Goal: Information Seeking & Learning: Learn about a topic

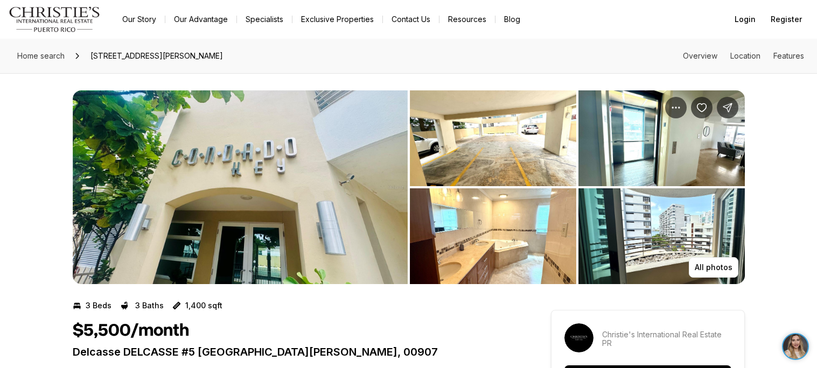
click at [262, 256] on img "View image gallery" at bounding box center [240, 187] width 335 height 194
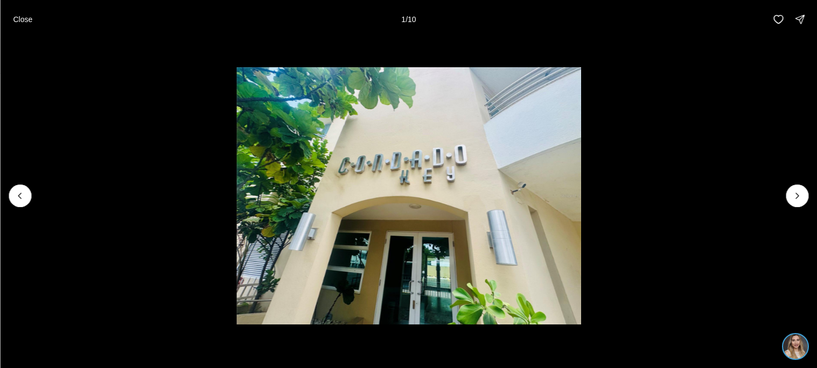
click at [803, 207] on li "1 of 10" at bounding box center [408, 196] width 817 height 314
click at [801, 200] on icon "Next slide" at bounding box center [797, 196] width 11 height 11
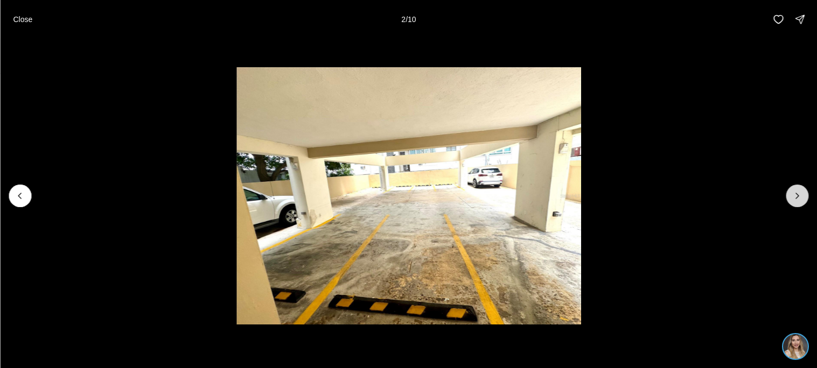
click at [801, 200] on icon "Next slide" at bounding box center [797, 196] width 11 height 11
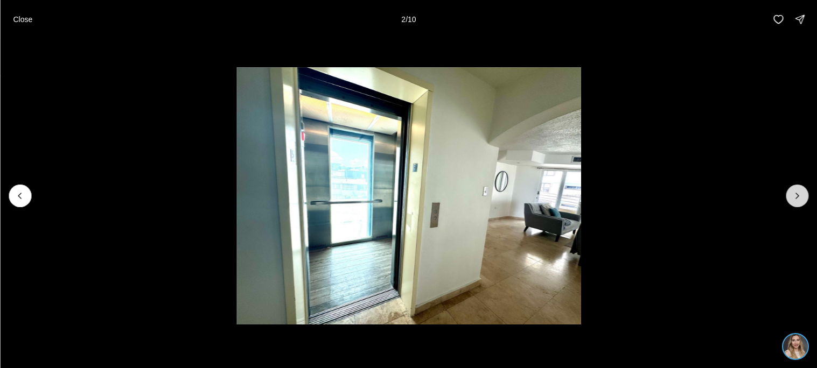
click at [801, 200] on icon "Next slide" at bounding box center [797, 196] width 11 height 11
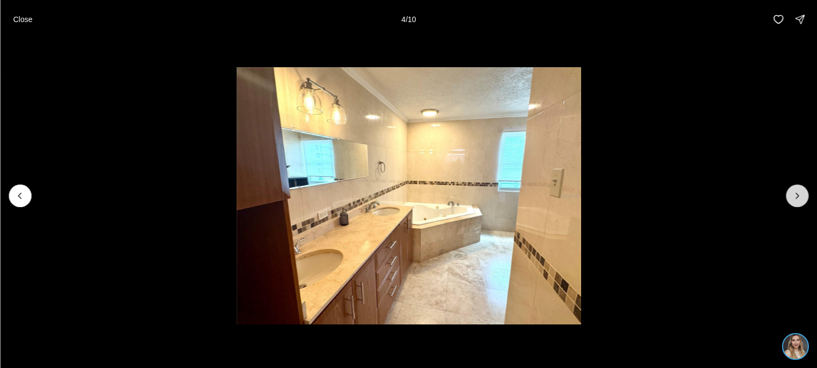
click at [801, 200] on icon "Next slide" at bounding box center [797, 196] width 11 height 11
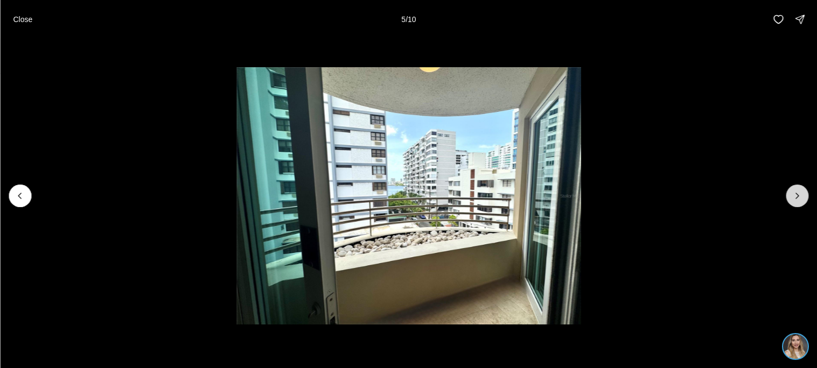
click at [801, 200] on icon "Next slide" at bounding box center [797, 196] width 11 height 11
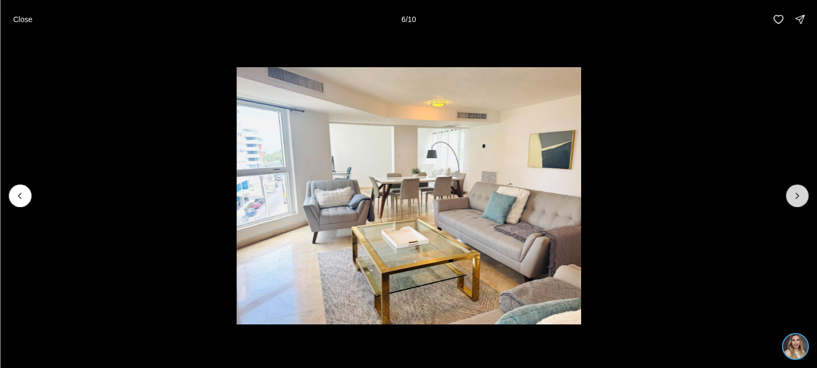
click at [801, 200] on icon "Next slide" at bounding box center [797, 196] width 11 height 11
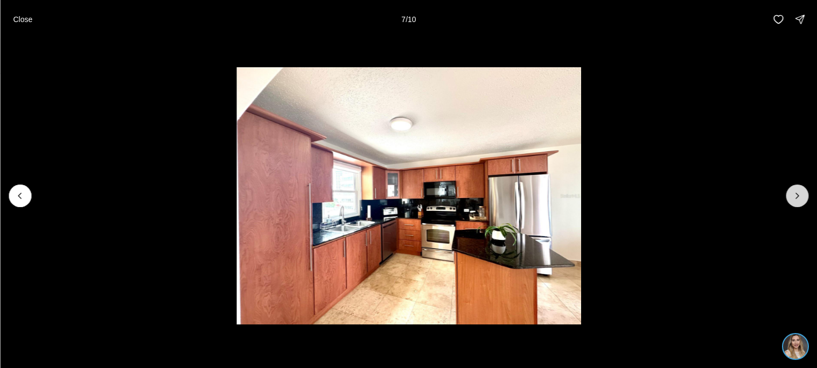
click at [801, 200] on icon "Next slide" at bounding box center [797, 196] width 11 height 11
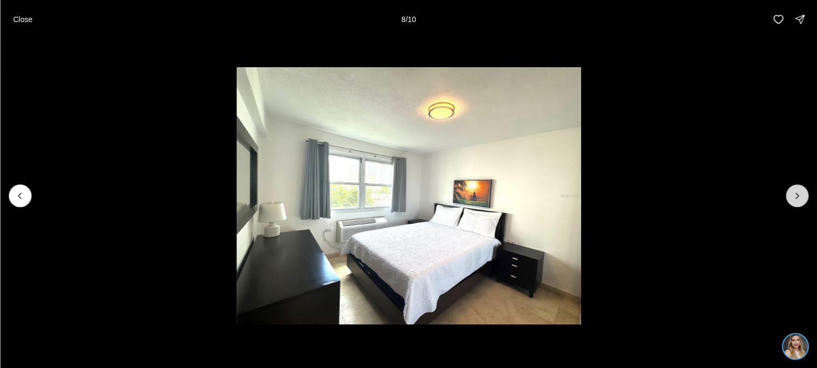
click at [801, 200] on icon "Next slide" at bounding box center [797, 196] width 11 height 11
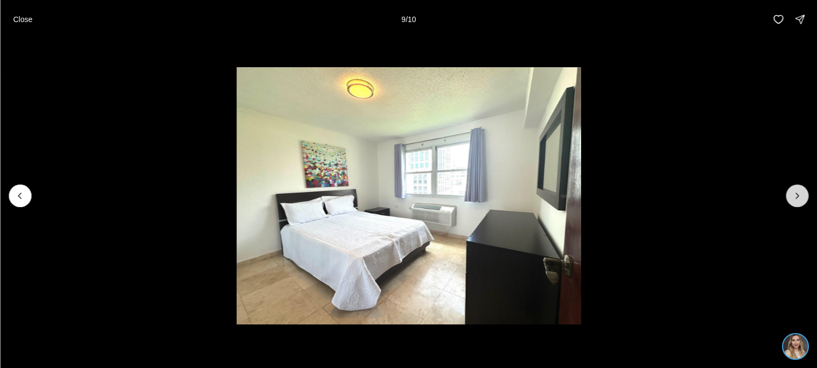
click at [801, 200] on icon "Next slide" at bounding box center [797, 196] width 11 height 11
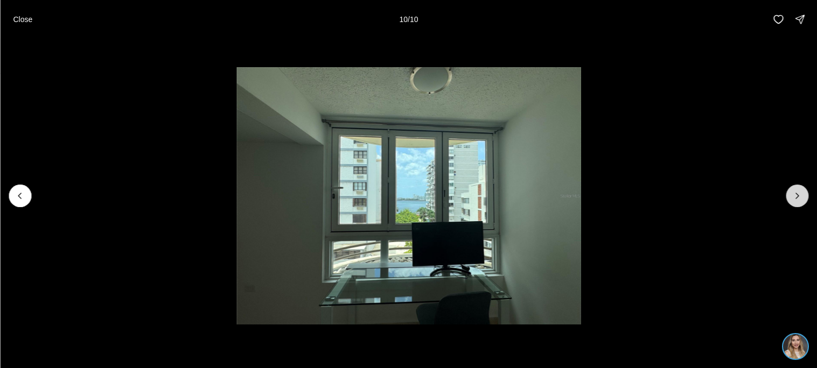
click at [801, 200] on div at bounding box center [797, 196] width 23 height 23
click at [31, 18] on p "Close" at bounding box center [22, 19] width 19 height 9
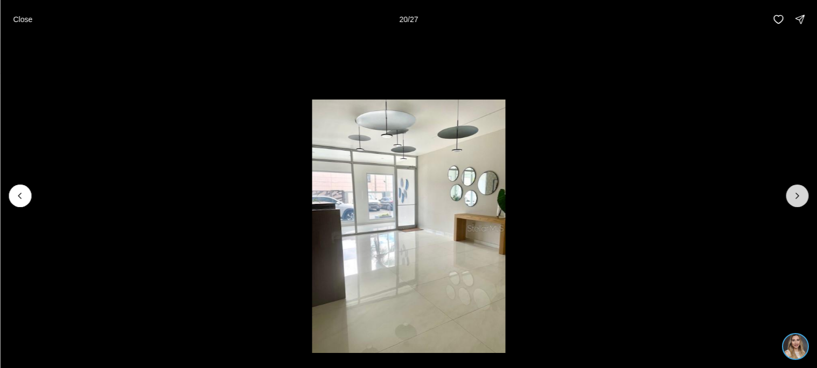
click at [794, 197] on icon "Next slide" at bounding box center [797, 196] width 11 height 11
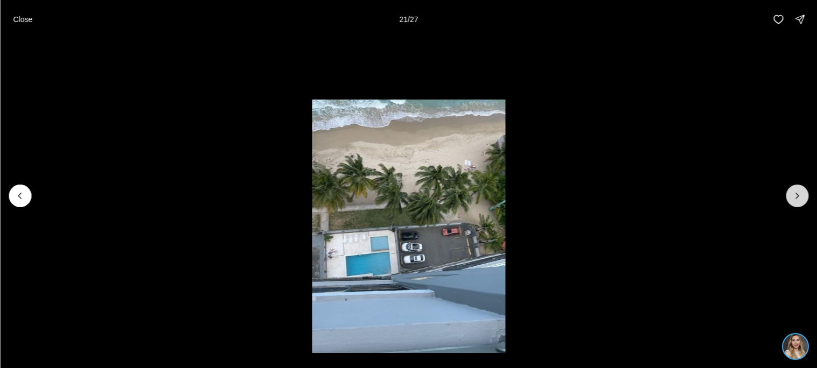
click at [794, 197] on icon "Next slide" at bounding box center [797, 196] width 11 height 11
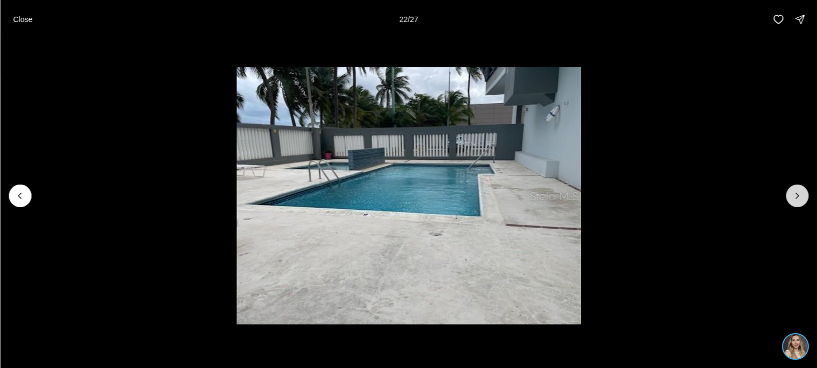
click at [794, 197] on icon "Next slide" at bounding box center [797, 196] width 11 height 11
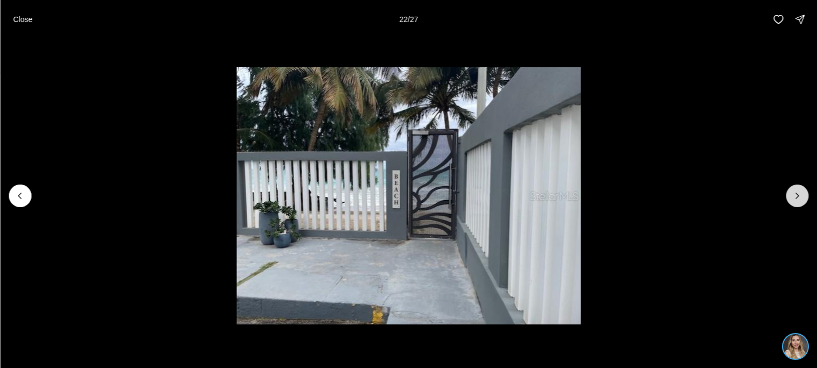
click at [794, 197] on icon "Next slide" at bounding box center [797, 196] width 11 height 11
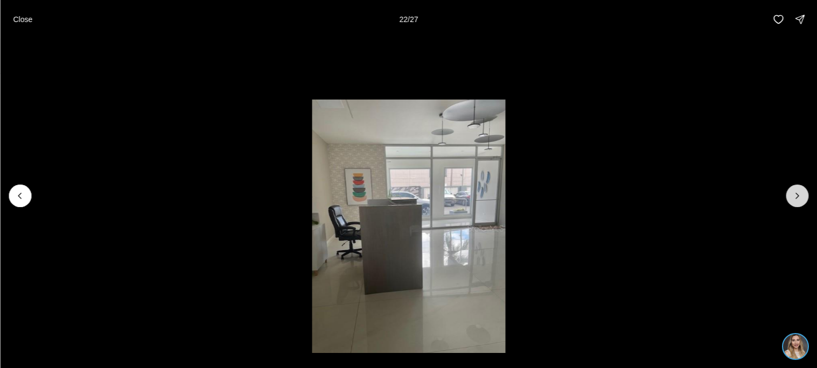
click at [794, 197] on icon "Next slide" at bounding box center [797, 196] width 11 height 11
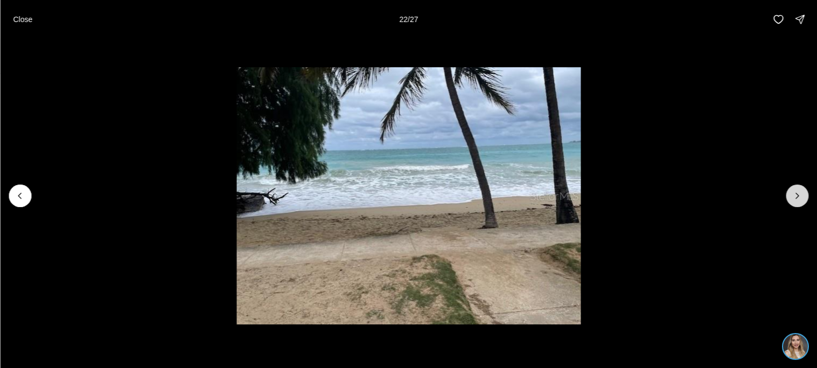
click at [794, 197] on icon "Next slide" at bounding box center [797, 196] width 11 height 11
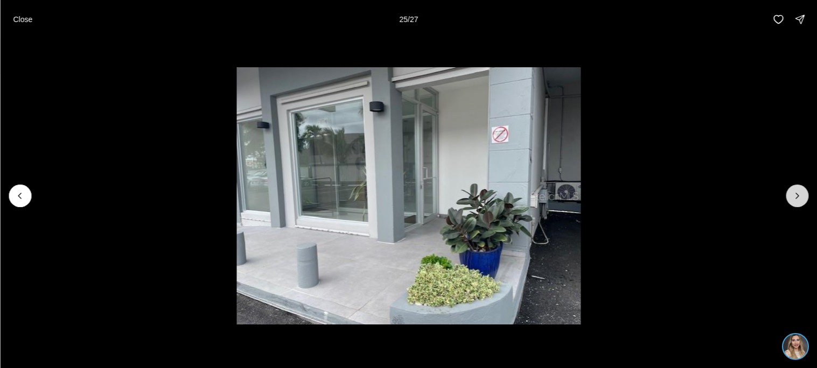
click at [794, 197] on icon "Next slide" at bounding box center [797, 196] width 11 height 11
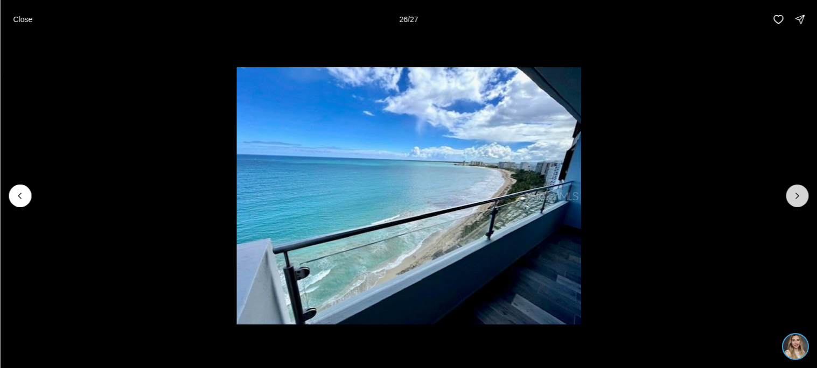
click at [794, 197] on icon "Next slide" at bounding box center [797, 196] width 11 height 11
click at [794, 197] on div at bounding box center [797, 196] width 23 height 23
click at [21, 191] on icon "Previous slide" at bounding box center [20, 196] width 11 height 11
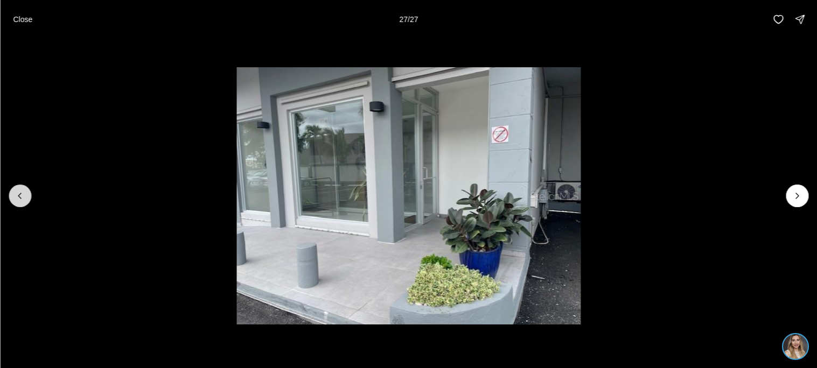
click at [21, 191] on icon "Previous slide" at bounding box center [20, 196] width 11 height 11
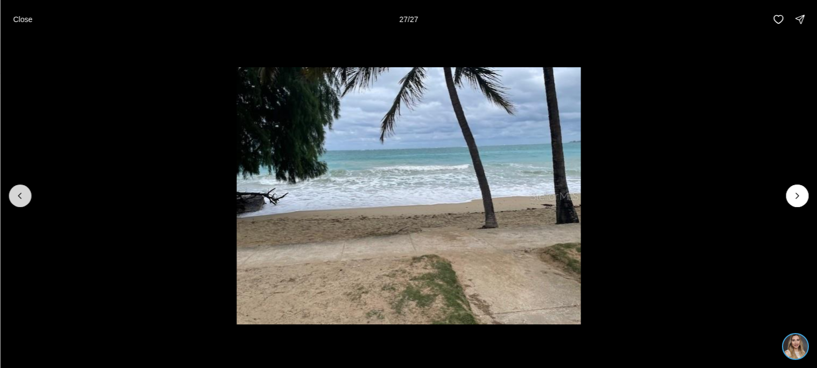
click at [21, 191] on icon "Previous slide" at bounding box center [20, 196] width 11 height 11
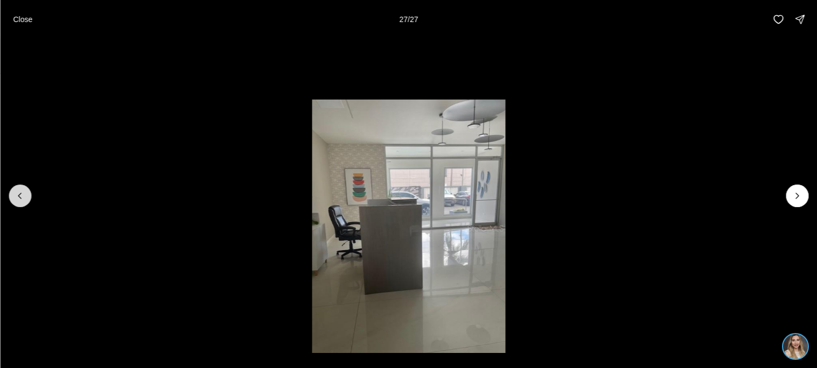
click at [21, 191] on icon "Previous slide" at bounding box center [20, 196] width 11 height 11
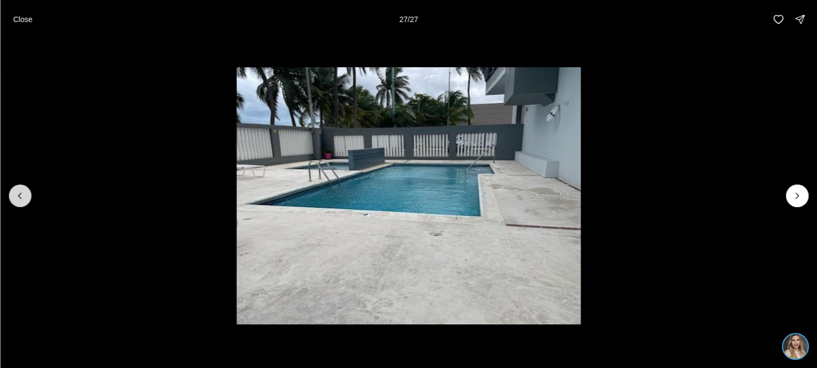
click at [21, 191] on icon "Previous slide" at bounding box center [20, 196] width 11 height 11
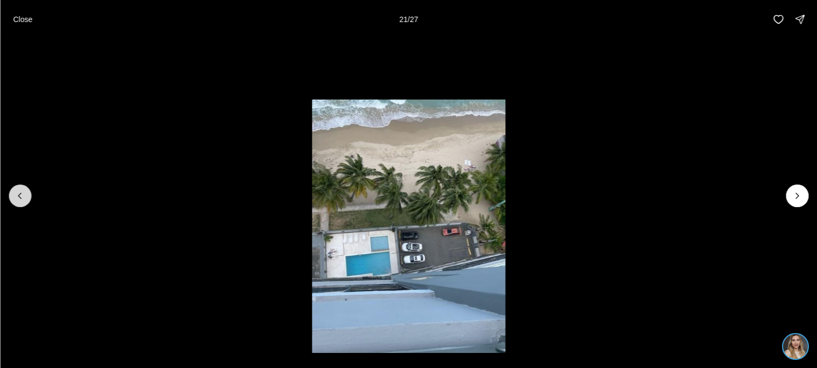
click at [21, 191] on icon "Previous slide" at bounding box center [20, 196] width 11 height 11
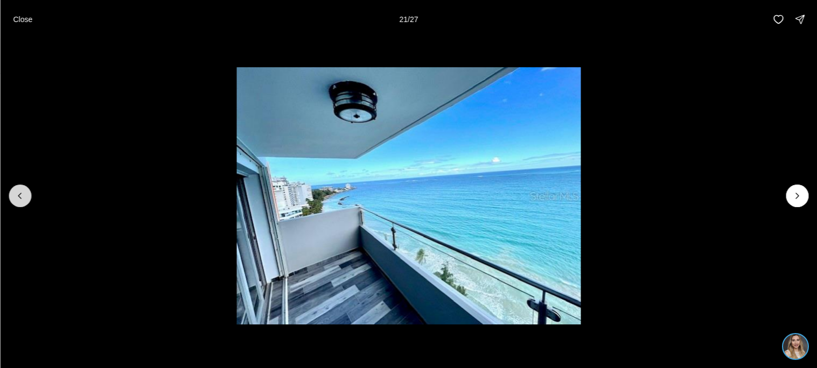
click at [21, 191] on icon "Previous slide" at bounding box center [20, 196] width 11 height 11
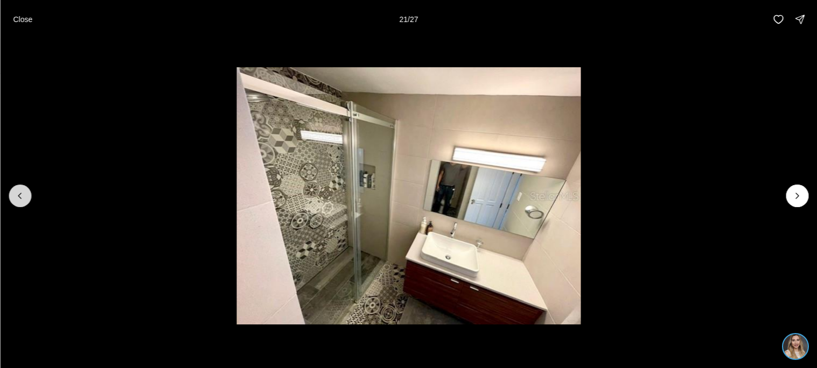
click at [21, 191] on icon "Previous slide" at bounding box center [20, 196] width 11 height 11
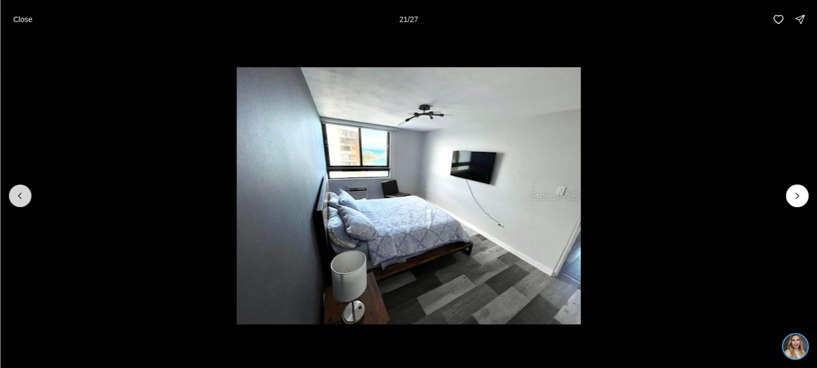
click at [21, 191] on icon "Previous slide" at bounding box center [20, 196] width 11 height 11
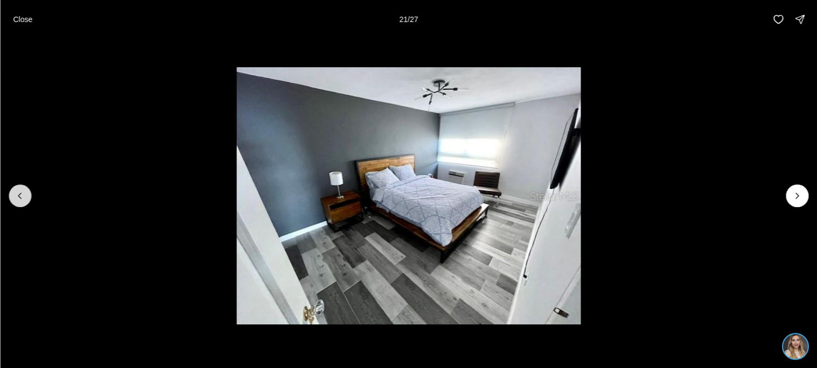
click at [21, 191] on icon "Previous slide" at bounding box center [20, 196] width 11 height 11
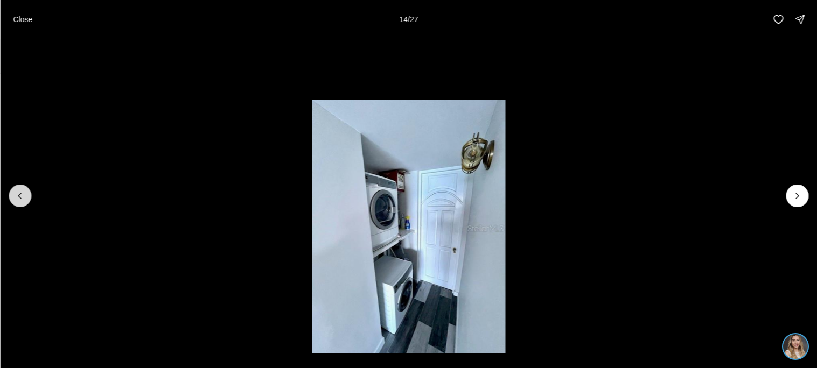
click at [21, 191] on icon "Previous slide" at bounding box center [20, 196] width 11 height 11
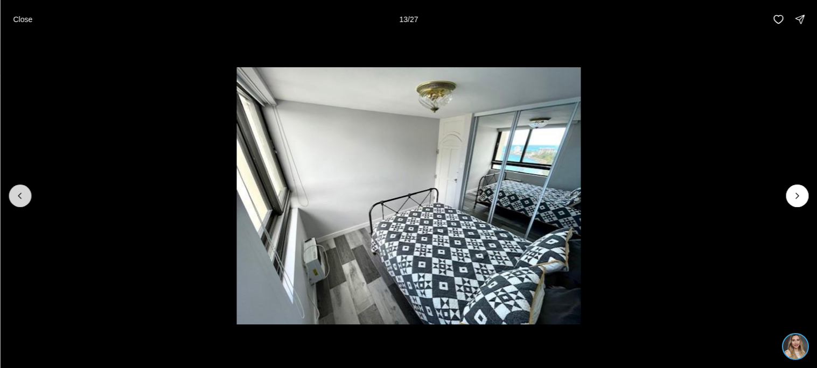
click at [21, 191] on icon "Previous slide" at bounding box center [20, 196] width 11 height 11
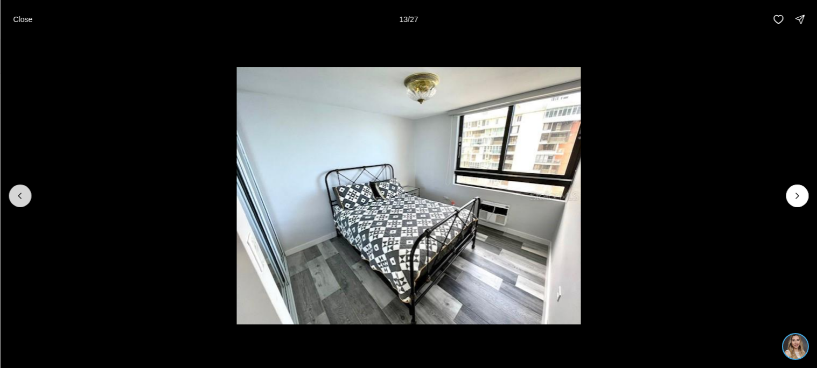
click at [21, 191] on icon "Previous slide" at bounding box center [20, 196] width 11 height 11
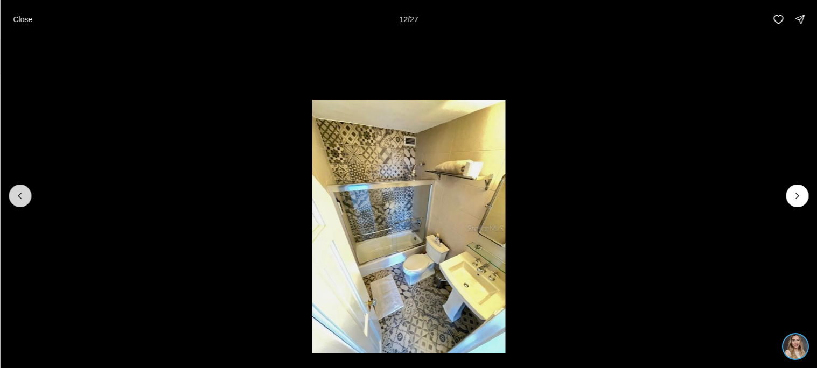
click at [21, 191] on icon "Previous slide" at bounding box center [20, 196] width 11 height 11
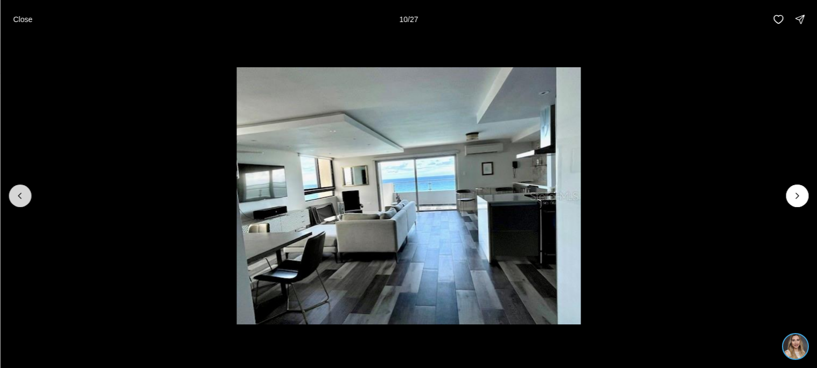
click at [21, 191] on icon "Previous slide" at bounding box center [20, 196] width 11 height 11
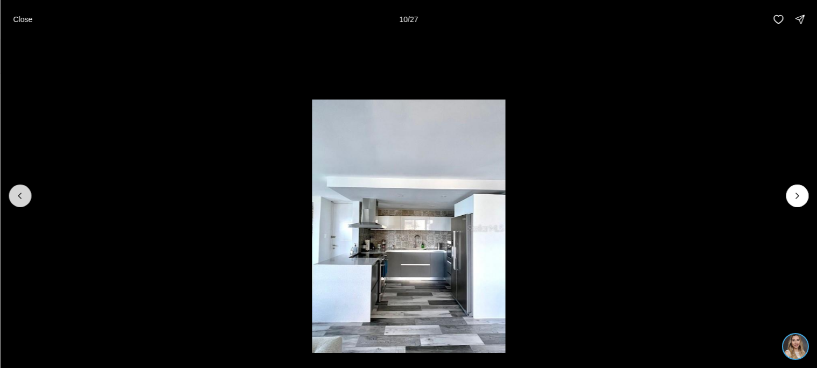
click at [21, 191] on icon "Previous slide" at bounding box center [20, 196] width 11 height 11
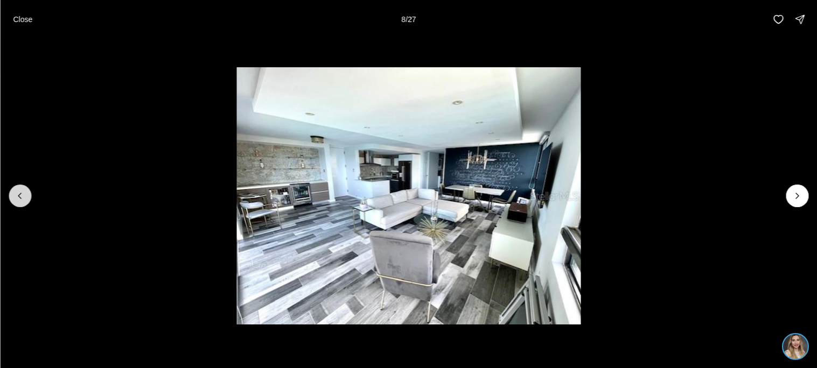
click at [21, 191] on icon "Previous slide" at bounding box center [20, 196] width 11 height 11
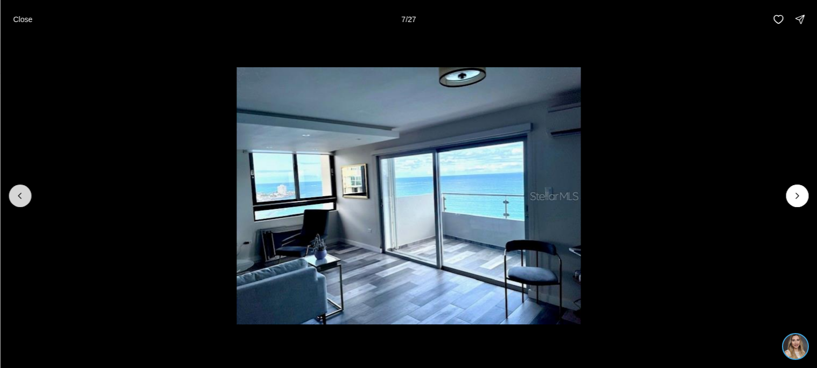
click at [21, 191] on icon "Previous slide" at bounding box center [20, 196] width 11 height 11
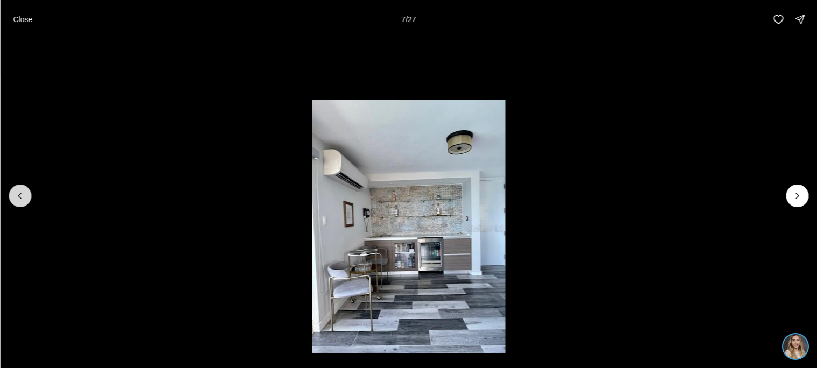
click at [21, 191] on icon "Previous slide" at bounding box center [20, 196] width 11 height 11
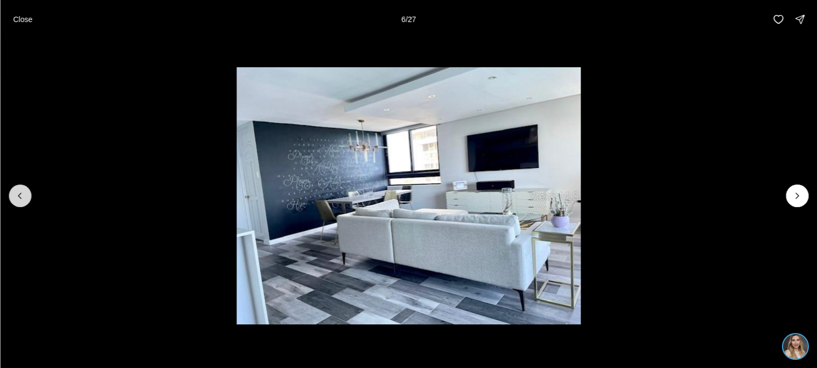
click at [21, 191] on icon "Previous slide" at bounding box center [20, 196] width 11 height 11
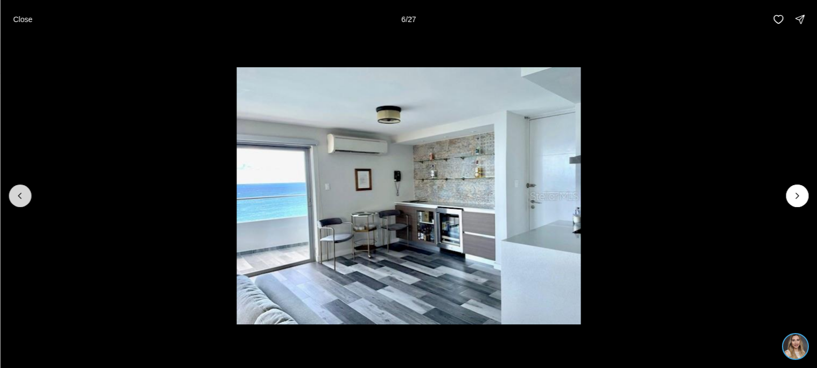
click at [21, 191] on icon "Previous slide" at bounding box center [20, 196] width 11 height 11
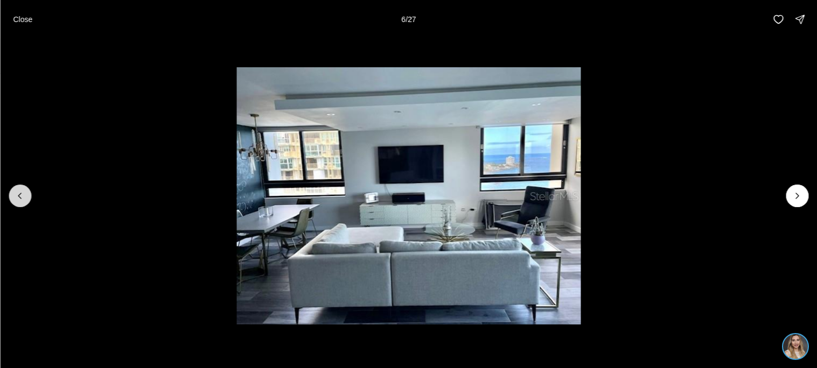
click at [21, 191] on icon "Previous slide" at bounding box center [20, 196] width 11 height 11
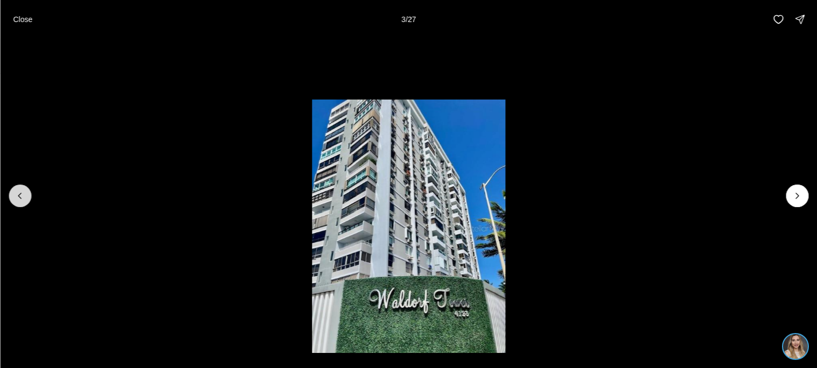
click at [21, 191] on icon "Previous slide" at bounding box center [20, 196] width 11 height 11
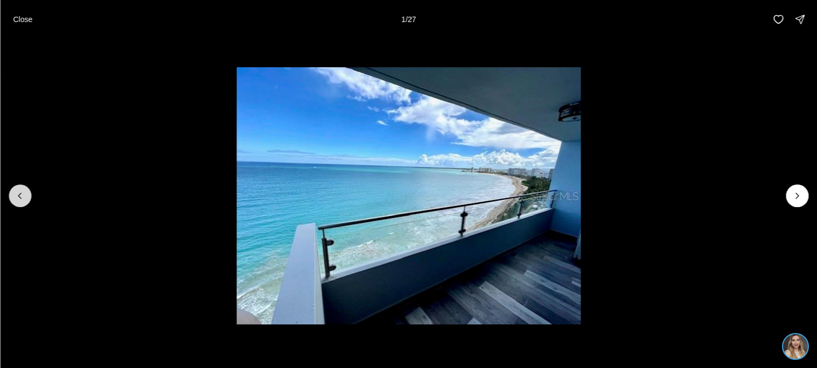
click at [21, 190] on div at bounding box center [20, 196] width 23 height 23
click at [15, 26] on button "Close" at bounding box center [22, 20] width 32 height 22
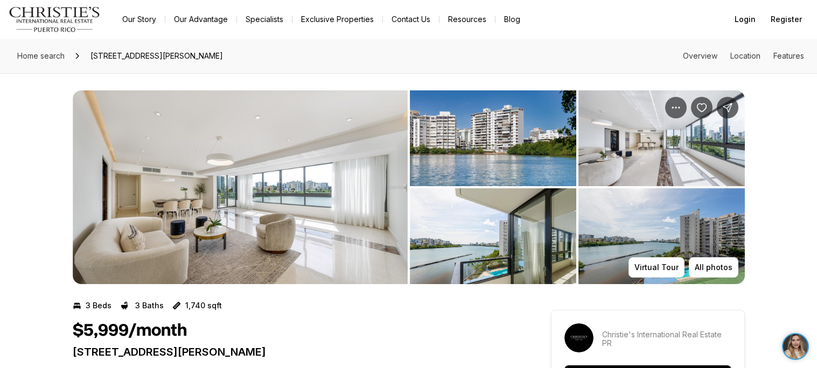
click at [289, 186] on img "View image gallery" at bounding box center [240, 187] width 335 height 194
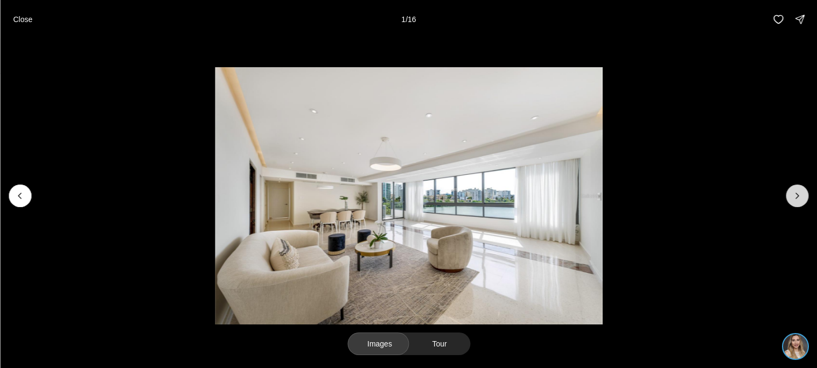
click at [789, 201] on button "Next slide" at bounding box center [797, 196] width 23 height 23
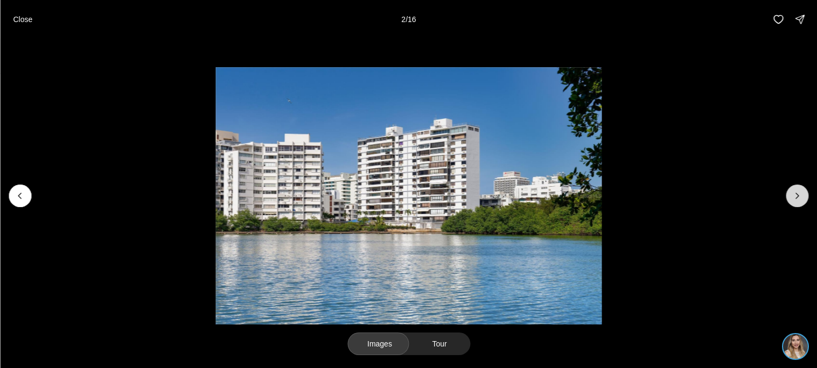
click at [789, 201] on button "Next slide" at bounding box center [797, 196] width 23 height 23
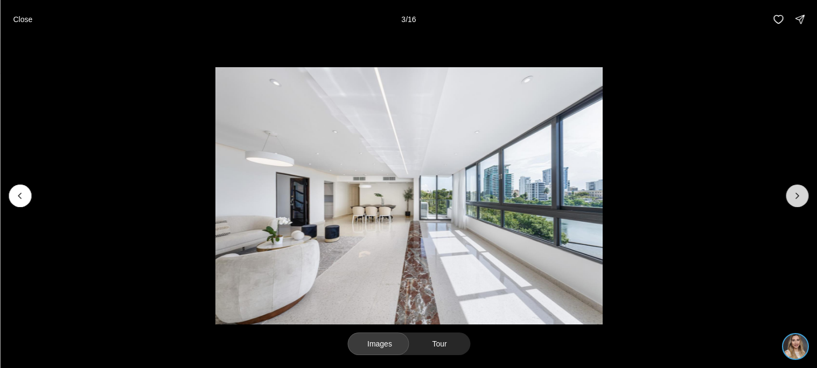
click at [789, 201] on button "Next slide" at bounding box center [797, 196] width 23 height 23
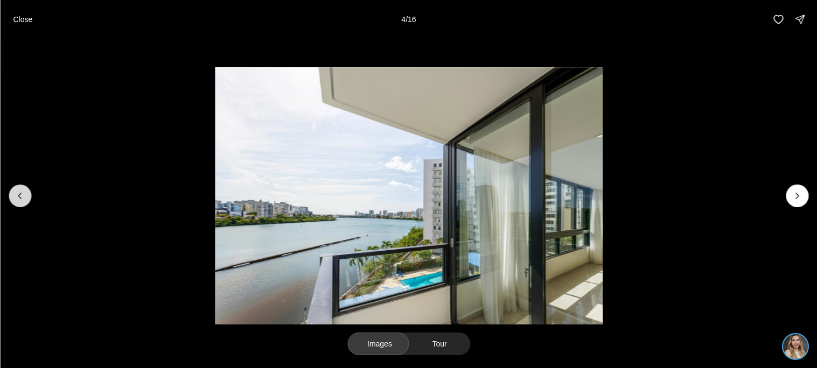
click at [16, 206] on button "Previous slide" at bounding box center [20, 196] width 23 height 23
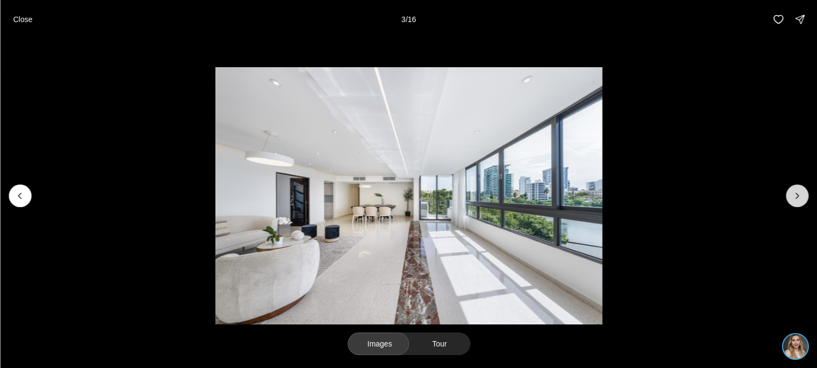
click at [805, 195] on button "Next slide" at bounding box center [797, 196] width 23 height 23
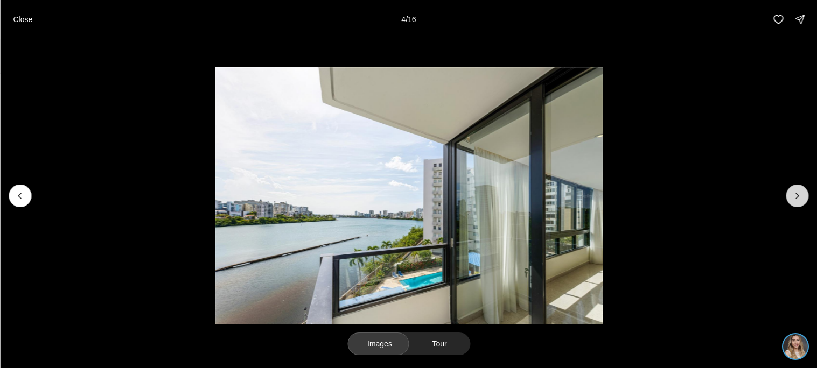
click at [805, 195] on button "Next slide" at bounding box center [797, 196] width 23 height 23
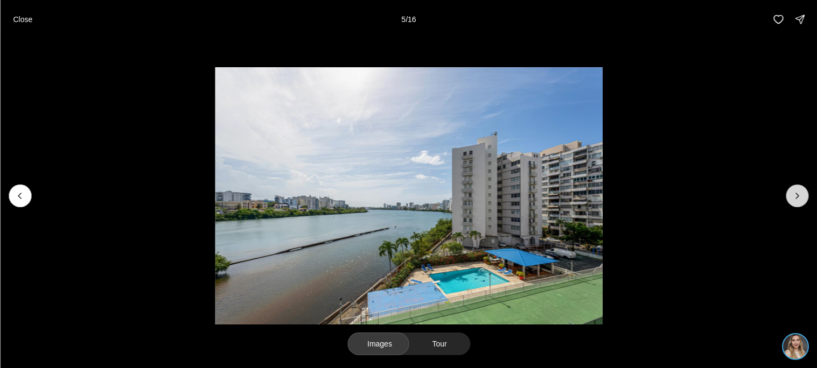
click at [805, 195] on button "Next slide" at bounding box center [797, 196] width 23 height 23
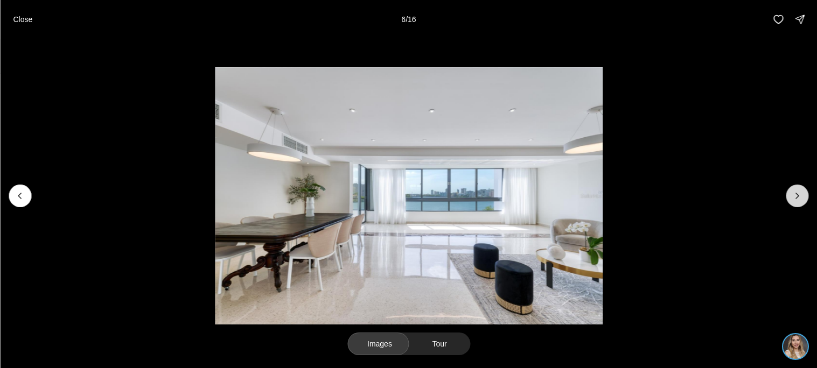
click at [805, 195] on button "Next slide" at bounding box center [797, 196] width 23 height 23
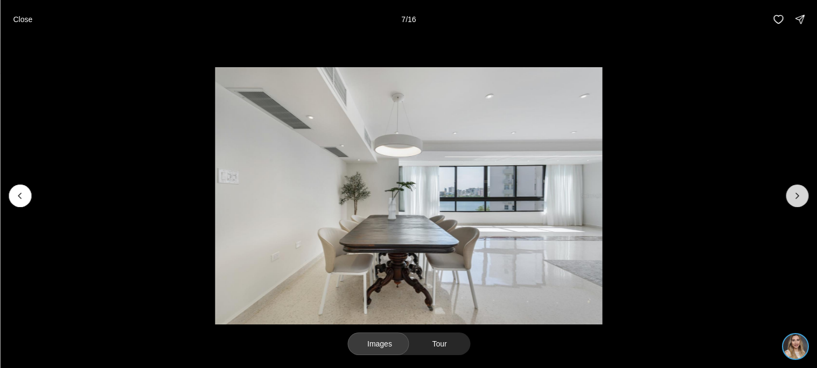
click at [805, 195] on button "Next slide" at bounding box center [797, 196] width 23 height 23
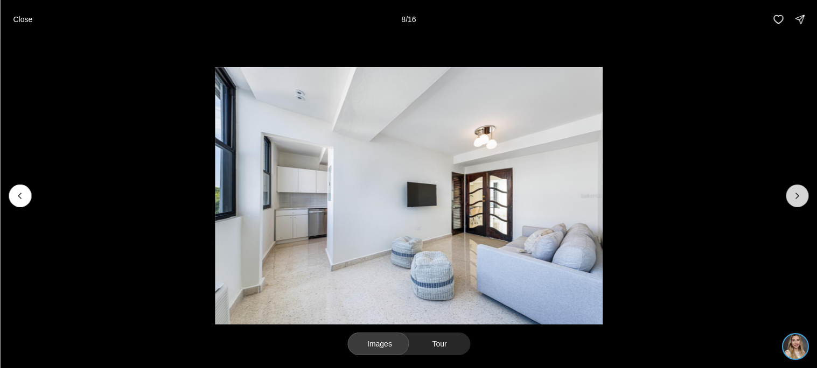
click at [805, 195] on button "Next slide" at bounding box center [797, 196] width 23 height 23
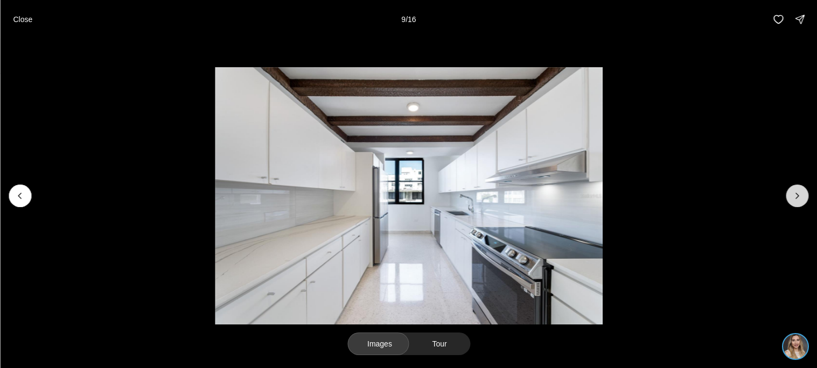
click at [805, 195] on button "Next slide" at bounding box center [797, 196] width 23 height 23
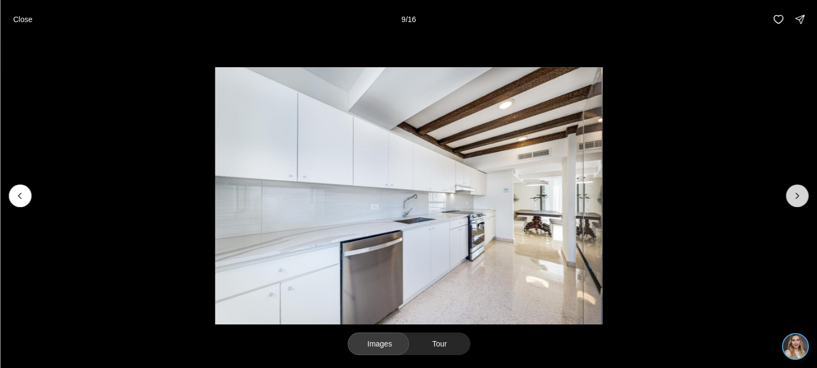
click at [805, 195] on button "Next slide" at bounding box center [797, 196] width 23 height 23
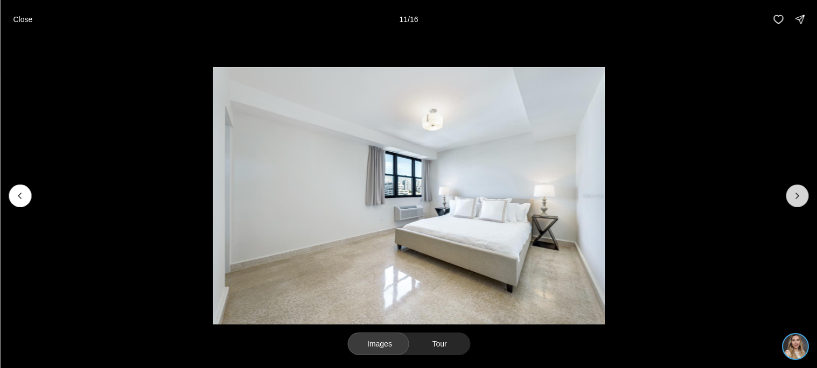
click at [805, 195] on button "Next slide" at bounding box center [797, 196] width 23 height 23
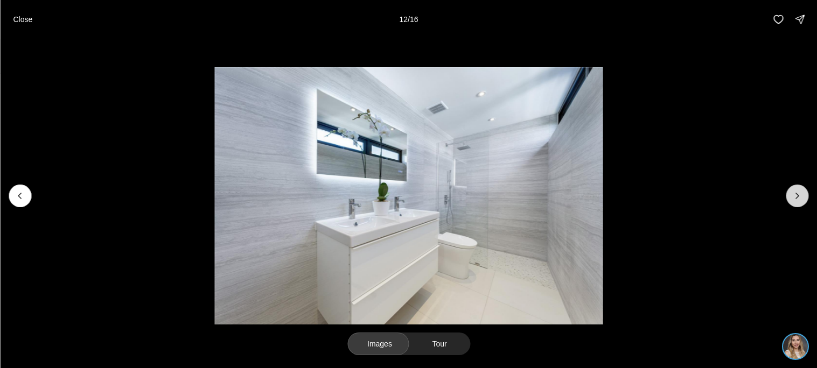
click at [805, 195] on button "Next slide" at bounding box center [797, 196] width 23 height 23
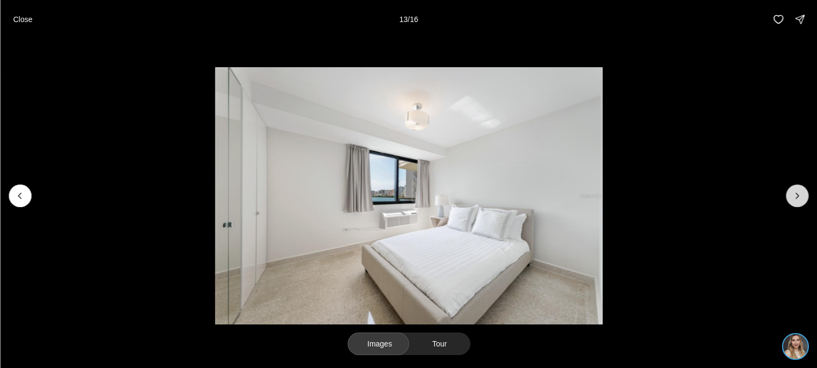
click at [805, 195] on button "Next slide" at bounding box center [797, 196] width 23 height 23
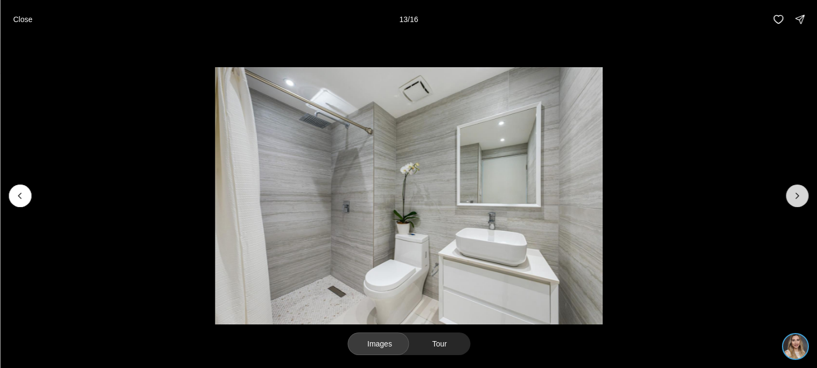
click at [805, 195] on button "Next slide" at bounding box center [797, 196] width 23 height 23
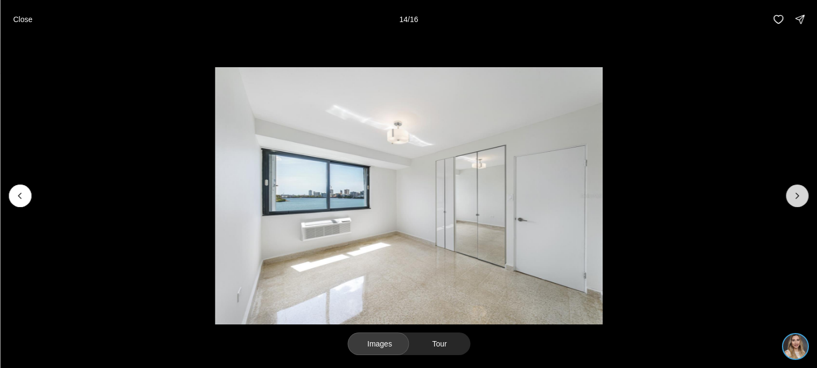
click at [805, 195] on button "Next slide" at bounding box center [797, 196] width 23 height 23
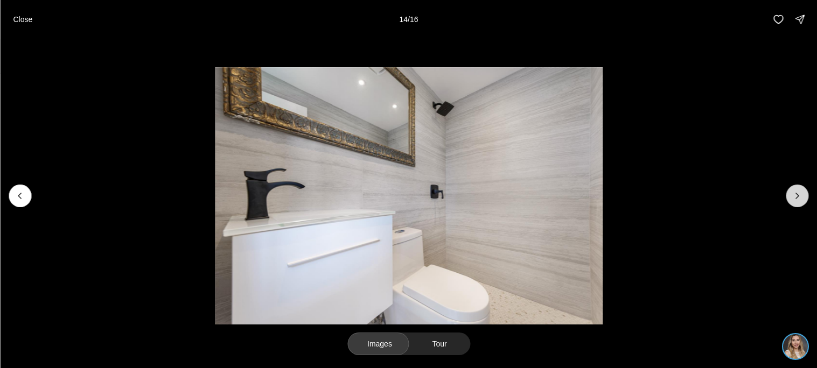
click at [805, 195] on div at bounding box center [797, 196] width 23 height 23
click at [25, 192] on icon "Previous slide" at bounding box center [20, 196] width 11 height 11
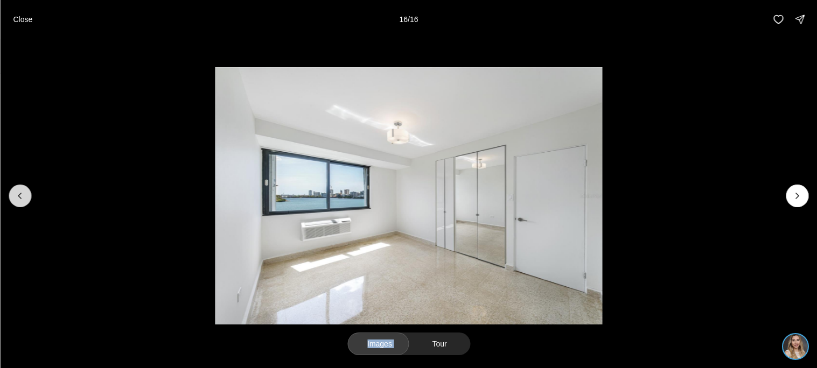
click at [25, 192] on icon "Previous slide" at bounding box center [20, 196] width 11 height 11
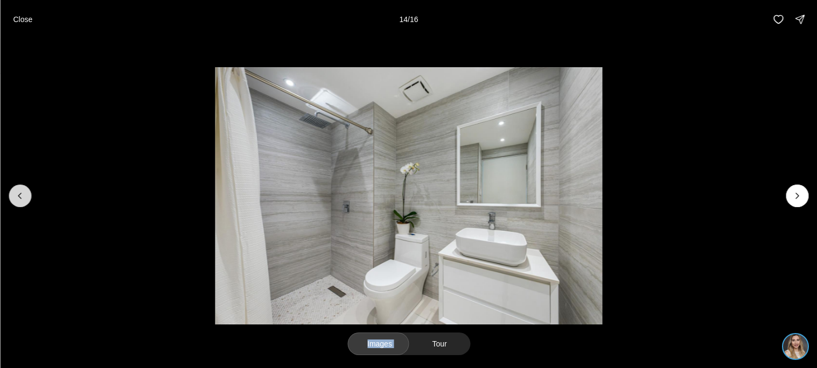
click at [25, 192] on icon "Previous slide" at bounding box center [20, 196] width 11 height 11
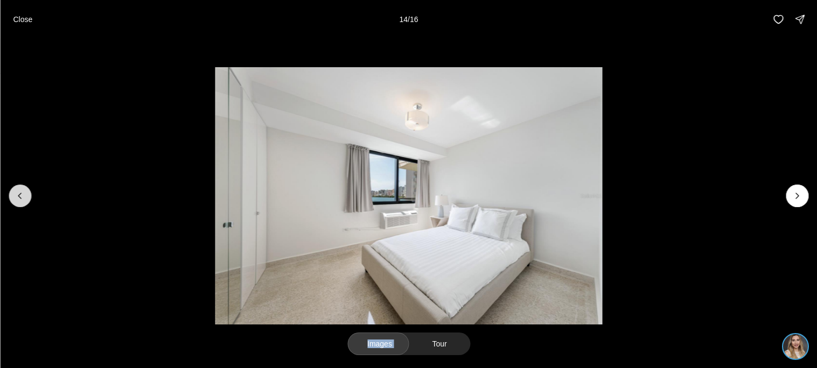
click at [25, 192] on icon "Previous slide" at bounding box center [20, 196] width 11 height 11
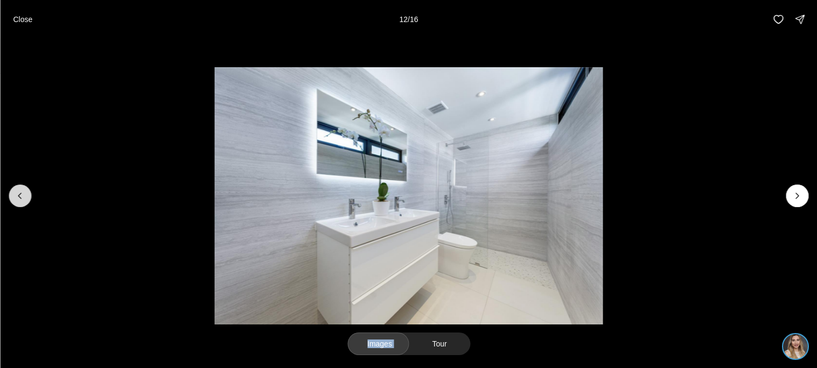
click at [25, 192] on icon "Previous slide" at bounding box center [20, 196] width 11 height 11
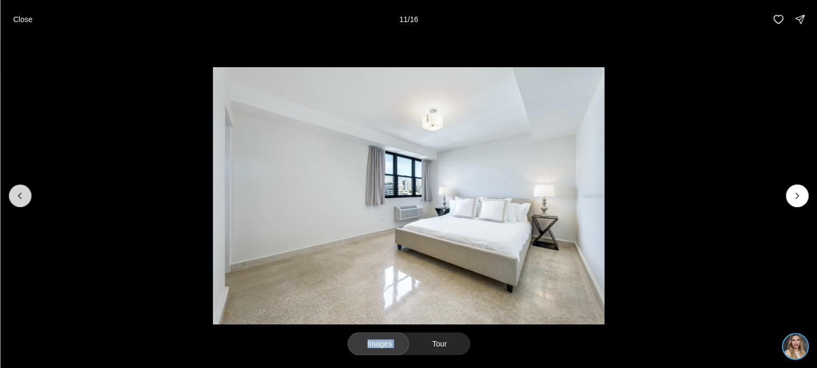
click at [25, 192] on icon "Previous slide" at bounding box center [20, 196] width 11 height 11
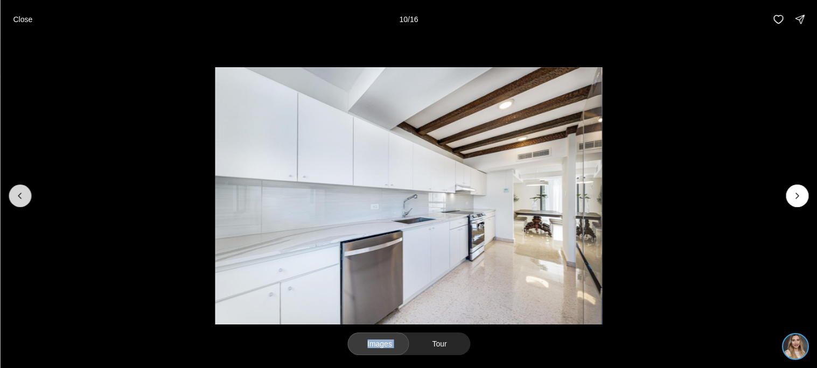
click at [25, 192] on icon "Previous slide" at bounding box center [20, 196] width 11 height 11
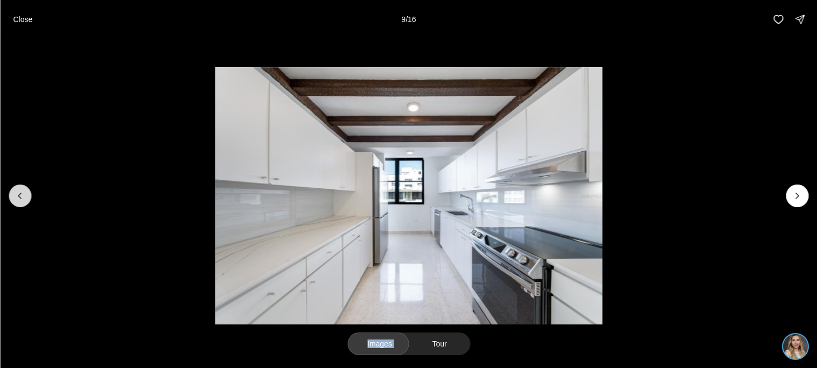
click at [25, 192] on icon "Previous slide" at bounding box center [20, 196] width 11 height 11
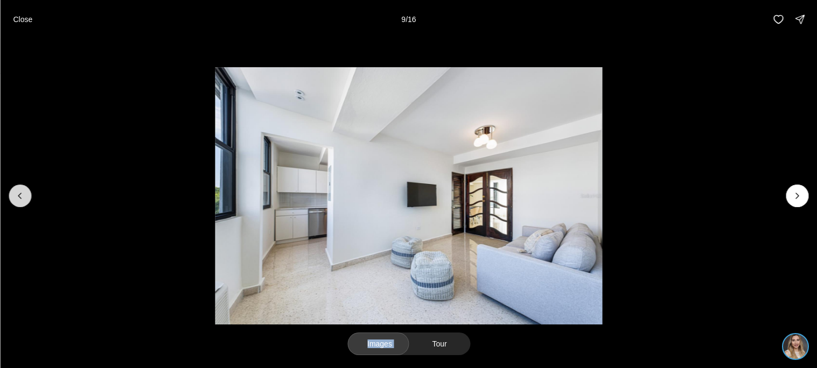
click at [25, 192] on icon "Previous slide" at bounding box center [20, 196] width 11 height 11
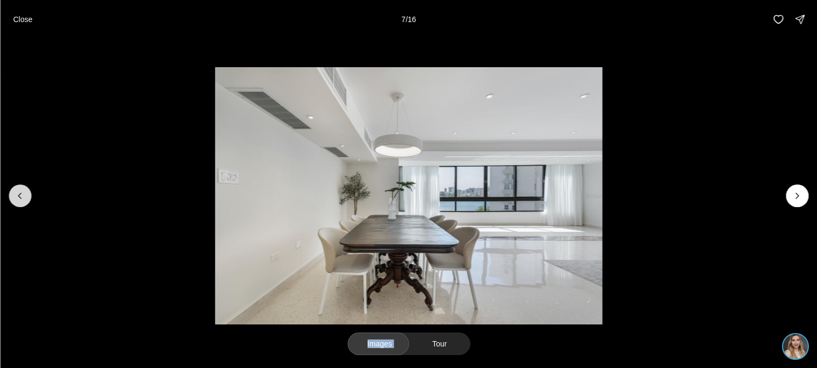
click at [15, 191] on icon "Previous slide" at bounding box center [20, 196] width 11 height 11
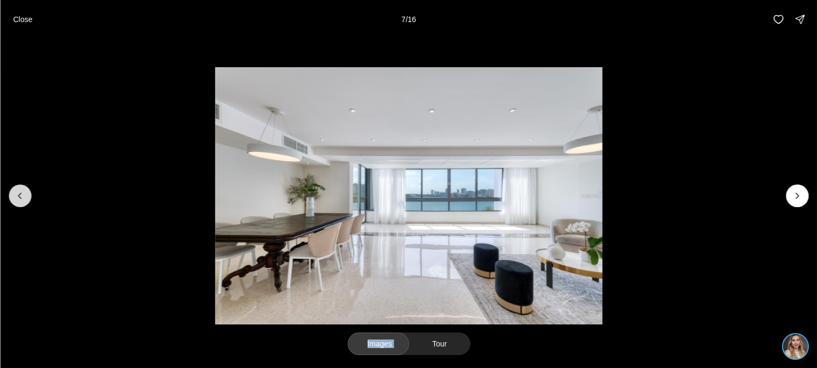
click at [15, 191] on icon "Previous slide" at bounding box center [20, 196] width 11 height 11
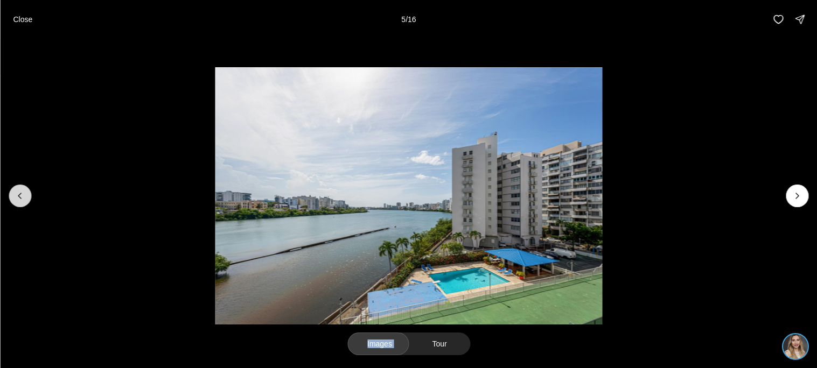
click at [15, 191] on icon "Previous slide" at bounding box center [20, 196] width 11 height 11
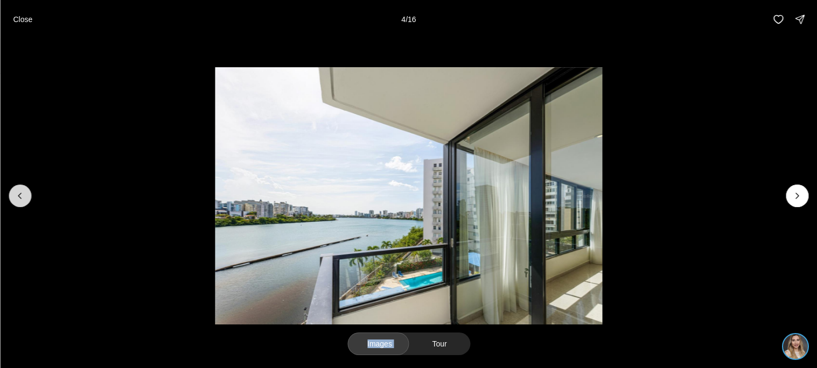
click at [15, 191] on icon "Previous slide" at bounding box center [20, 196] width 11 height 11
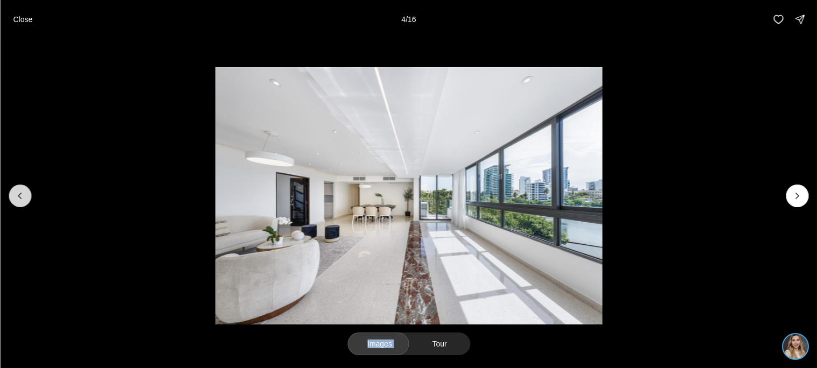
click at [15, 191] on icon "Previous slide" at bounding box center [20, 196] width 11 height 11
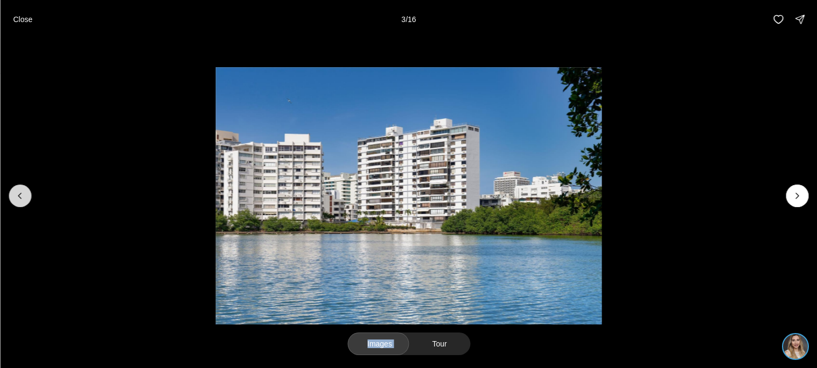
click at [15, 191] on icon "Previous slide" at bounding box center [20, 196] width 11 height 11
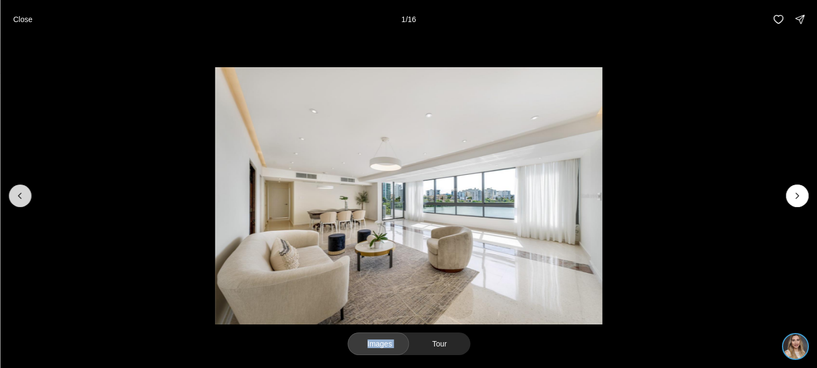
click at [15, 191] on div at bounding box center [20, 196] width 23 height 23
click at [20, 22] on p "Close" at bounding box center [22, 19] width 19 height 9
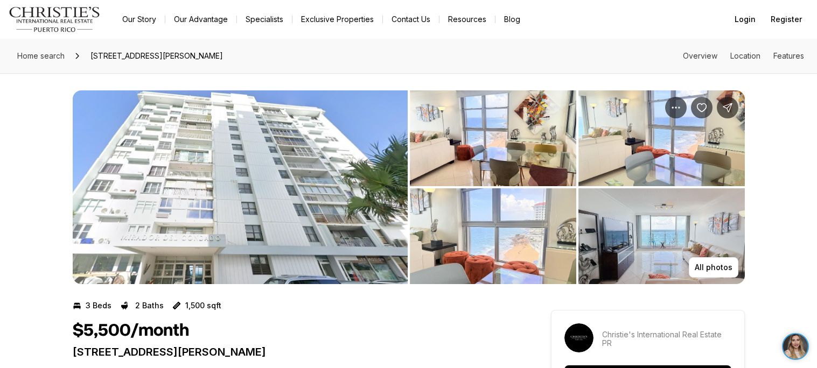
click at [363, 206] on img "View image gallery" at bounding box center [240, 187] width 335 height 194
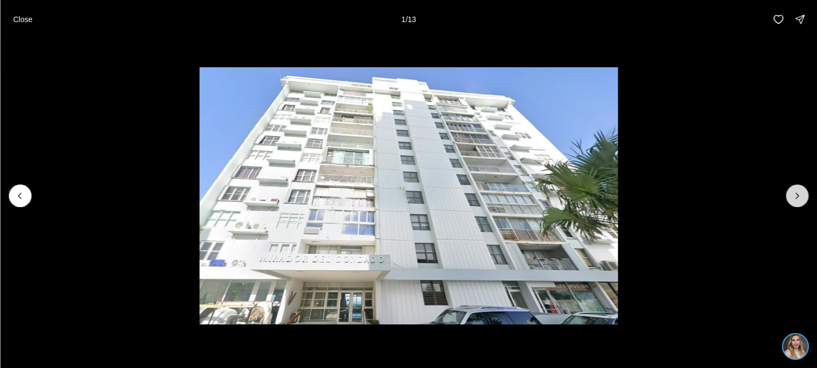
click at [802, 199] on button "Next slide" at bounding box center [797, 196] width 23 height 23
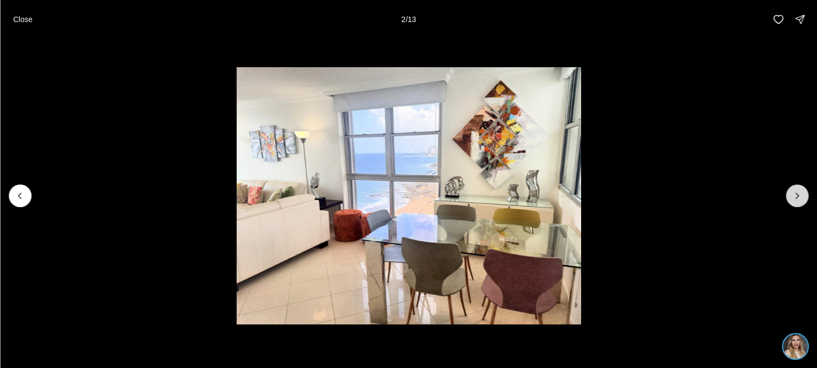
click at [802, 199] on button "Next slide" at bounding box center [797, 196] width 23 height 23
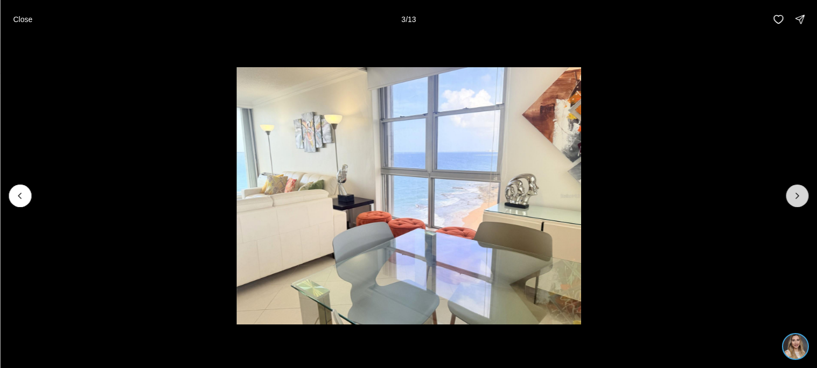
click at [802, 199] on button "Next slide" at bounding box center [797, 196] width 23 height 23
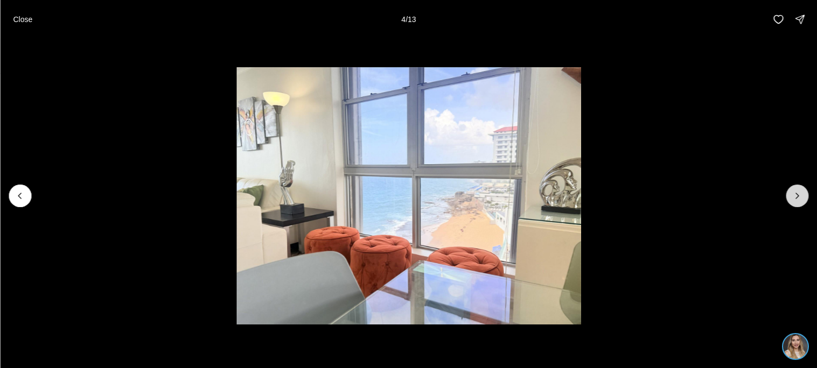
click at [802, 199] on button "Next slide" at bounding box center [797, 196] width 23 height 23
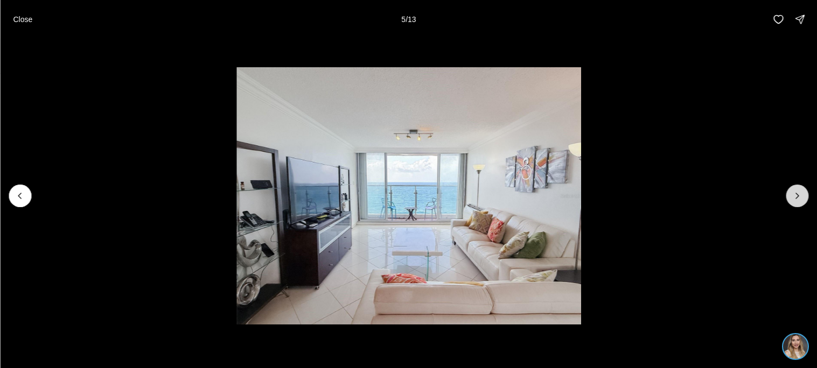
click at [802, 199] on button "Next slide" at bounding box center [797, 196] width 23 height 23
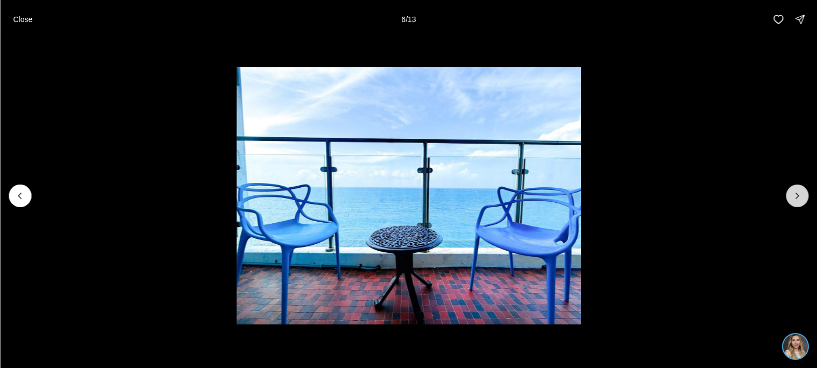
click at [802, 199] on button "Next slide" at bounding box center [797, 196] width 23 height 23
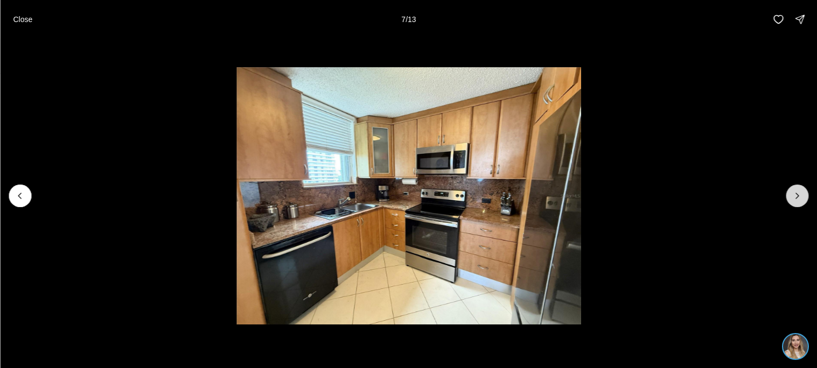
click at [802, 199] on button "Next slide" at bounding box center [797, 196] width 23 height 23
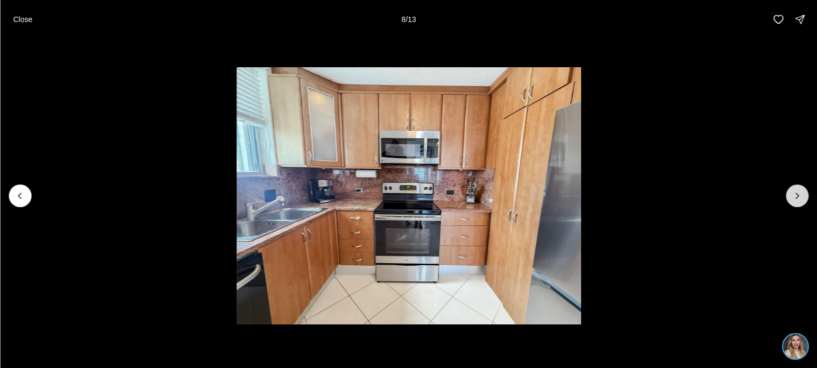
click at [802, 199] on button "Next slide" at bounding box center [797, 196] width 23 height 23
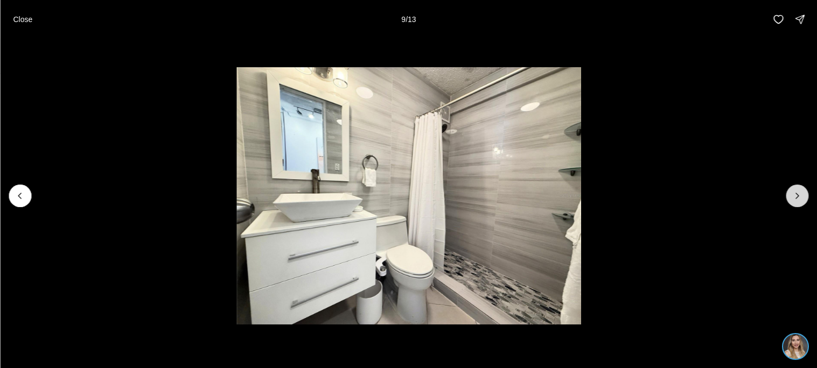
click at [802, 199] on button "Next slide" at bounding box center [797, 196] width 23 height 23
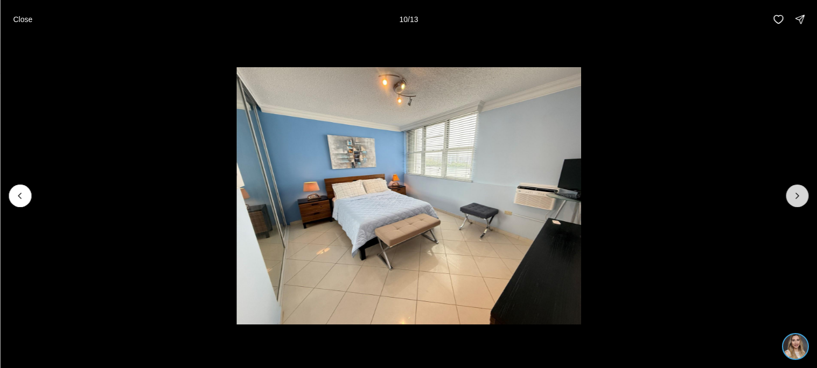
click at [802, 199] on button "Next slide" at bounding box center [797, 196] width 23 height 23
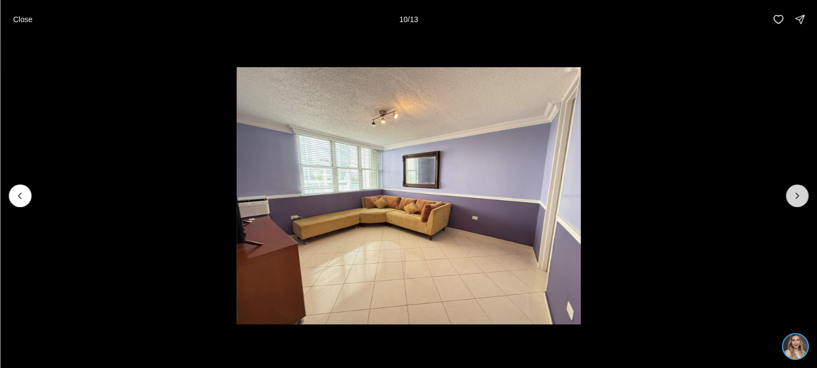
click at [802, 199] on button "Next slide" at bounding box center [797, 196] width 23 height 23
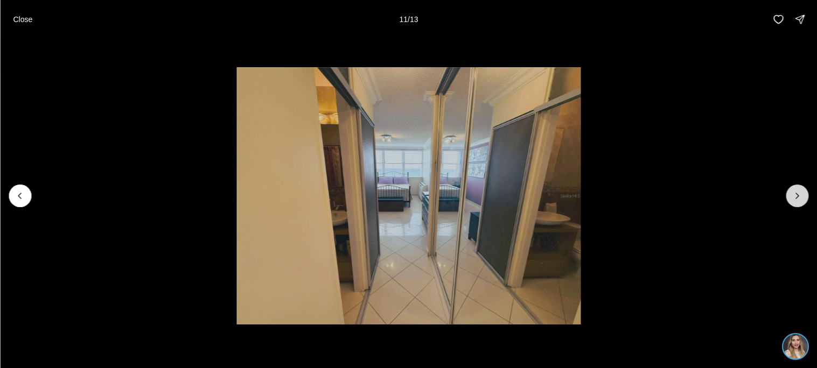
click at [802, 199] on button "Next slide" at bounding box center [797, 196] width 23 height 23
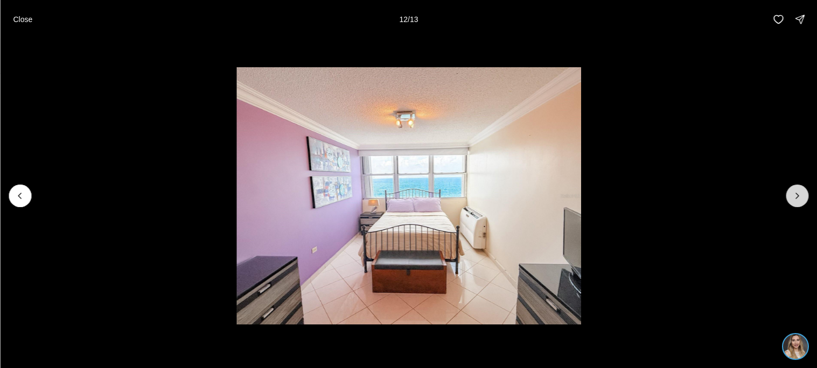
click at [802, 199] on div at bounding box center [797, 196] width 23 height 23
click at [32, 25] on button "Close" at bounding box center [22, 20] width 32 height 22
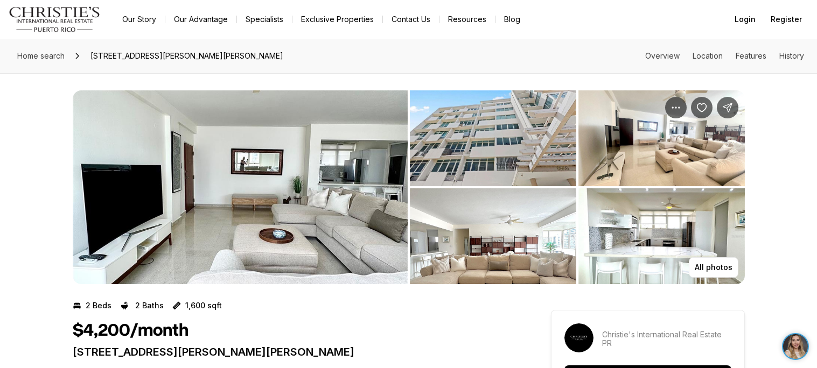
click at [212, 166] on img "View image gallery" at bounding box center [240, 187] width 335 height 194
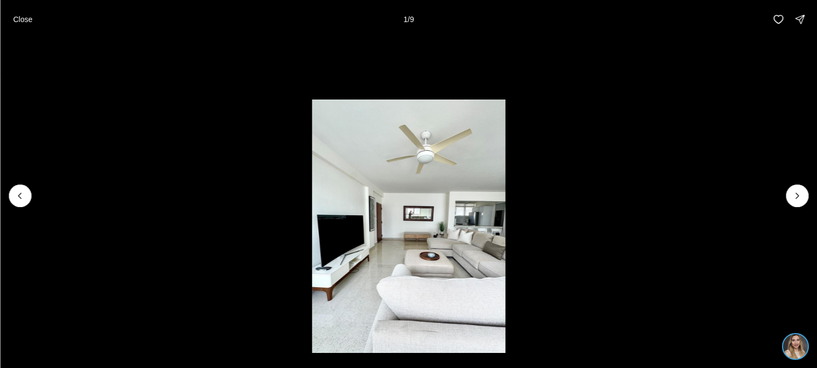
click at [794, 207] on li "1 of 9" at bounding box center [408, 196] width 817 height 314
click at [794, 195] on icon "Next slide" at bounding box center [797, 196] width 11 height 11
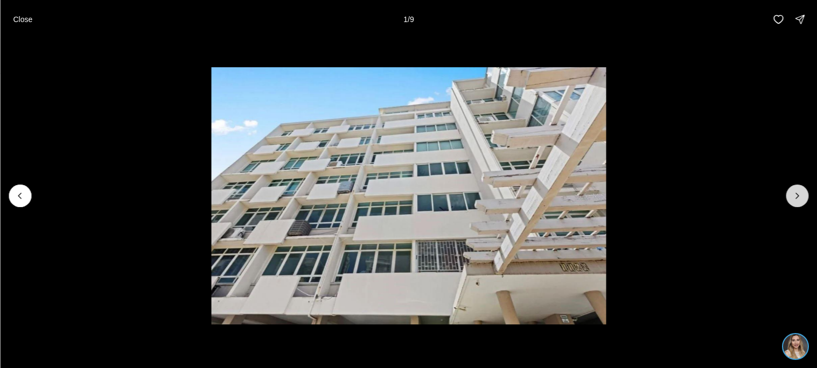
click at [794, 195] on icon "Next slide" at bounding box center [797, 196] width 11 height 11
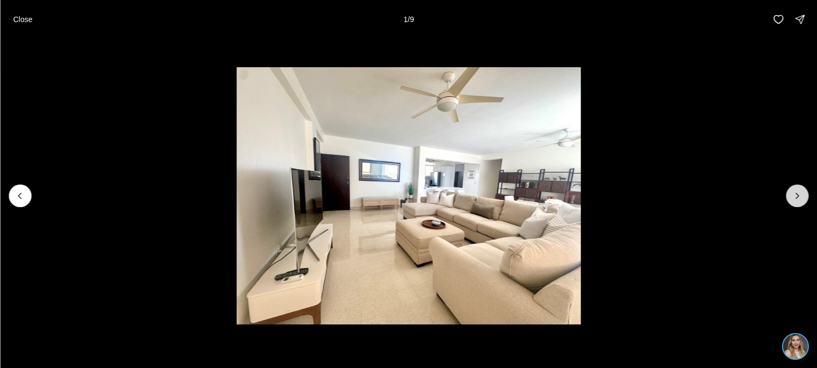
click at [794, 195] on icon "Next slide" at bounding box center [797, 196] width 11 height 11
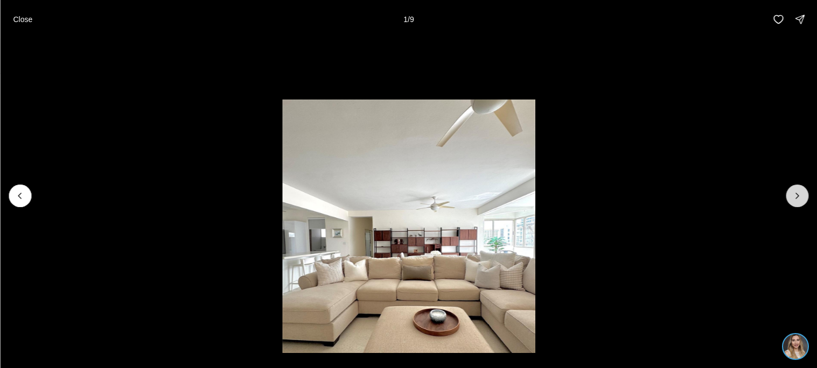
click at [794, 195] on icon "Next slide" at bounding box center [797, 196] width 11 height 11
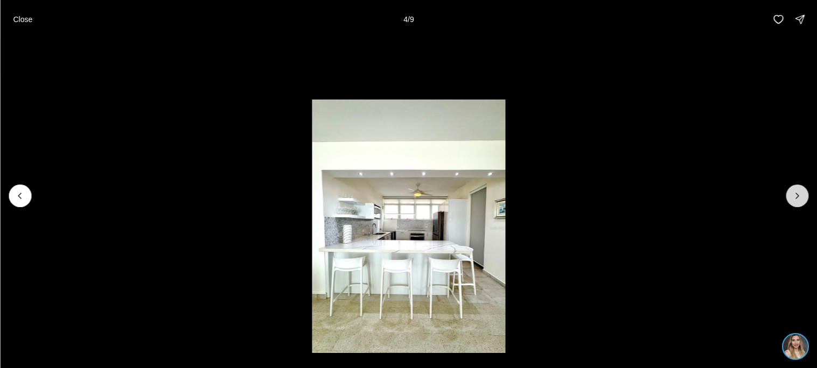
click at [794, 195] on icon "Next slide" at bounding box center [797, 196] width 11 height 11
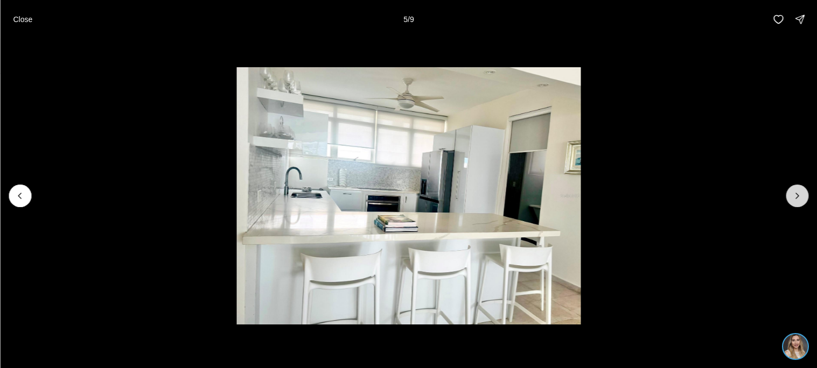
click at [794, 195] on icon "Next slide" at bounding box center [797, 196] width 11 height 11
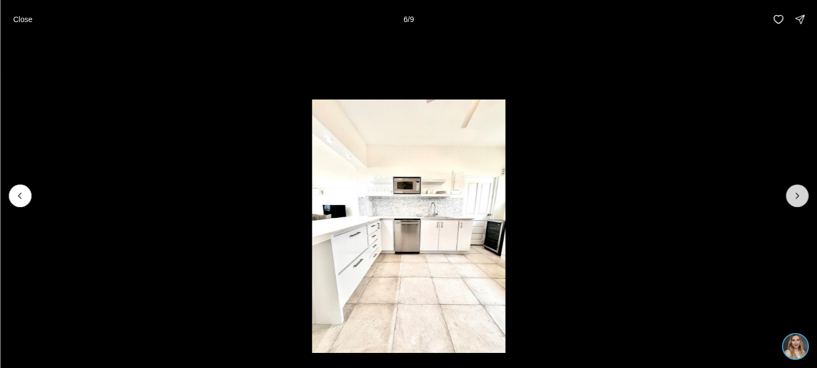
click at [794, 195] on icon "Next slide" at bounding box center [797, 196] width 11 height 11
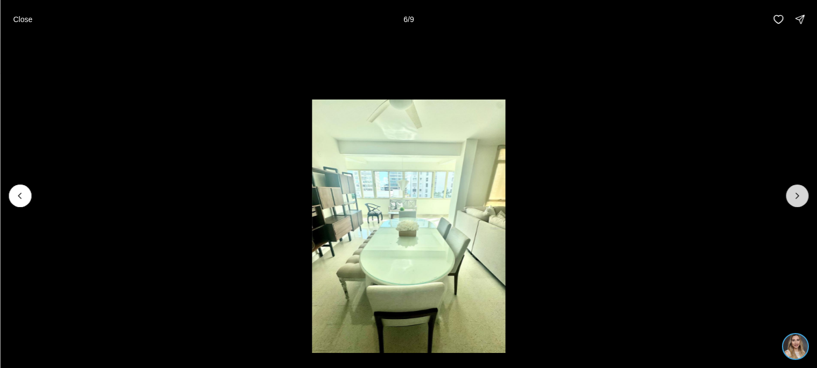
click at [794, 195] on icon "Next slide" at bounding box center [797, 196] width 11 height 11
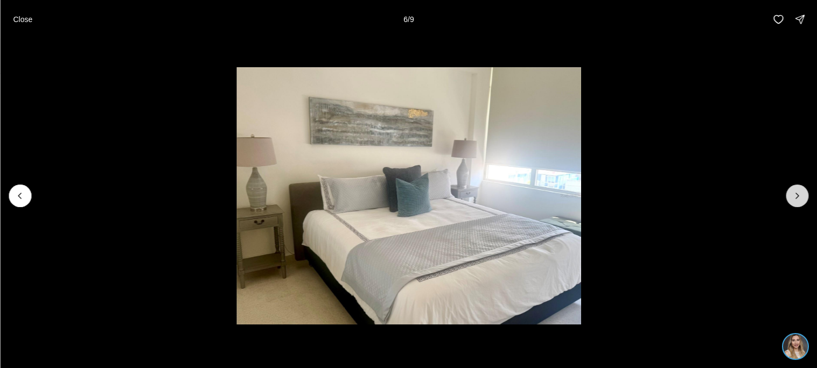
click at [794, 195] on div at bounding box center [797, 196] width 23 height 23
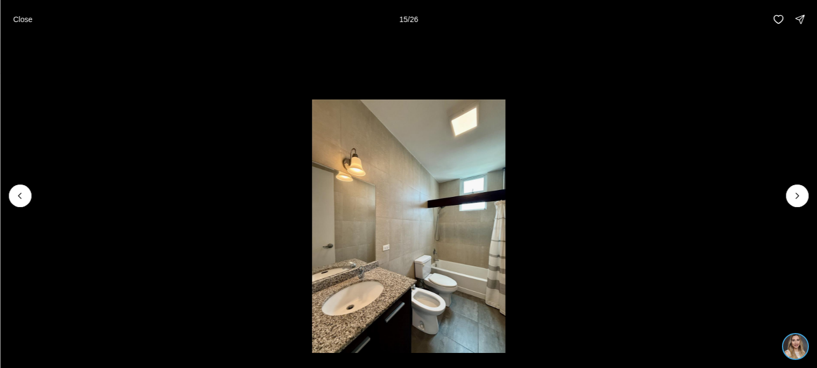
click at [16, 196] on icon "Previous slide" at bounding box center [20, 196] width 11 height 11
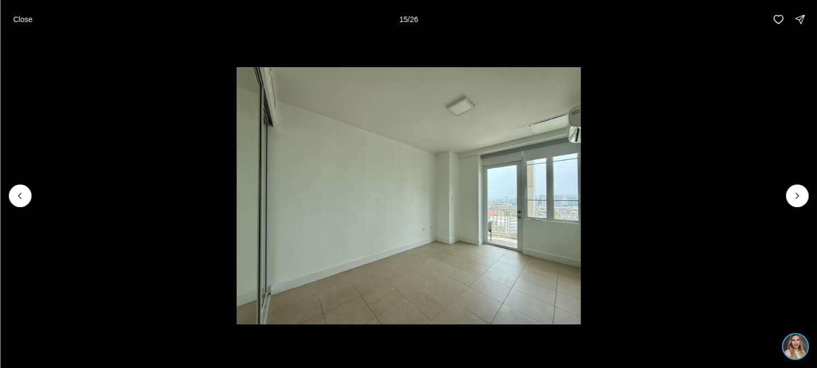
click at [16, 196] on icon "Previous slide" at bounding box center [20, 196] width 11 height 11
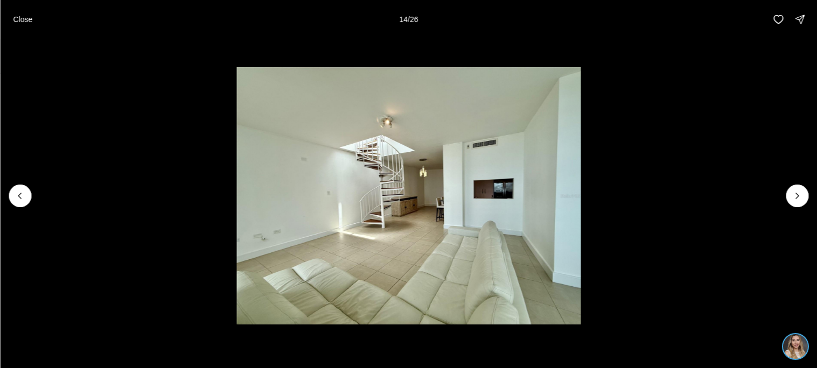
click at [16, 196] on icon "Previous slide" at bounding box center [20, 196] width 11 height 11
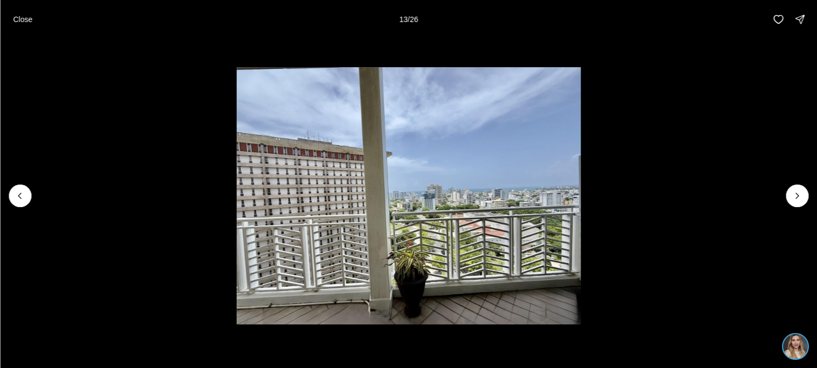
click at [16, 196] on icon "Previous slide" at bounding box center [20, 196] width 11 height 11
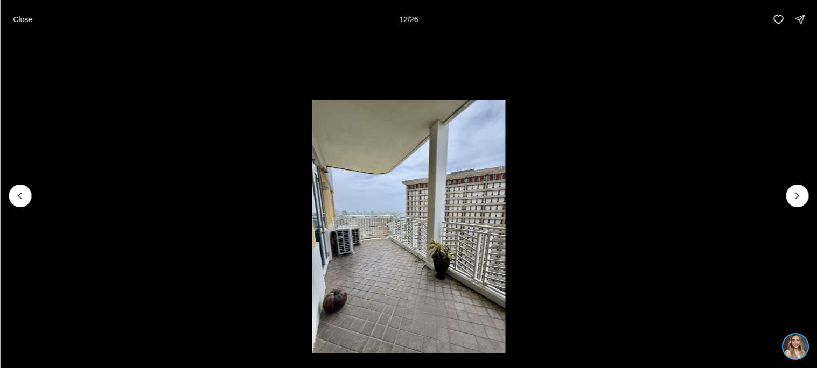
click at [16, 196] on icon "Previous slide" at bounding box center [20, 196] width 11 height 11
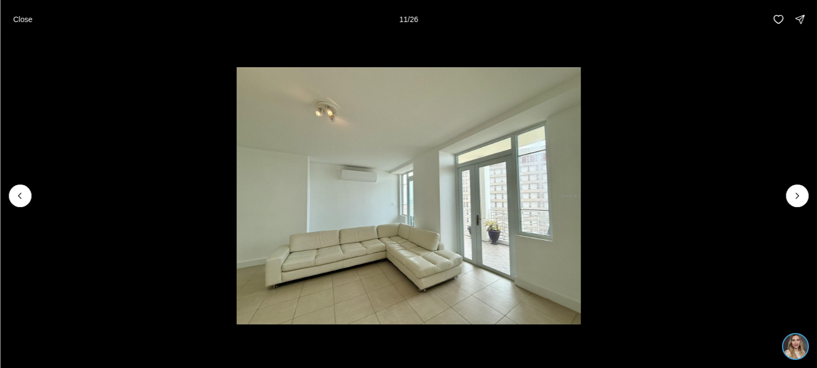
click at [16, 196] on icon "Previous slide" at bounding box center [20, 196] width 11 height 11
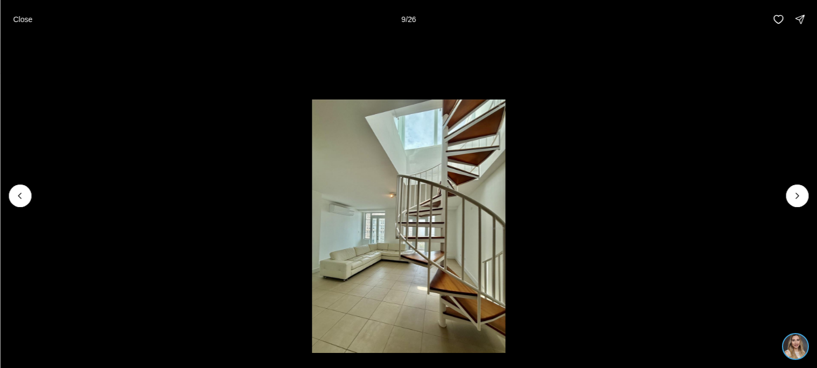
click at [16, 196] on icon "Previous slide" at bounding box center [20, 196] width 11 height 11
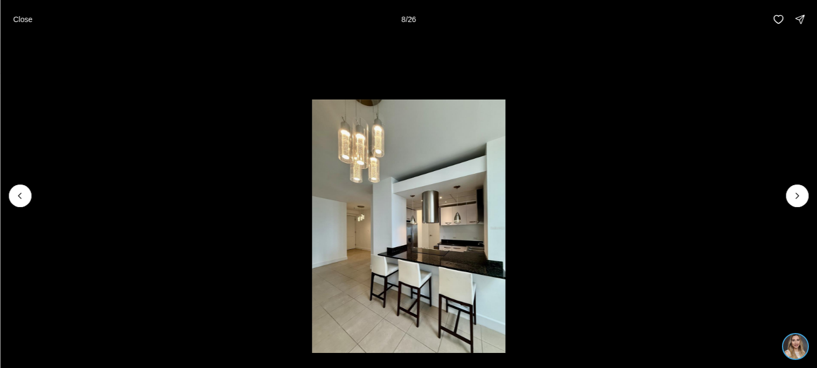
click at [16, 196] on icon "Previous slide" at bounding box center [20, 196] width 11 height 11
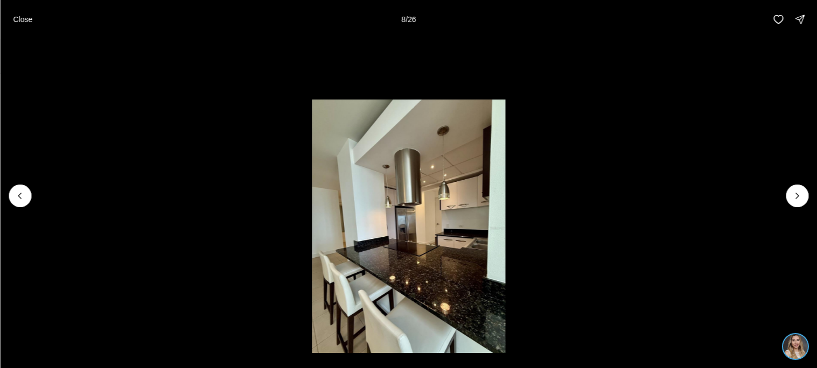
click at [16, 196] on icon "Previous slide" at bounding box center [20, 196] width 11 height 11
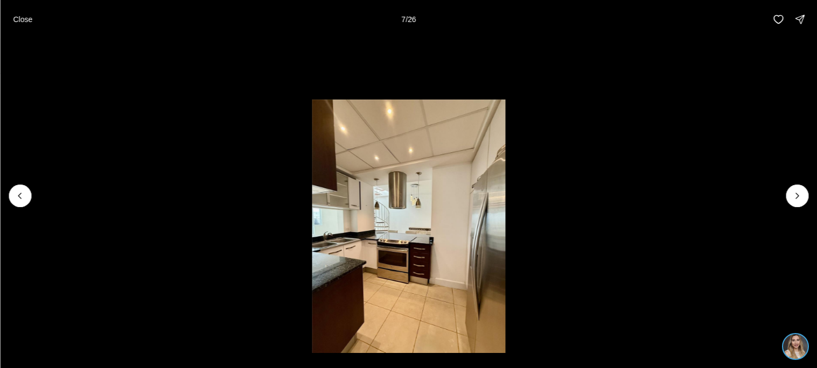
click at [16, 196] on icon "Previous slide" at bounding box center [20, 196] width 11 height 11
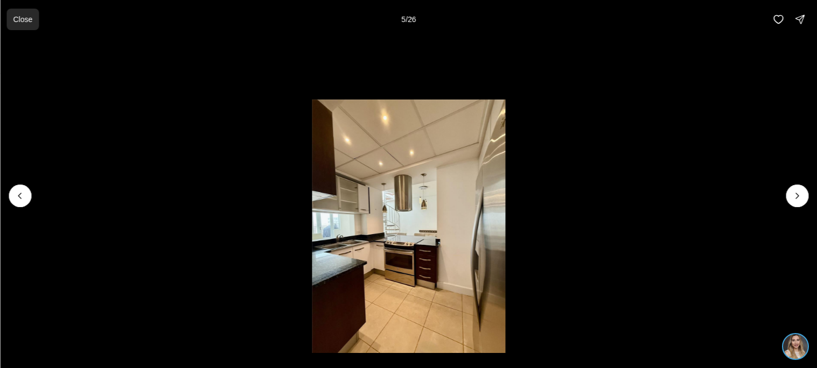
click at [20, 22] on p "Close" at bounding box center [22, 19] width 19 height 9
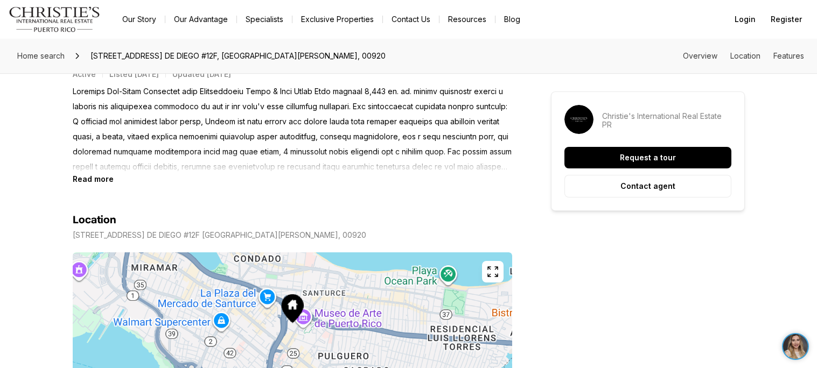
scroll to position [470, 0]
click at [95, 175] on b "Read more" at bounding box center [93, 178] width 41 height 9
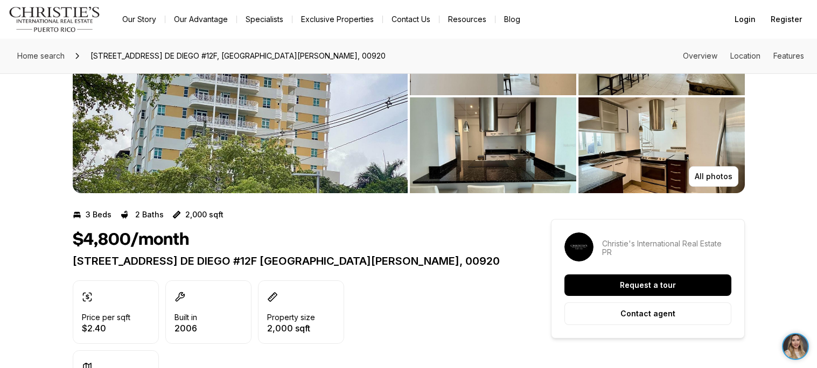
scroll to position [93, 0]
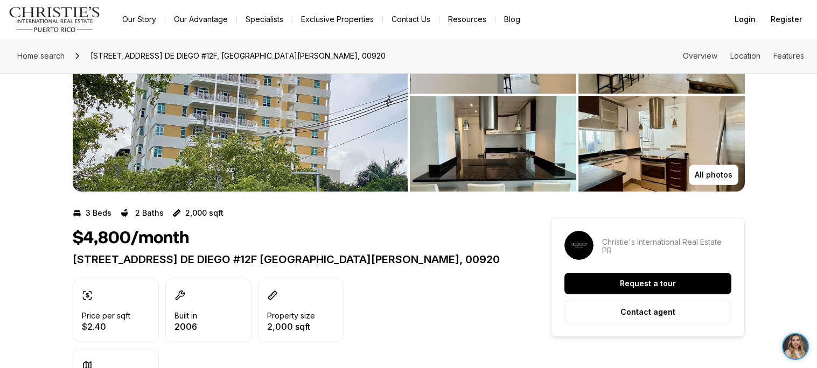
click at [292, 259] on p "310 AV. DE DIEGO #12F SAN JUAN PR, 00920" at bounding box center [292, 259] width 439 height 13
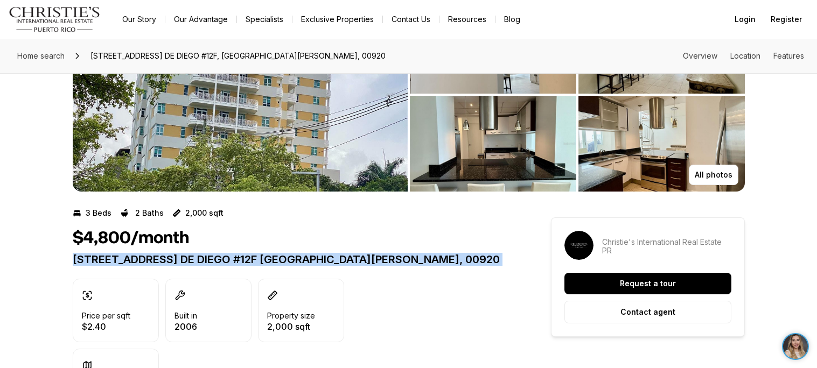
copy div "310 AV. DE DIEGO #12F SAN JUAN PR, 00920"
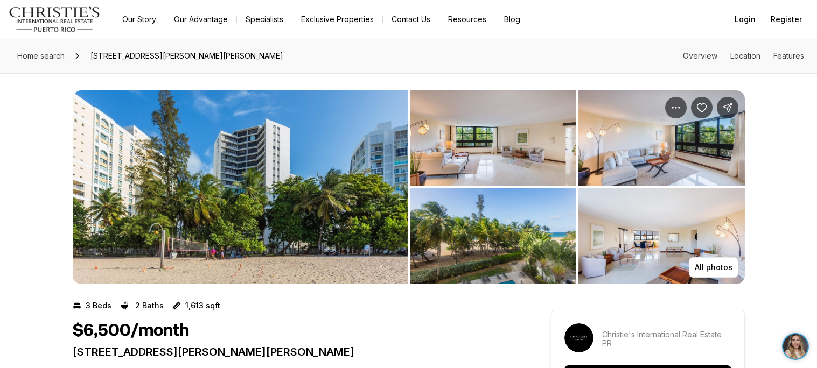
click at [320, 210] on img "View image gallery" at bounding box center [240, 187] width 335 height 194
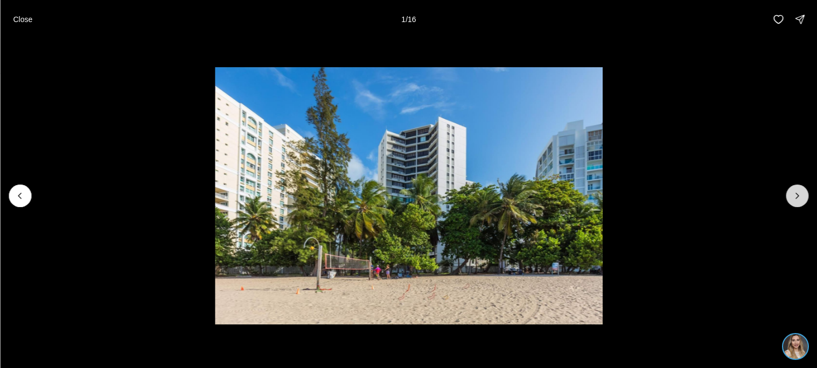
click at [800, 188] on button "Next slide" at bounding box center [797, 196] width 23 height 23
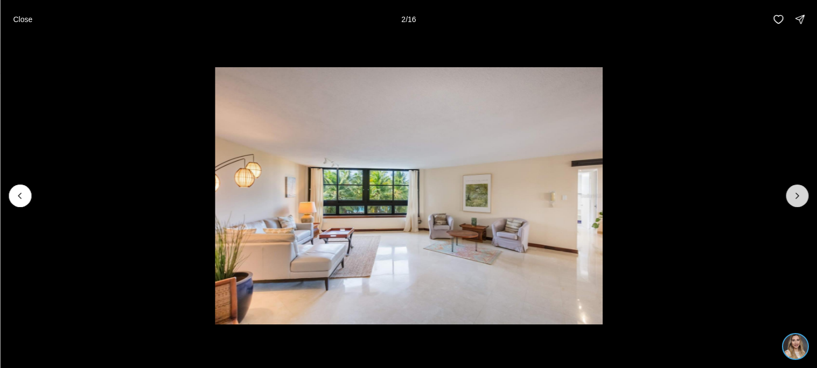
click at [799, 202] on button "Next slide" at bounding box center [797, 196] width 23 height 23
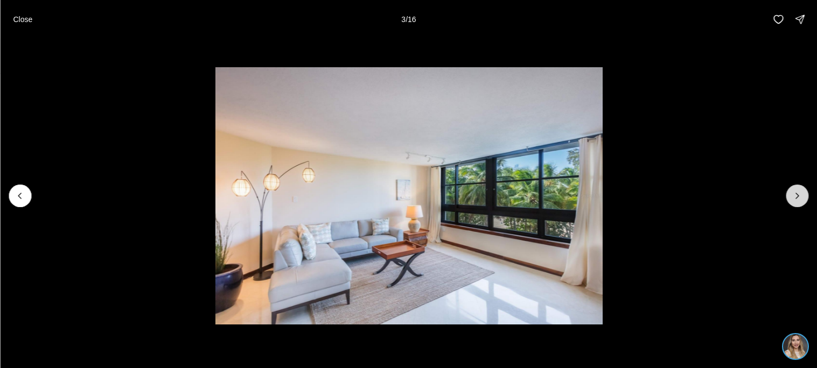
click at [799, 202] on button "Next slide" at bounding box center [797, 196] width 23 height 23
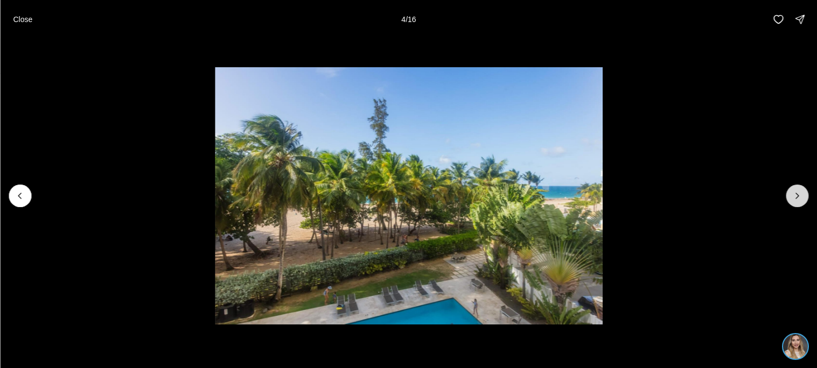
click at [799, 202] on button "Next slide" at bounding box center [797, 196] width 23 height 23
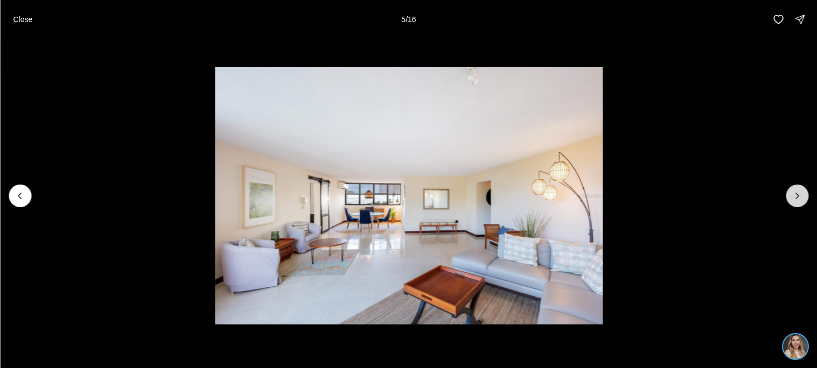
click at [799, 202] on button "Next slide" at bounding box center [797, 196] width 23 height 23
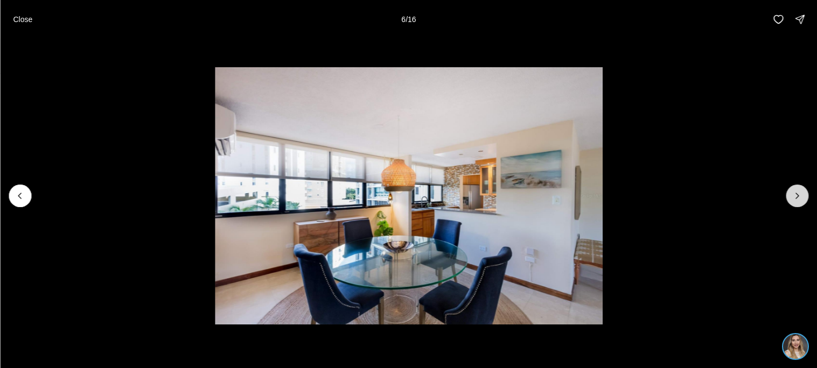
click at [799, 202] on button "Next slide" at bounding box center [797, 196] width 23 height 23
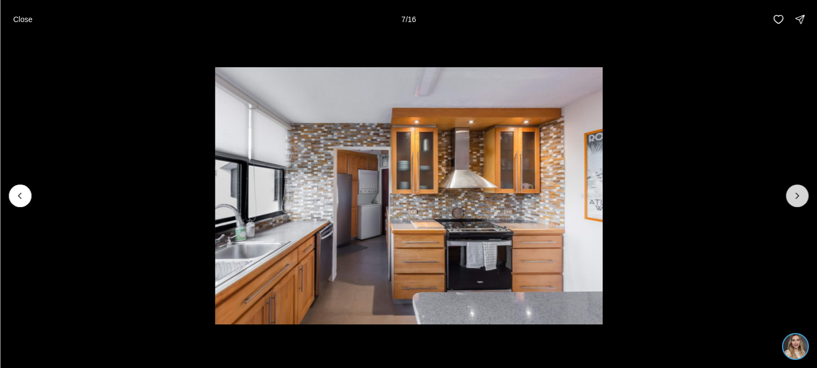
click at [799, 202] on button "Next slide" at bounding box center [797, 196] width 23 height 23
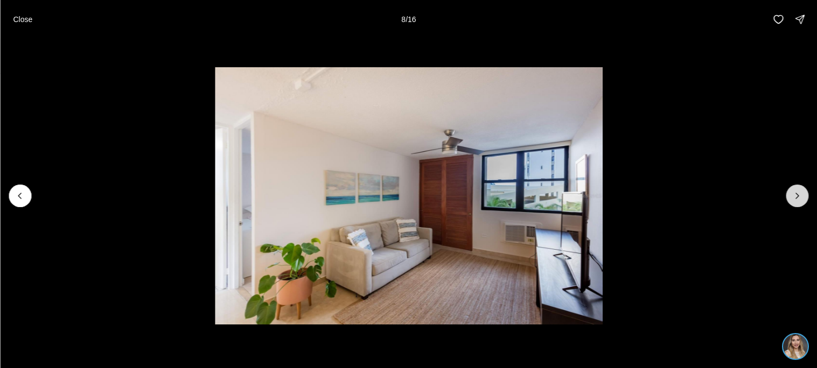
click at [799, 202] on button "Next slide" at bounding box center [797, 196] width 23 height 23
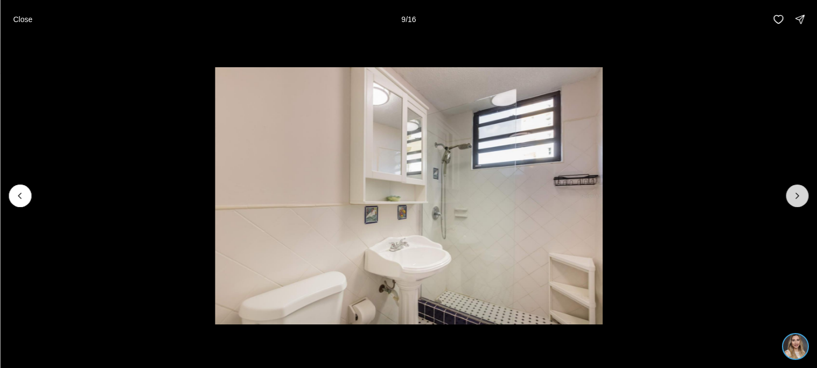
click at [799, 202] on button "Next slide" at bounding box center [797, 196] width 23 height 23
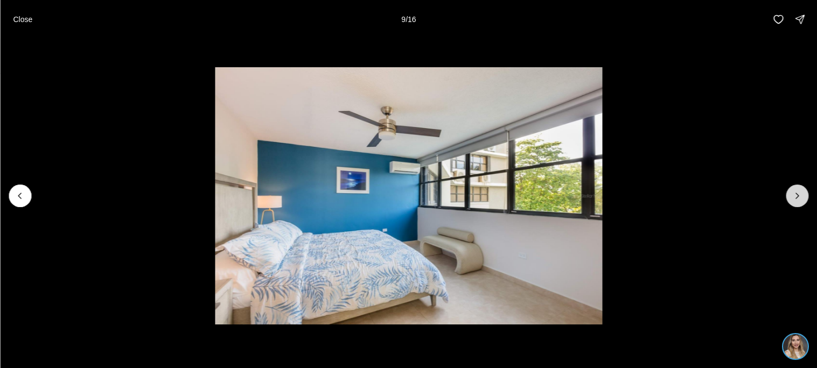
click at [799, 202] on button "Next slide" at bounding box center [797, 196] width 23 height 23
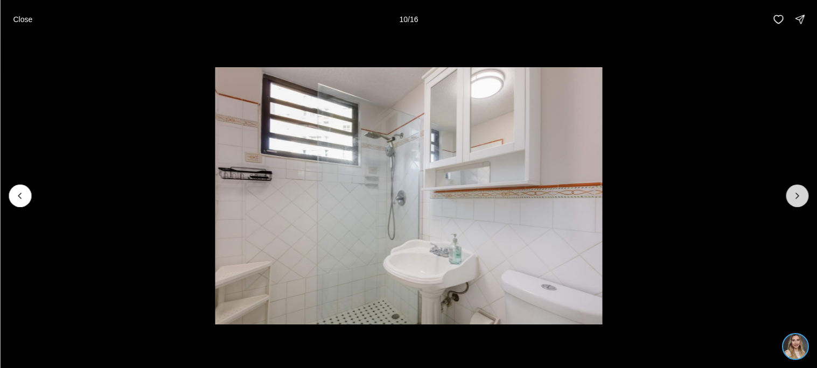
click at [799, 202] on button "Next slide" at bounding box center [797, 196] width 23 height 23
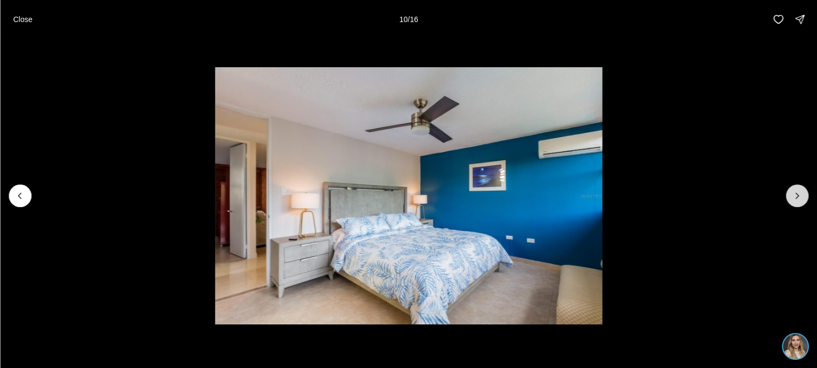
click at [799, 202] on button "Next slide" at bounding box center [797, 196] width 23 height 23
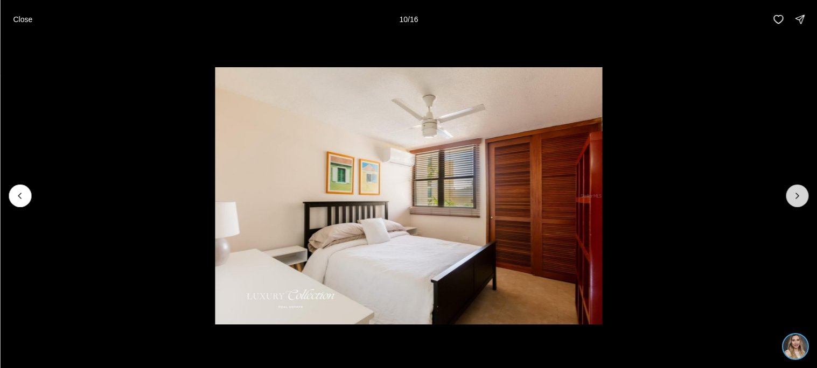
click at [799, 202] on button "Next slide" at bounding box center [797, 196] width 23 height 23
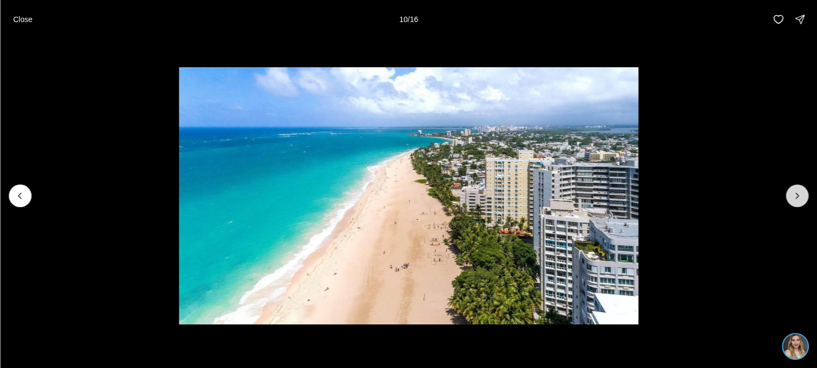
click at [799, 202] on button "Next slide" at bounding box center [797, 196] width 23 height 23
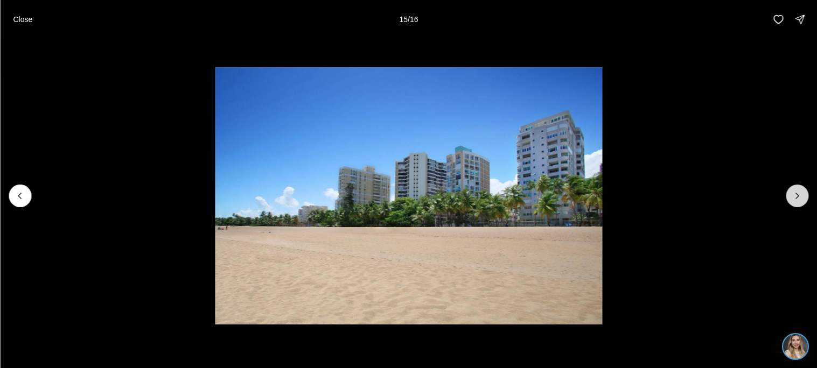
click at [799, 202] on button "Next slide" at bounding box center [797, 196] width 23 height 23
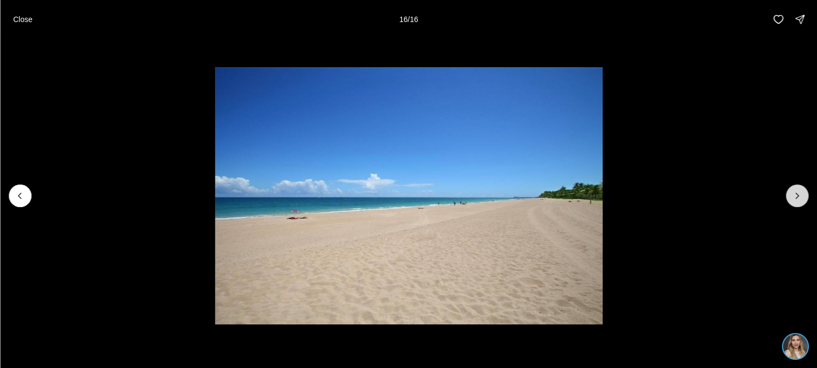
click at [799, 202] on div at bounding box center [797, 196] width 23 height 23
click at [19, 189] on button "Previous slide" at bounding box center [20, 196] width 23 height 23
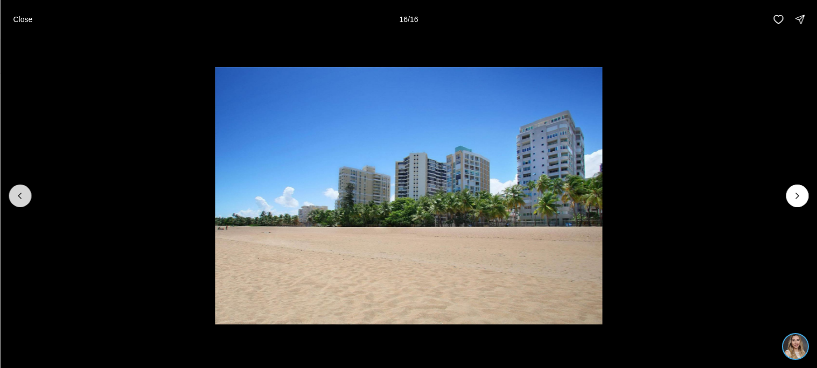
click at [19, 189] on button "Previous slide" at bounding box center [20, 196] width 23 height 23
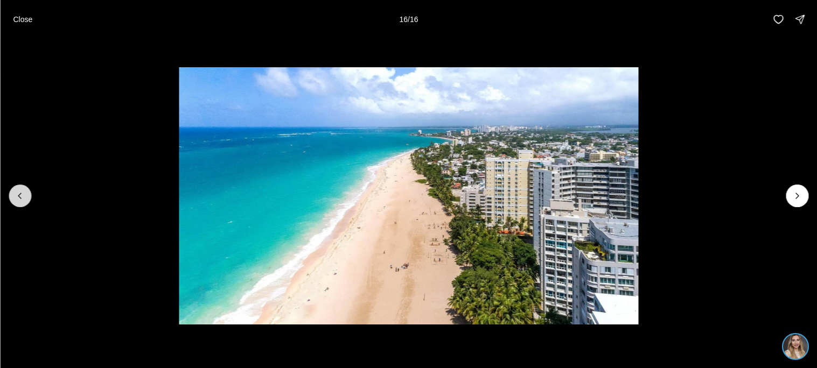
click at [19, 189] on button "Previous slide" at bounding box center [20, 196] width 23 height 23
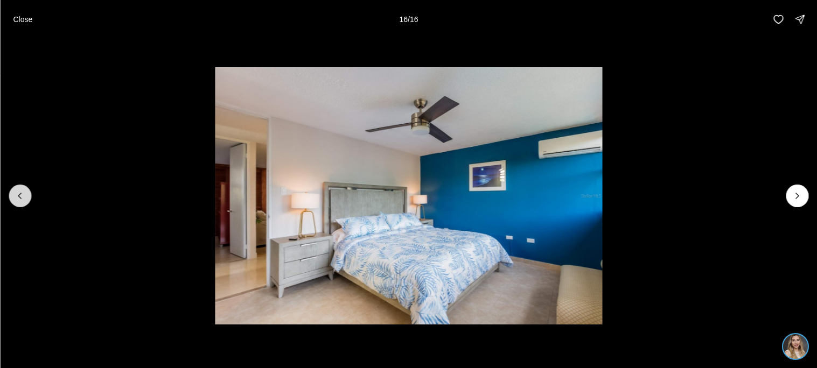
click at [19, 189] on button "Previous slide" at bounding box center [20, 196] width 23 height 23
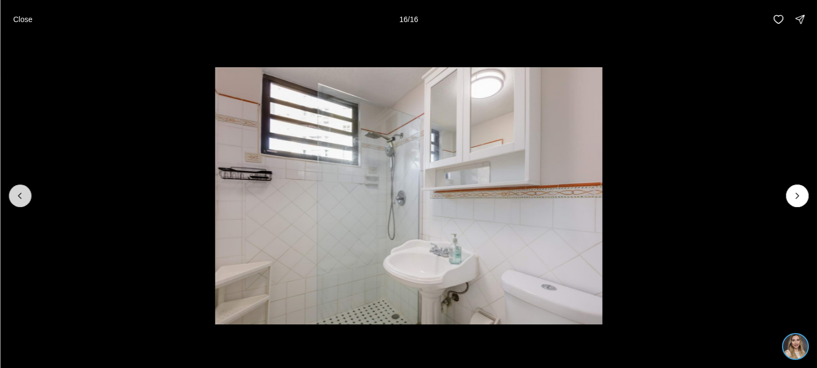
click at [19, 189] on button "Previous slide" at bounding box center [20, 196] width 23 height 23
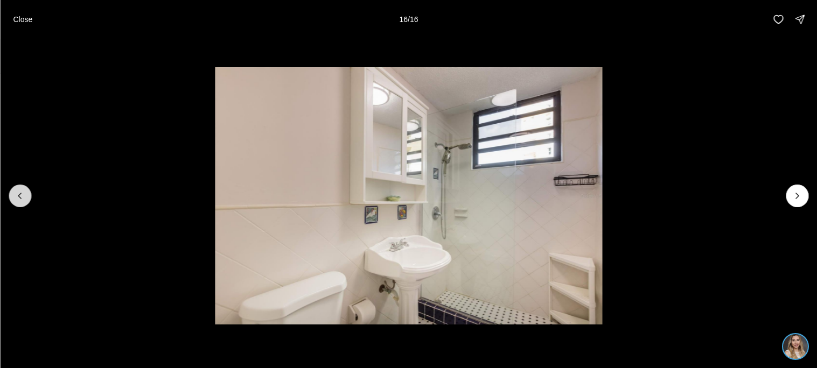
click at [19, 189] on button "Previous slide" at bounding box center [20, 196] width 23 height 23
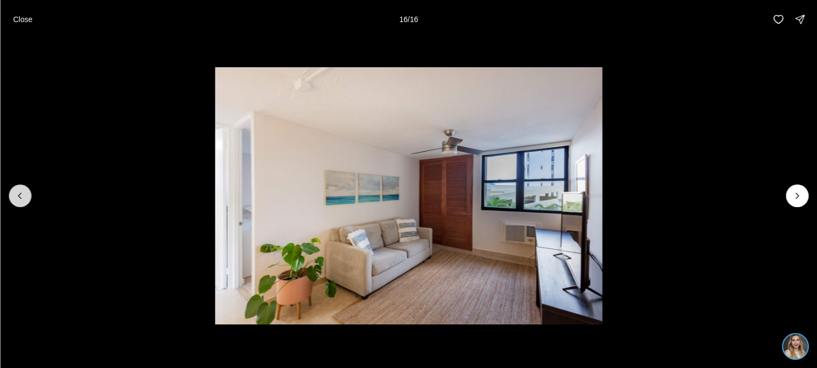
click at [19, 189] on button "Previous slide" at bounding box center [20, 196] width 23 height 23
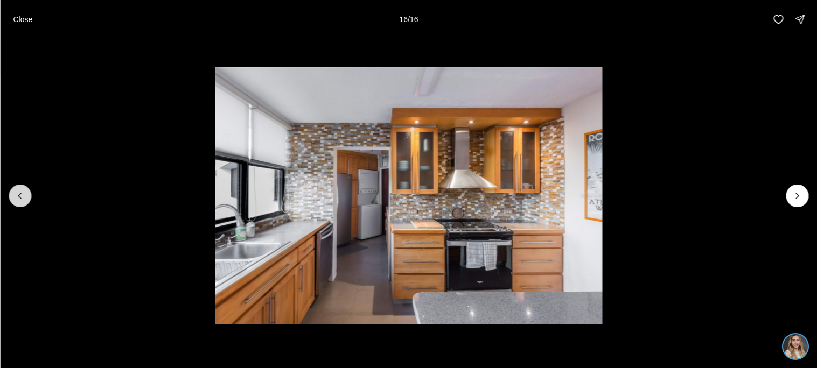
click at [19, 189] on button "Previous slide" at bounding box center [20, 196] width 23 height 23
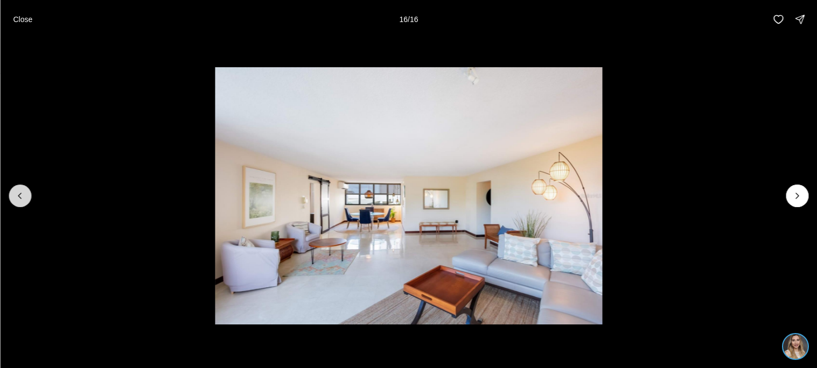
click at [19, 189] on button "Previous slide" at bounding box center [20, 196] width 23 height 23
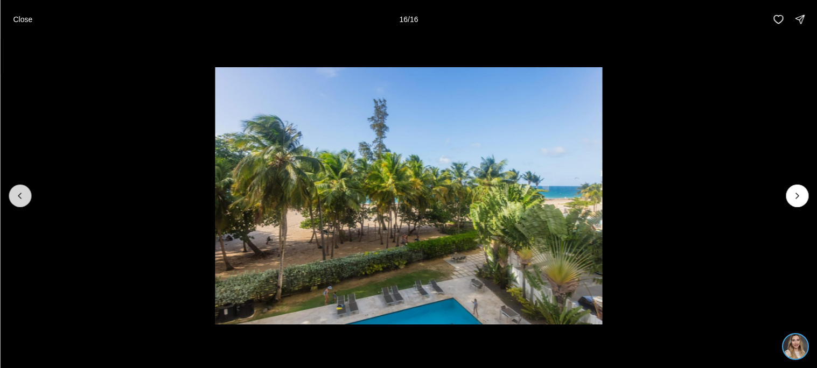
click at [19, 189] on button "Previous slide" at bounding box center [20, 196] width 23 height 23
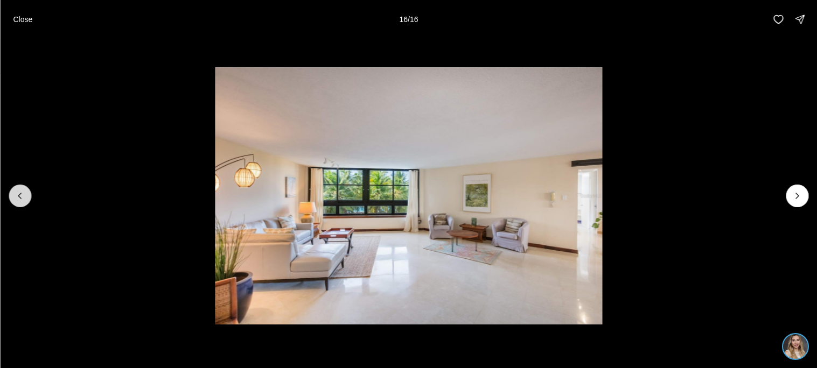
click at [19, 189] on button "Previous slide" at bounding box center [20, 196] width 23 height 23
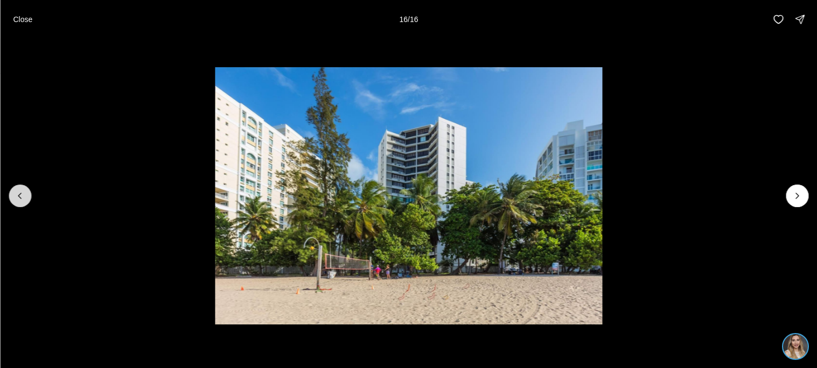
click at [19, 189] on button "Previous slide" at bounding box center [20, 196] width 23 height 23
click at [19, 189] on div at bounding box center [20, 196] width 23 height 23
click at [20, 21] on p "Close" at bounding box center [22, 19] width 19 height 9
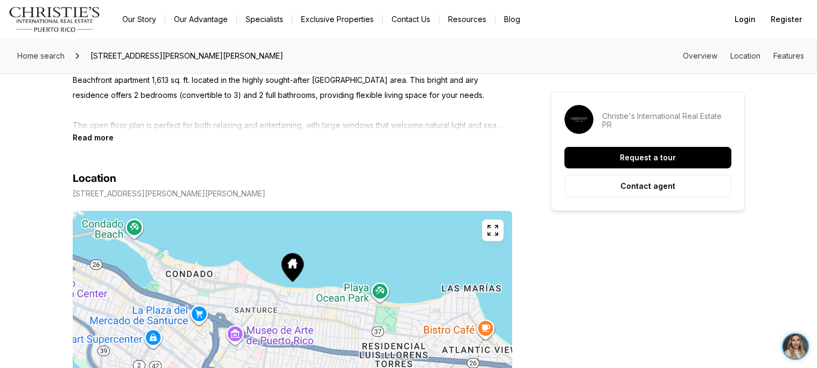
scroll to position [522, 0]
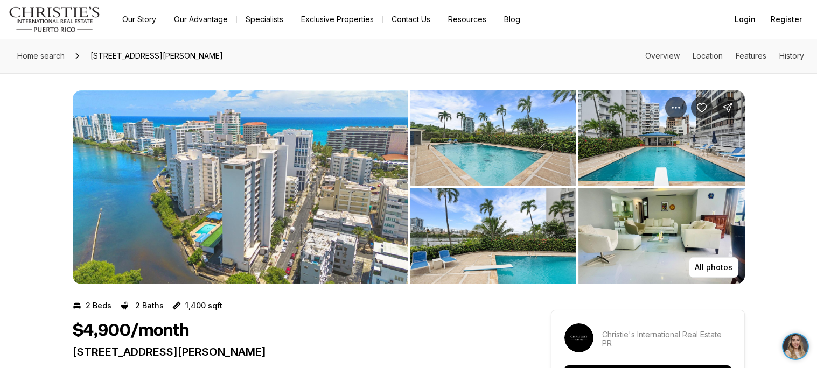
click at [271, 237] on img "View image gallery" at bounding box center [240, 187] width 335 height 194
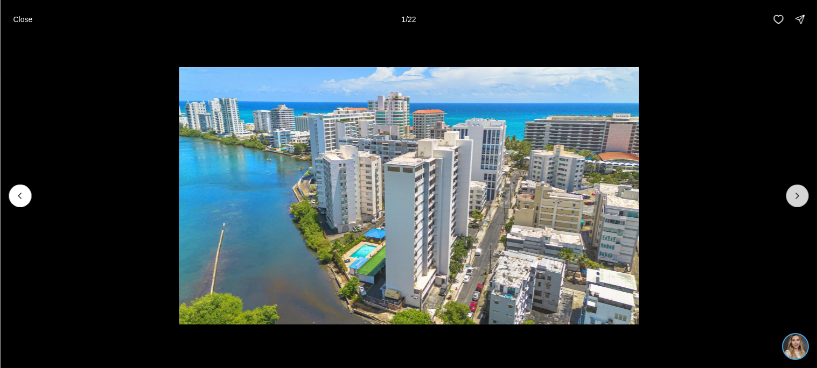
click at [792, 198] on icon "Next slide" at bounding box center [797, 196] width 11 height 11
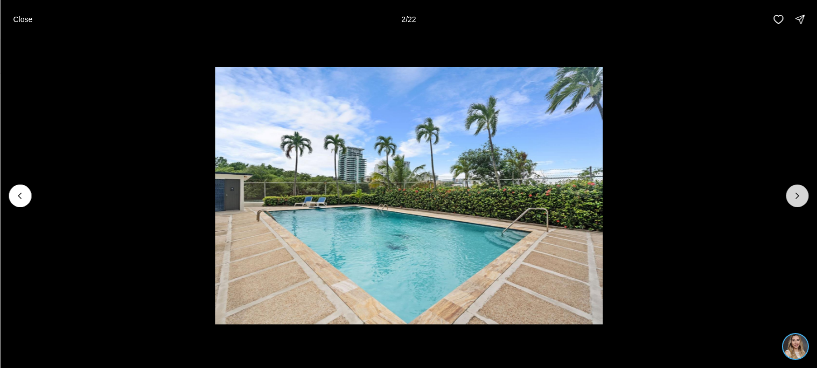
click at [792, 198] on icon "Next slide" at bounding box center [797, 196] width 11 height 11
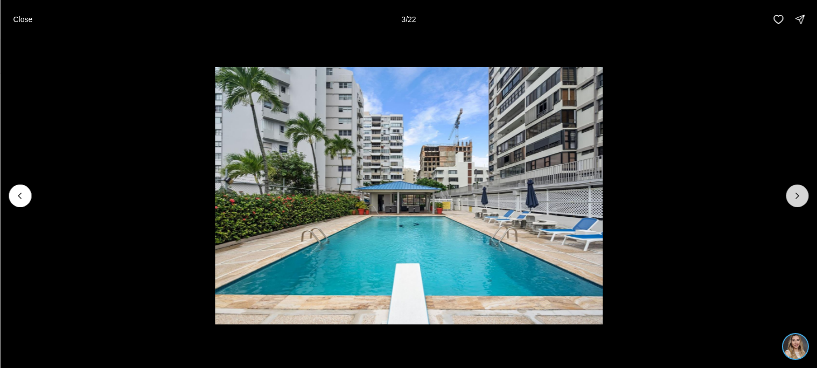
click at [792, 198] on icon "Next slide" at bounding box center [797, 196] width 11 height 11
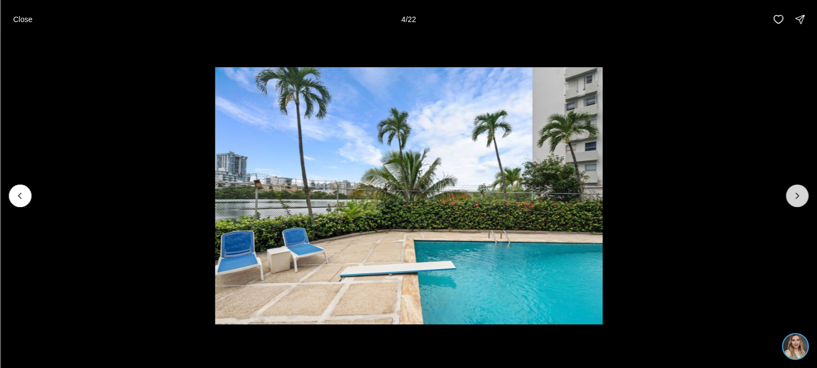
click at [792, 198] on icon "Next slide" at bounding box center [797, 196] width 11 height 11
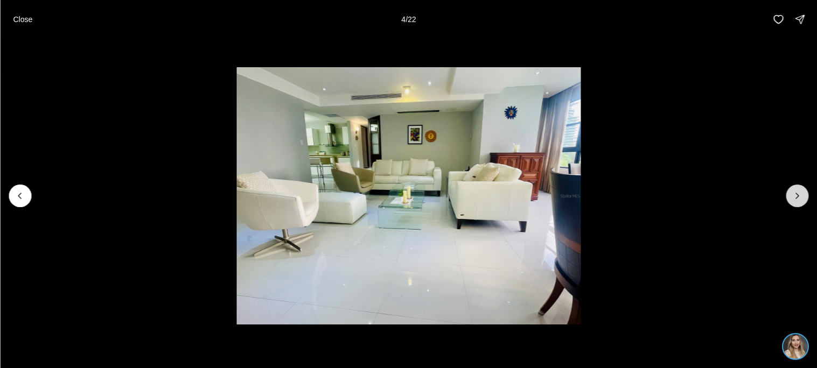
click at [792, 198] on icon "Next slide" at bounding box center [797, 196] width 11 height 11
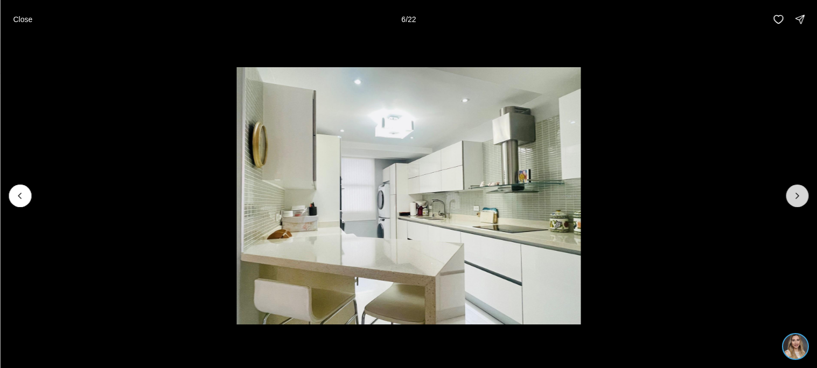
click at [792, 198] on icon "Next slide" at bounding box center [797, 196] width 11 height 11
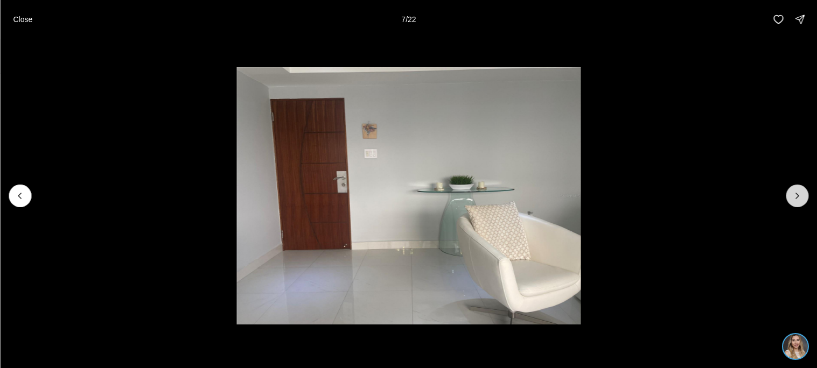
click at [792, 198] on icon "Next slide" at bounding box center [797, 196] width 11 height 11
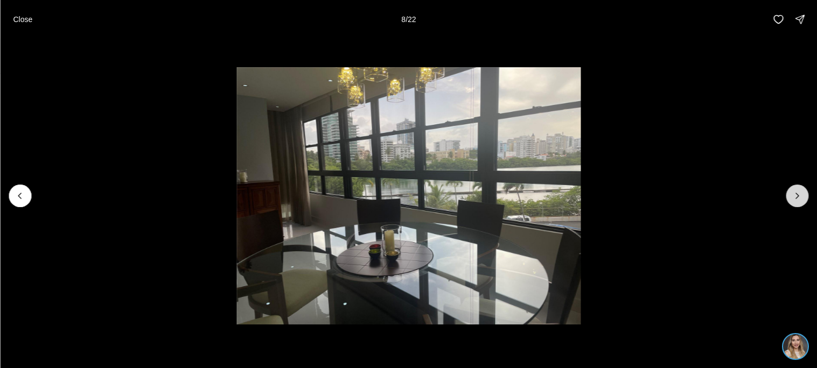
click at [792, 198] on icon "Next slide" at bounding box center [797, 196] width 11 height 11
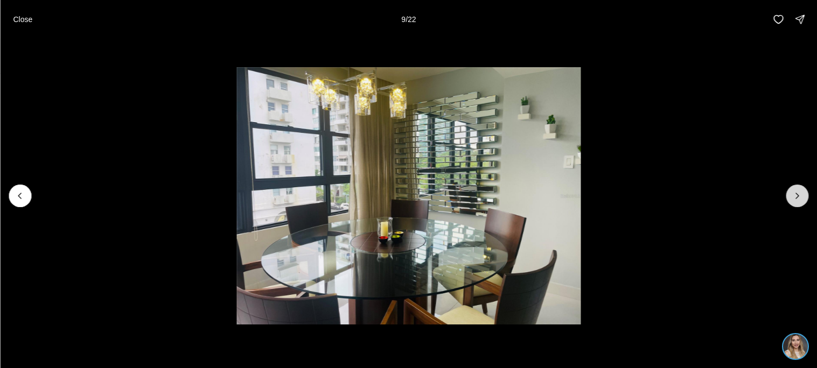
click at [792, 198] on icon "Next slide" at bounding box center [797, 196] width 11 height 11
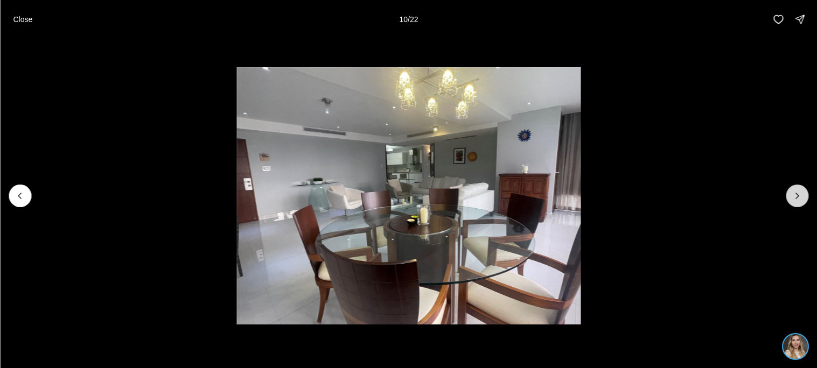
click at [792, 198] on icon "Next slide" at bounding box center [797, 196] width 11 height 11
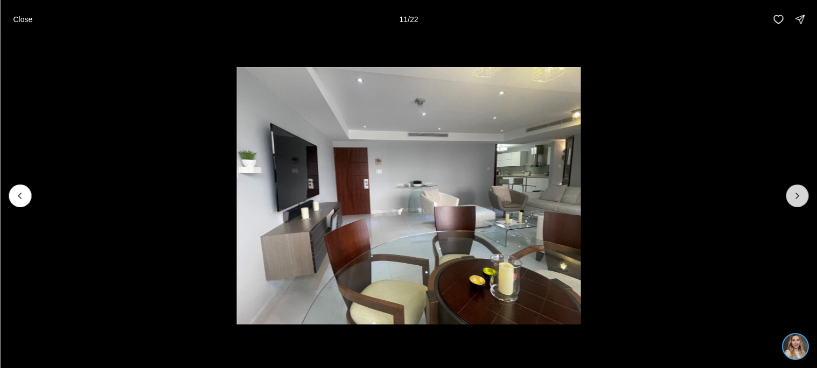
click at [792, 198] on icon "Next slide" at bounding box center [797, 196] width 11 height 11
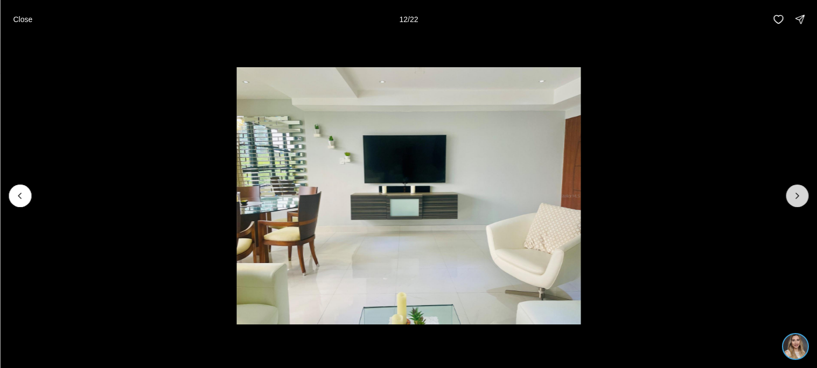
click at [792, 198] on icon "Next slide" at bounding box center [797, 196] width 11 height 11
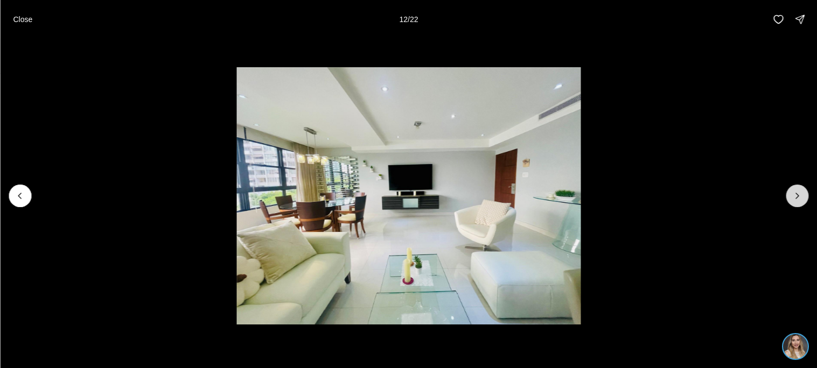
click at [792, 198] on icon "Next slide" at bounding box center [797, 196] width 11 height 11
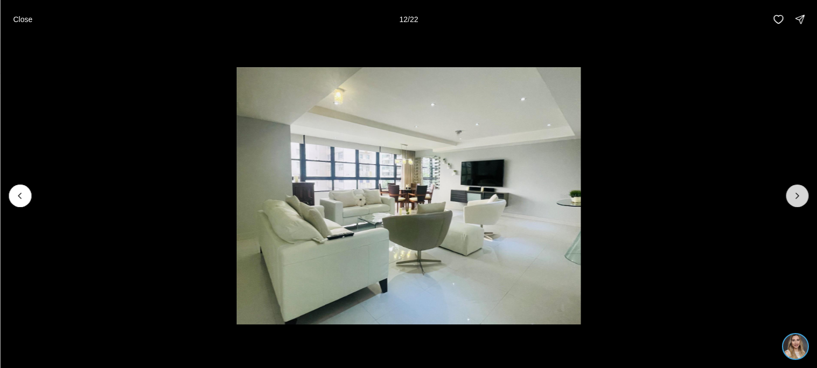
click at [792, 198] on icon "Next slide" at bounding box center [797, 196] width 11 height 11
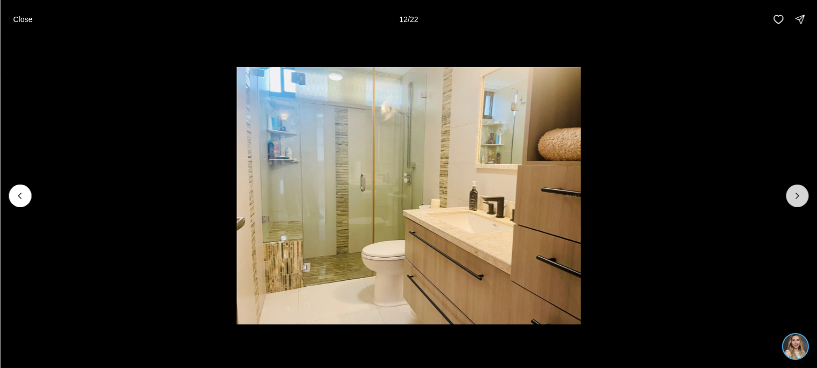
click at [792, 198] on icon "Next slide" at bounding box center [797, 196] width 11 height 11
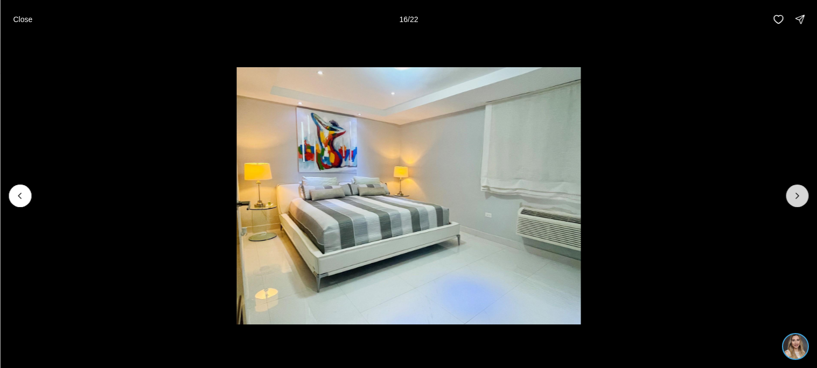
click at [792, 198] on icon "Next slide" at bounding box center [797, 196] width 11 height 11
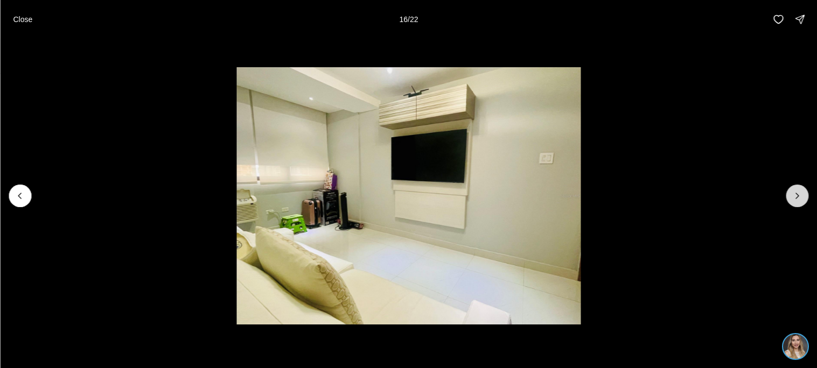
click at [792, 198] on icon "Next slide" at bounding box center [797, 196] width 11 height 11
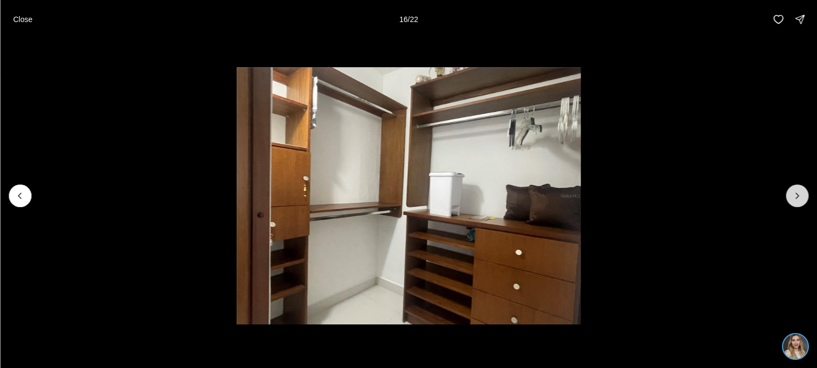
click at [792, 198] on icon "Next slide" at bounding box center [797, 196] width 11 height 11
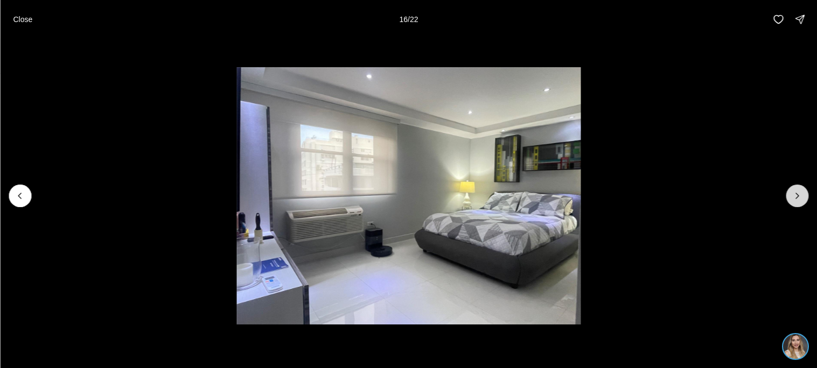
click at [792, 198] on icon "Next slide" at bounding box center [797, 196] width 11 height 11
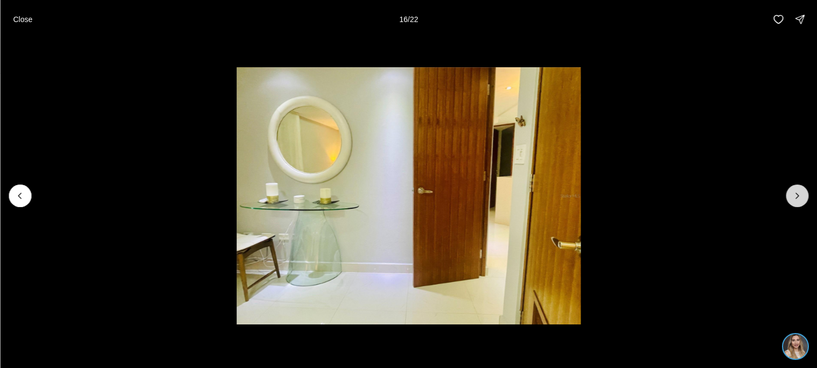
click at [792, 198] on icon "Next slide" at bounding box center [797, 196] width 11 height 11
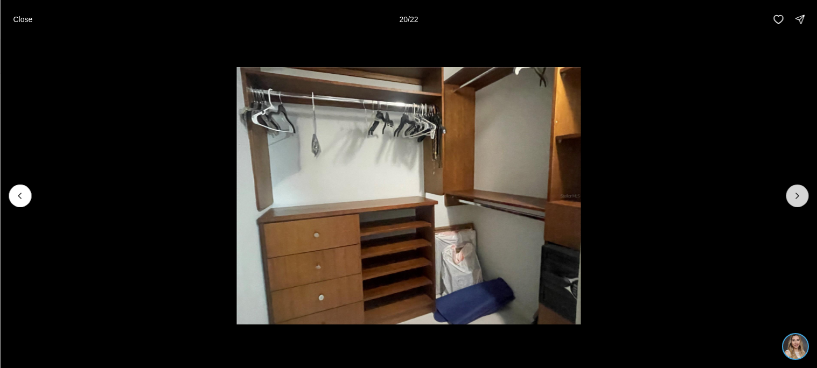
click at [792, 198] on icon "Next slide" at bounding box center [797, 196] width 11 height 11
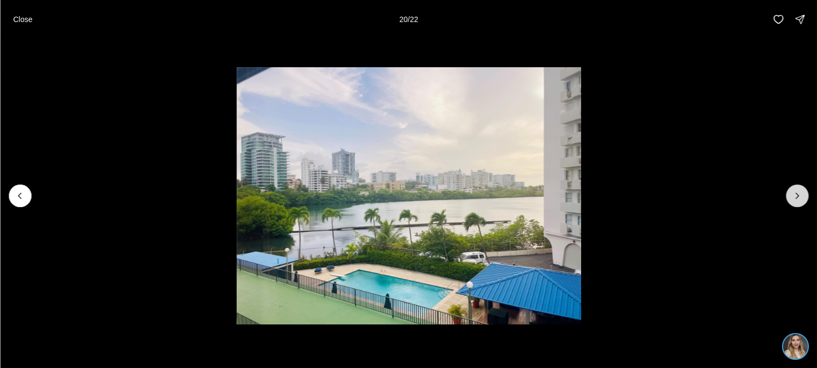
click at [792, 198] on icon "Next slide" at bounding box center [797, 196] width 11 height 11
click at [21, 16] on p "Close" at bounding box center [22, 19] width 19 height 9
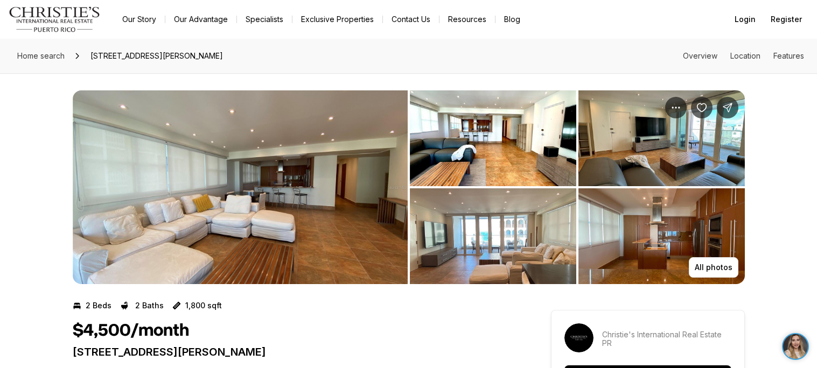
click at [281, 254] on img "View image gallery" at bounding box center [240, 187] width 335 height 194
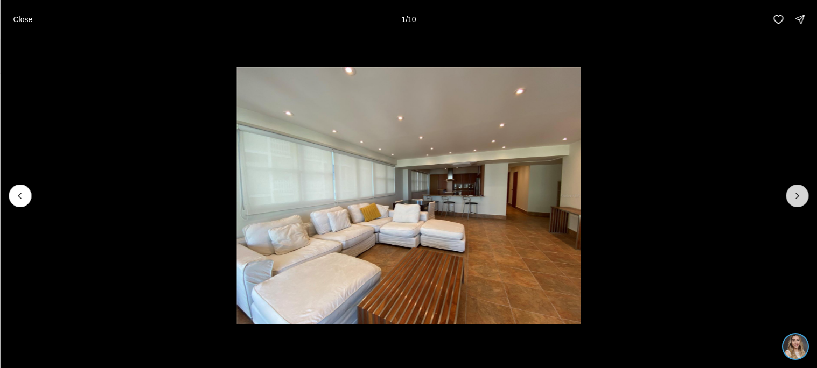
click at [794, 199] on icon "Next slide" at bounding box center [797, 196] width 11 height 11
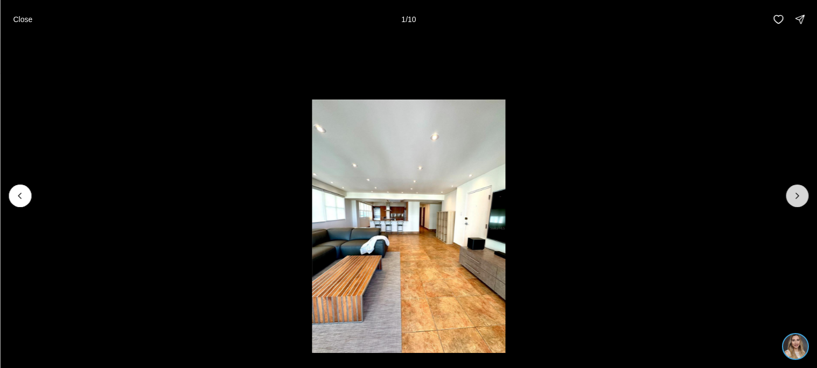
click at [794, 199] on icon "Next slide" at bounding box center [797, 196] width 11 height 11
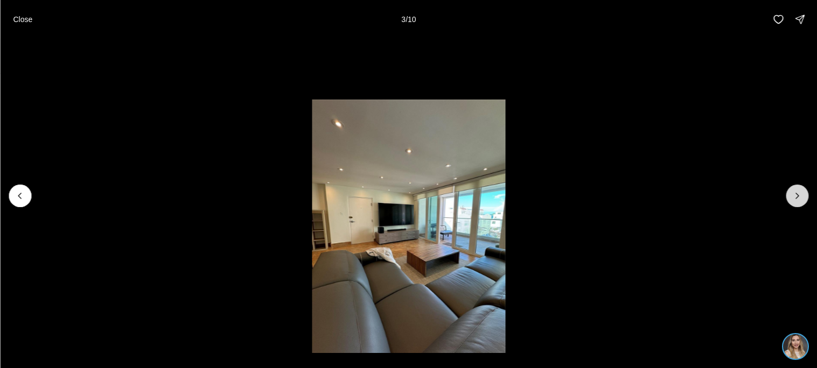
click at [794, 199] on icon "Next slide" at bounding box center [797, 196] width 11 height 11
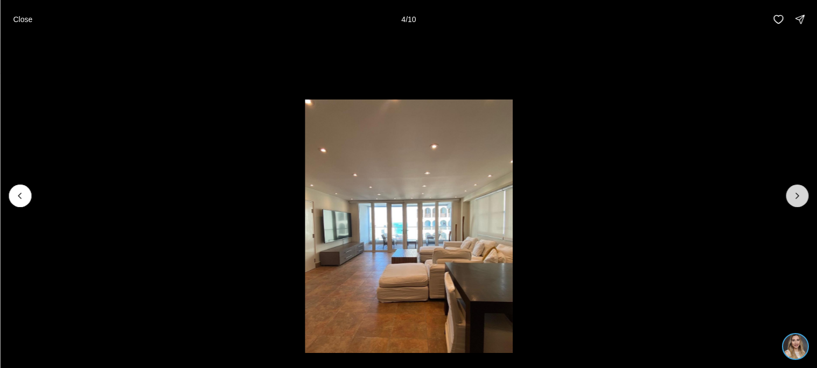
click at [794, 199] on icon "Next slide" at bounding box center [797, 196] width 11 height 11
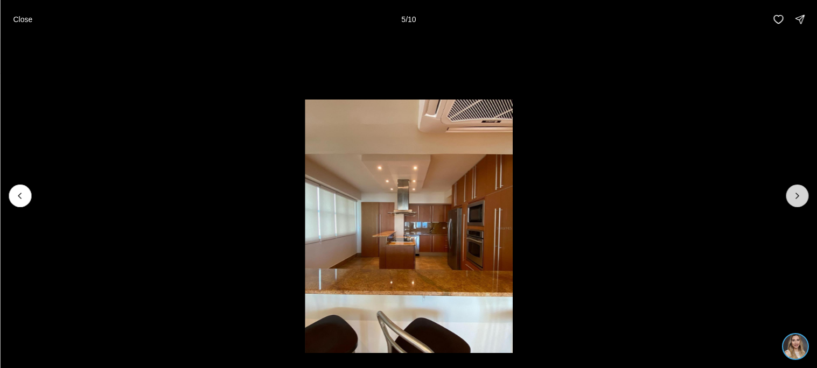
click at [794, 199] on icon "Next slide" at bounding box center [797, 196] width 11 height 11
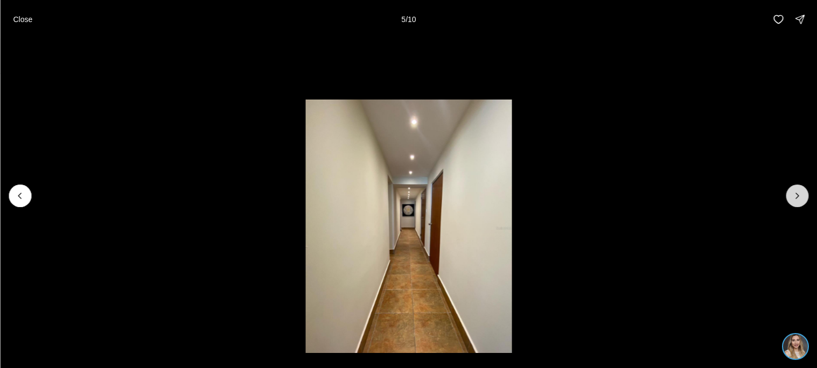
click at [794, 199] on icon "Next slide" at bounding box center [797, 196] width 11 height 11
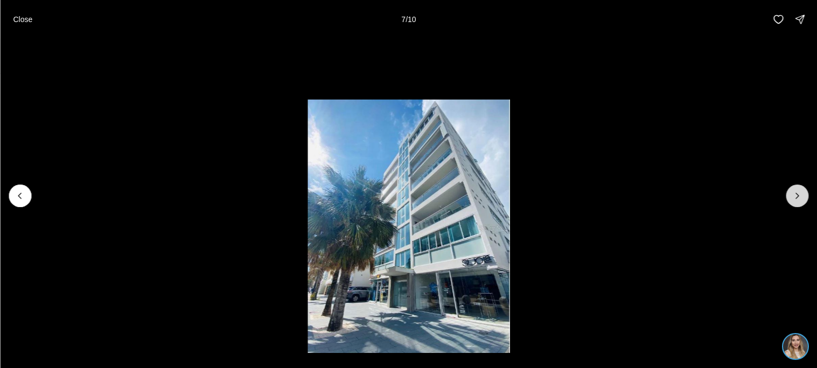
click at [794, 199] on icon "Next slide" at bounding box center [797, 196] width 11 height 11
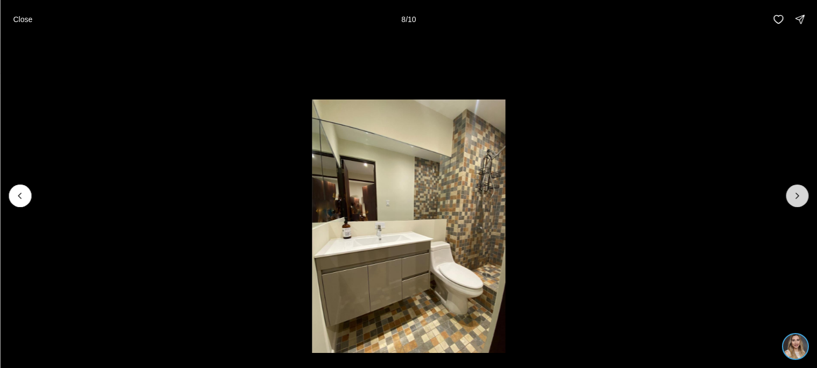
click at [794, 199] on icon "Next slide" at bounding box center [797, 196] width 11 height 11
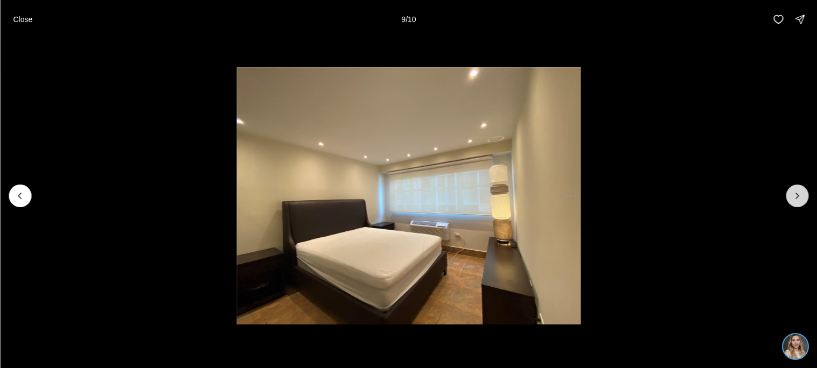
click at [794, 199] on icon "Next slide" at bounding box center [797, 196] width 11 height 11
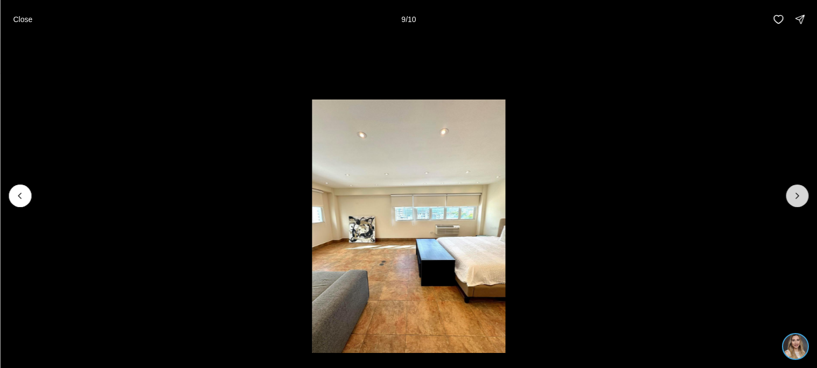
click at [794, 199] on icon "Next slide" at bounding box center [797, 196] width 11 height 11
click at [794, 199] on div at bounding box center [797, 196] width 23 height 23
click at [31, 15] on p "Close" at bounding box center [22, 19] width 19 height 9
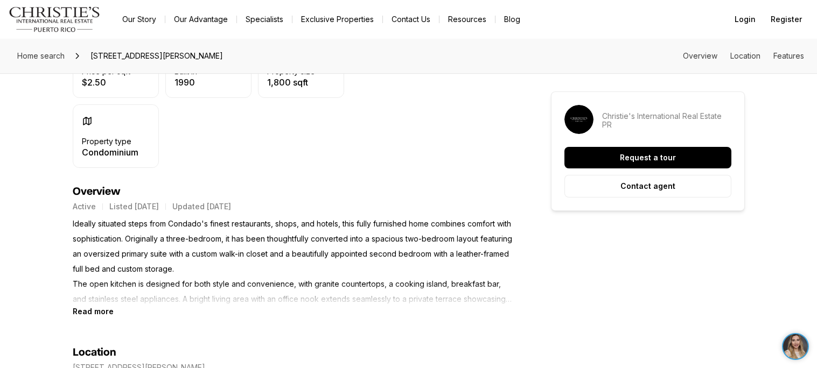
scroll to position [342, 0]
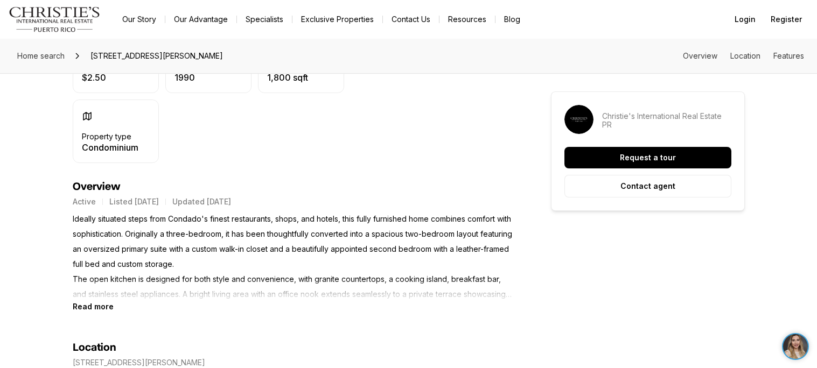
click at [104, 305] on b "Read more" at bounding box center [93, 306] width 41 height 9
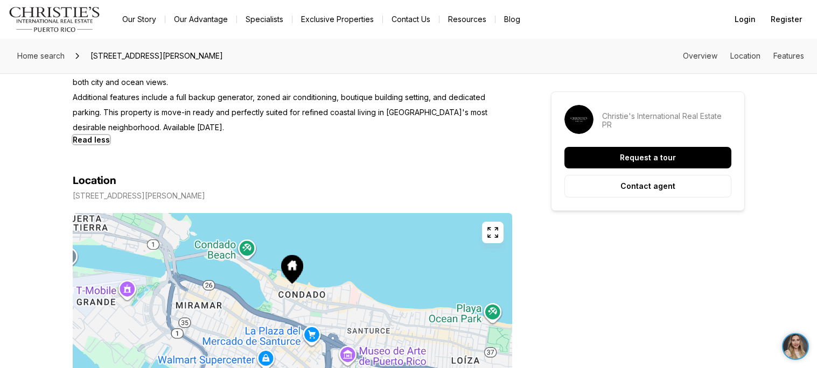
scroll to position [0, 0]
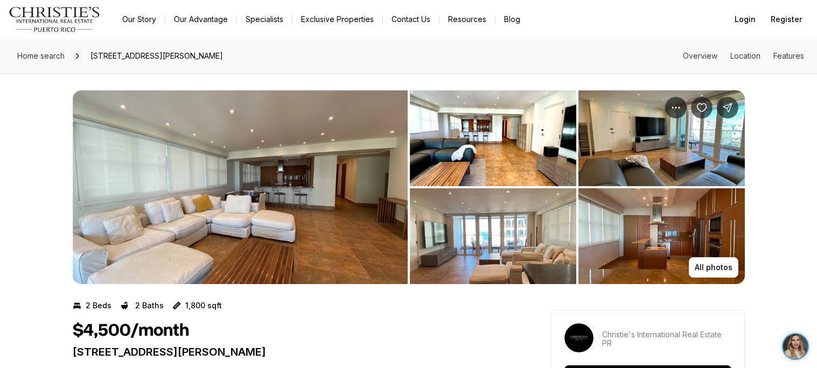
click at [370, 252] on img "View image gallery" at bounding box center [240, 187] width 335 height 194
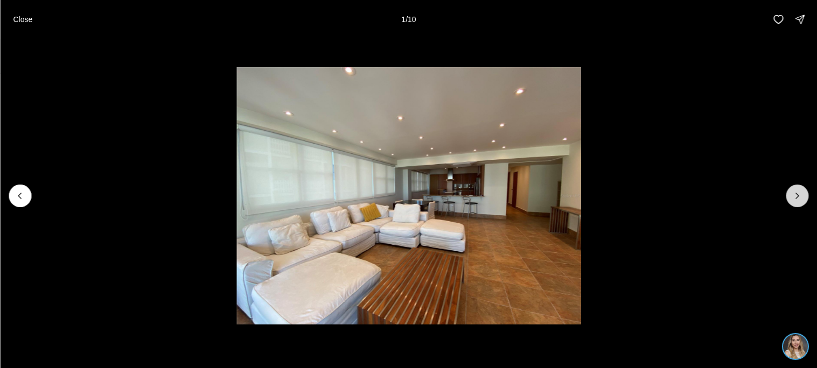
click at [801, 187] on button "Next slide" at bounding box center [797, 196] width 23 height 23
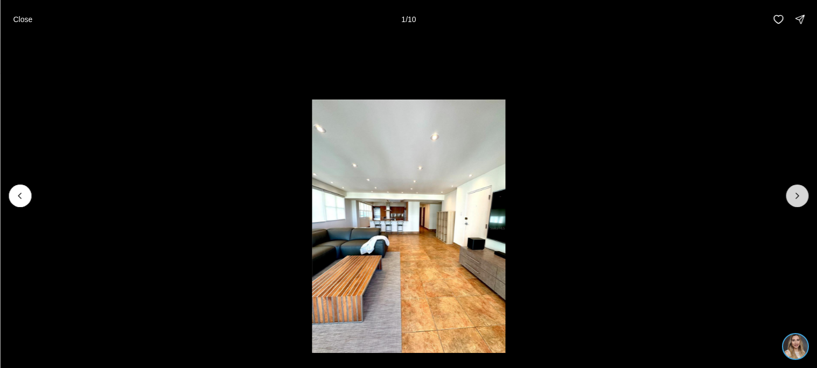
click at [801, 187] on button "Next slide" at bounding box center [797, 196] width 23 height 23
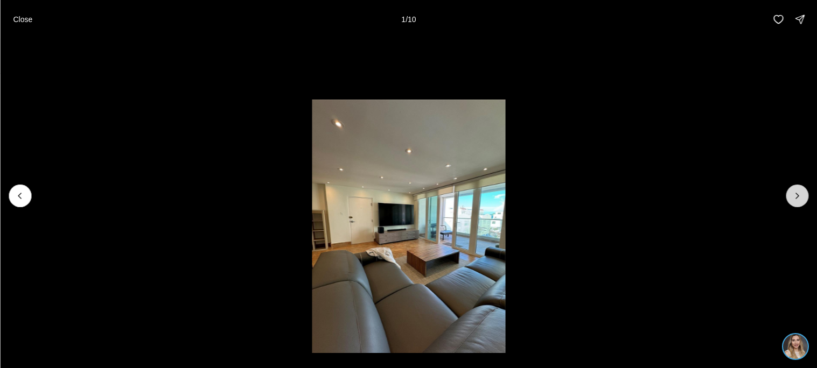
click at [801, 187] on button "Next slide" at bounding box center [797, 196] width 23 height 23
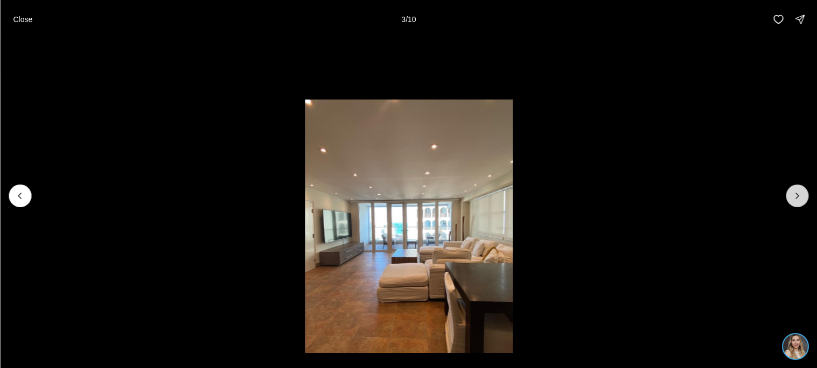
click at [801, 187] on button "Next slide" at bounding box center [797, 196] width 23 height 23
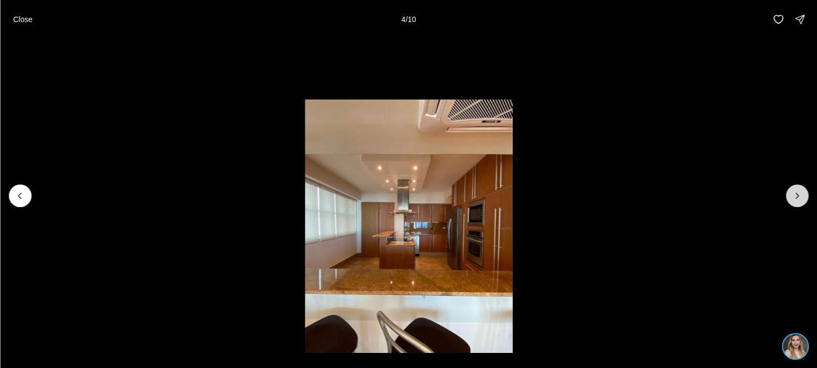
click at [801, 187] on button "Next slide" at bounding box center [797, 196] width 23 height 23
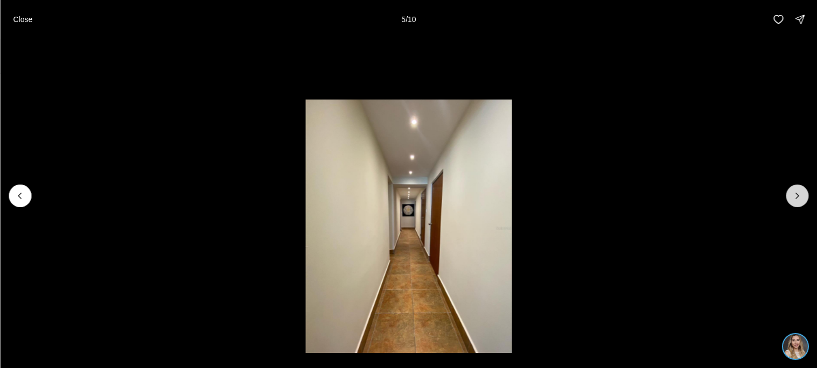
click at [801, 187] on button "Next slide" at bounding box center [797, 196] width 23 height 23
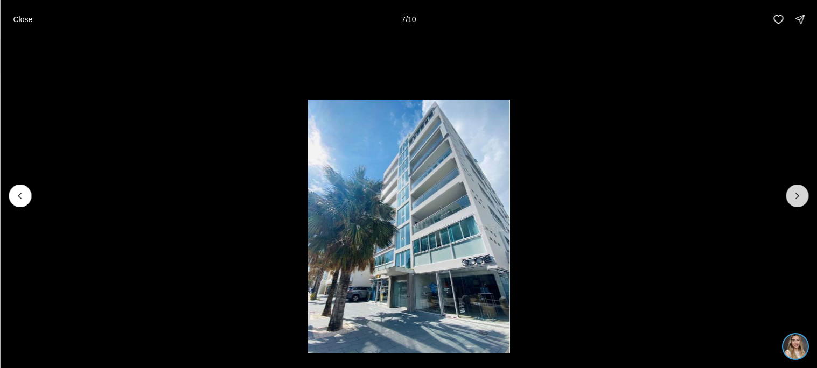
click at [801, 187] on button "Next slide" at bounding box center [797, 196] width 23 height 23
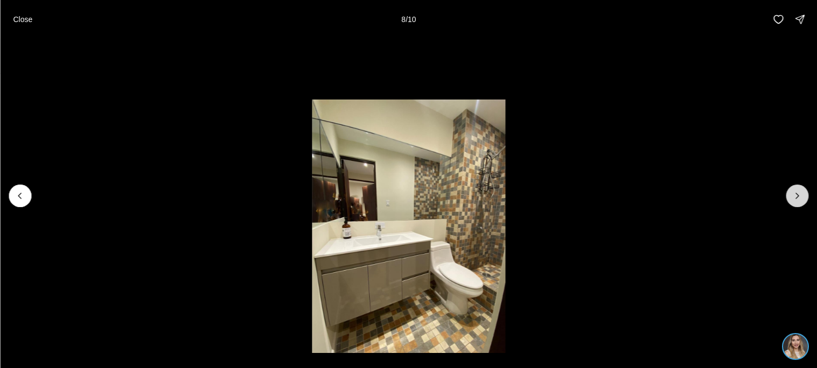
click at [801, 187] on button "Next slide" at bounding box center [797, 196] width 23 height 23
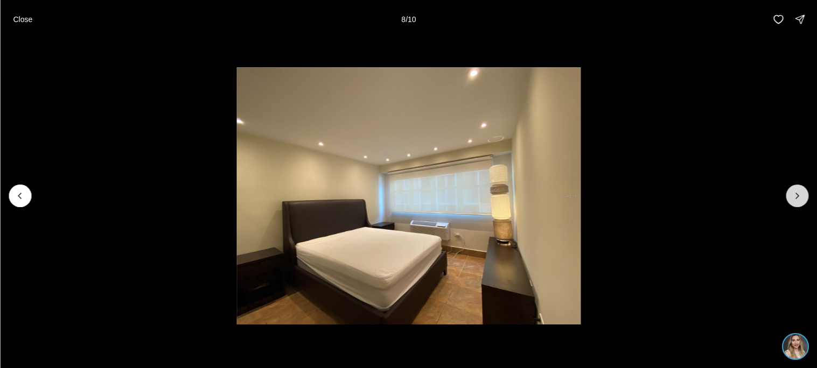
click at [801, 187] on button "Next slide" at bounding box center [797, 196] width 23 height 23
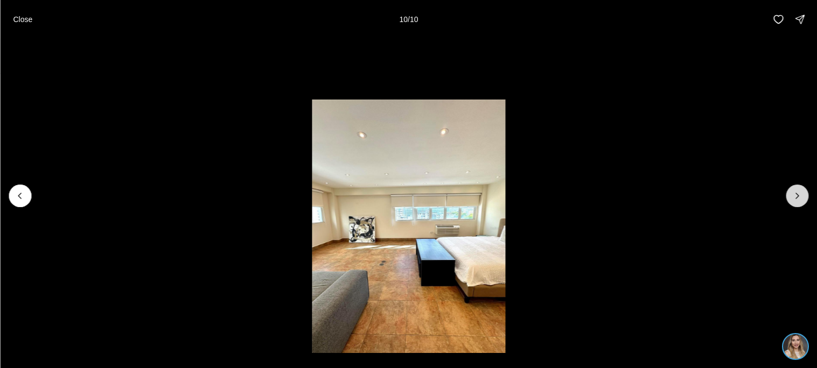
click at [801, 187] on div at bounding box center [797, 196] width 23 height 23
click at [24, 23] on p "Close" at bounding box center [22, 19] width 19 height 9
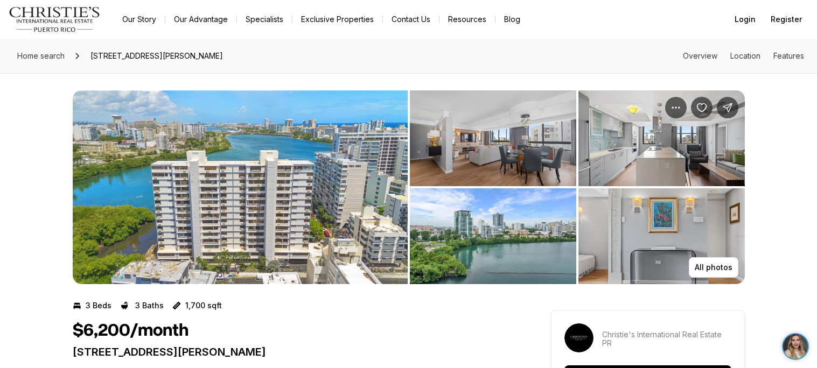
click at [383, 195] on img "View image gallery" at bounding box center [240, 187] width 335 height 194
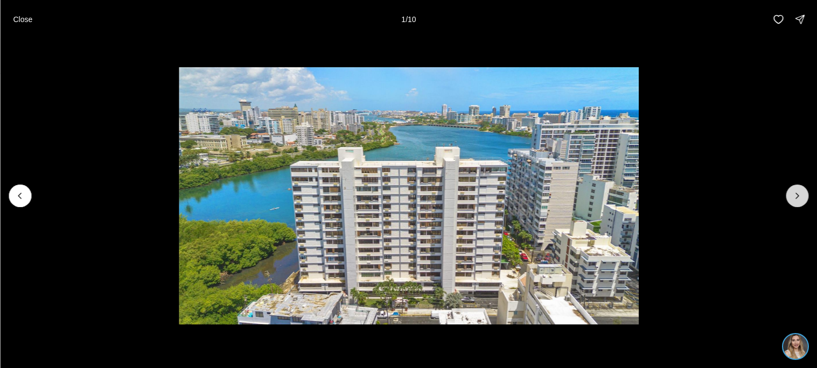
click at [795, 191] on icon "Next slide" at bounding box center [797, 196] width 11 height 11
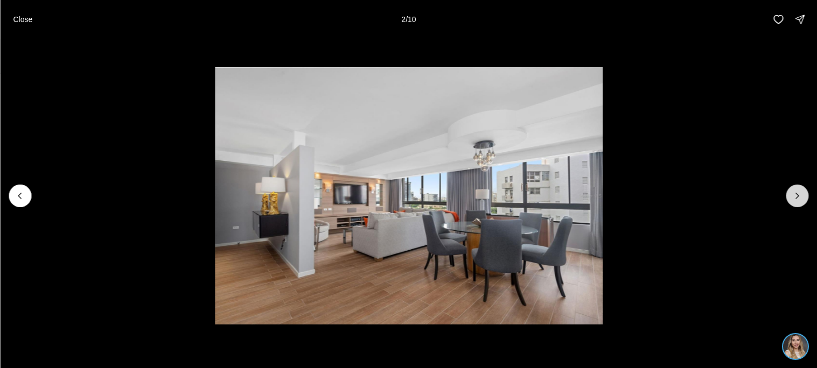
click at [795, 191] on icon "Next slide" at bounding box center [797, 196] width 11 height 11
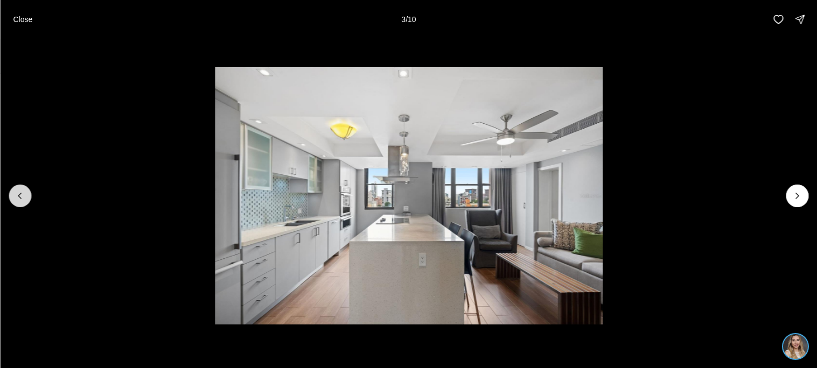
click at [11, 198] on button "Previous slide" at bounding box center [20, 196] width 23 height 23
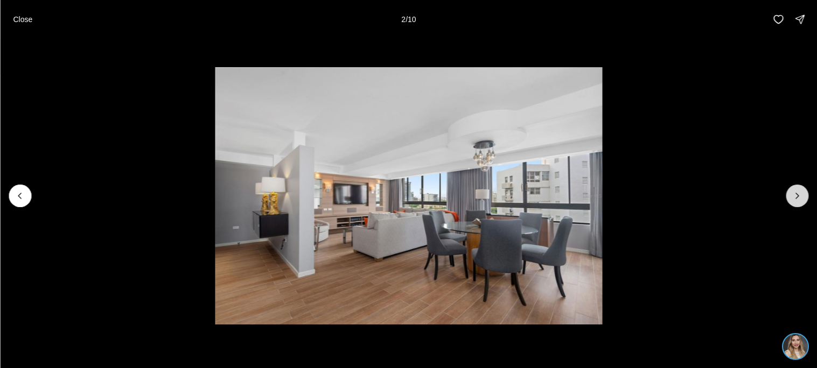
click at [803, 202] on button "Next slide" at bounding box center [797, 196] width 23 height 23
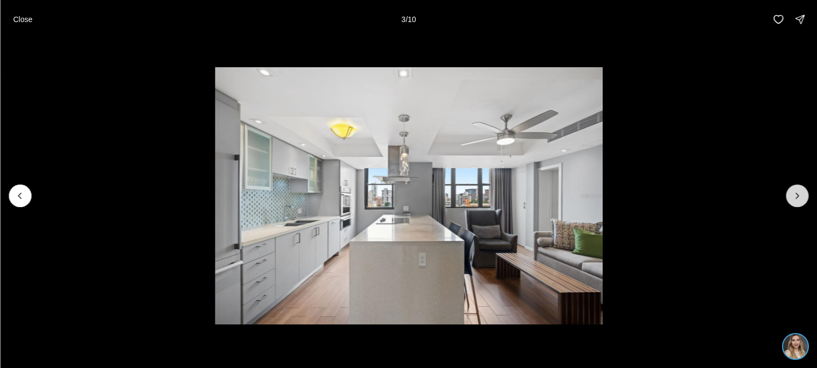
click at [803, 202] on button "Next slide" at bounding box center [797, 196] width 23 height 23
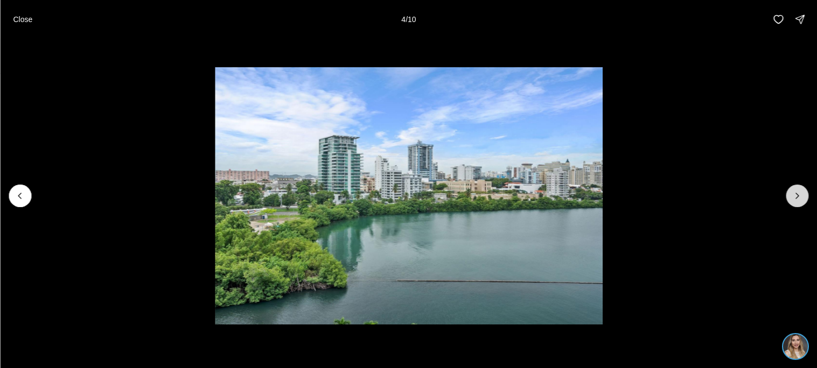
click at [803, 202] on button "Next slide" at bounding box center [797, 196] width 23 height 23
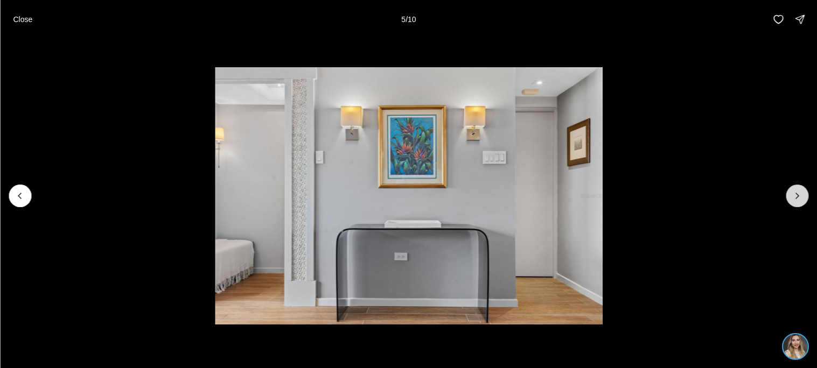
click at [803, 202] on button "Next slide" at bounding box center [797, 196] width 23 height 23
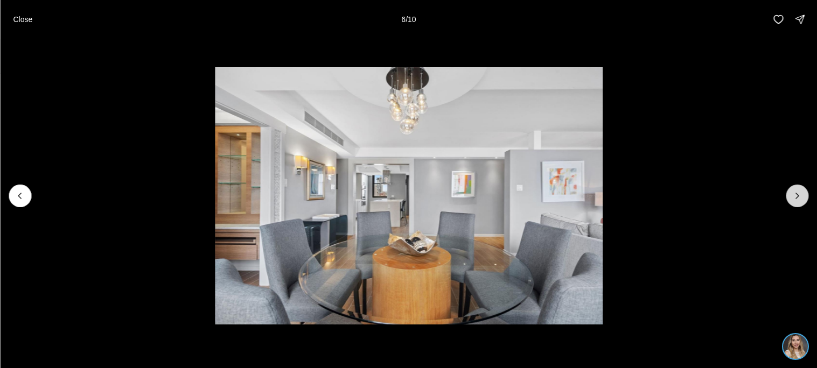
click at [803, 202] on button "Next slide" at bounding box center [797, 196] width 23 height 23
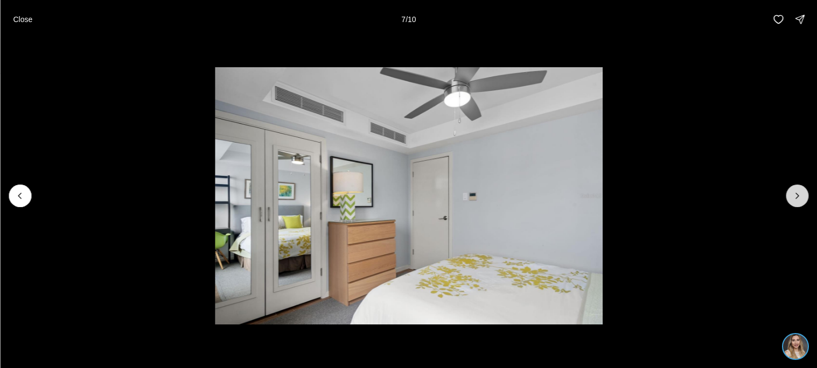
click at [803, 202] on button "Next slide" at bounding box center [797, 196] width 23 height 23
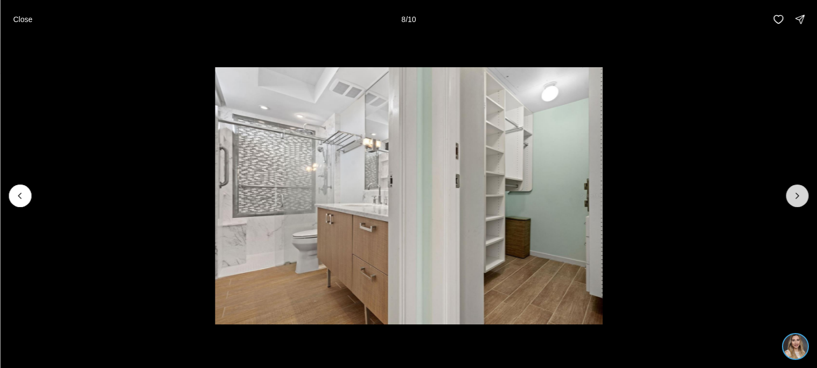
click at [803, 202] on button "Next slide" at bounding box center [797, 196] width 23 height 23
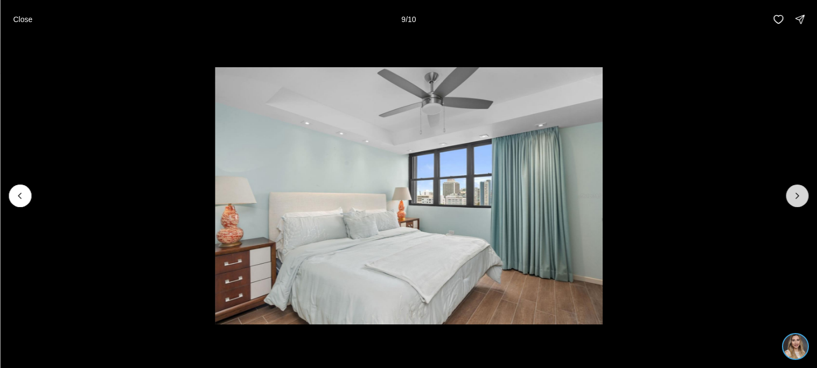
click at [803, 202] on button "Next slide" at bounding box center [797, 196] width 23 height 23
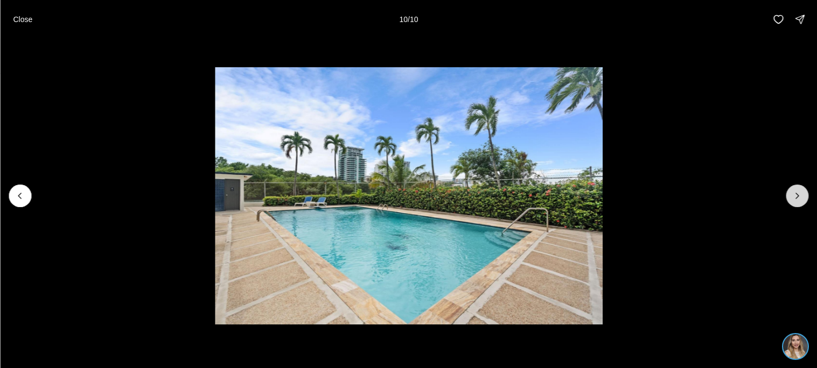
click at [803, 202] on div at bounding box center [797, 196] width 23 height 23
click at [32, 15] on button "Close" at bounding box center [22, 20] width 32 height 22
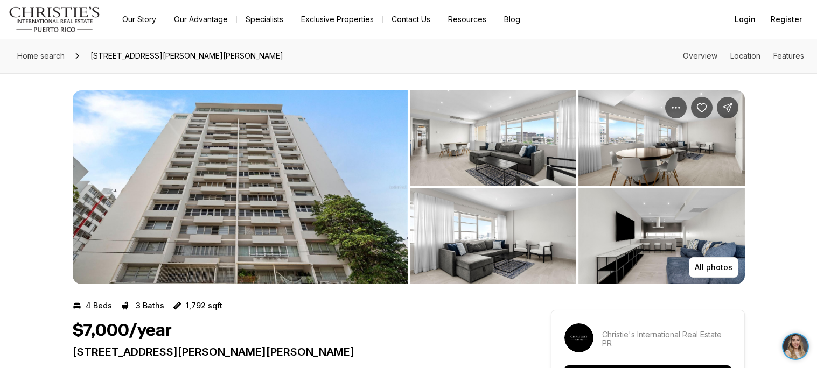
click at [325, 247] on img "View image gallery" at bounding box center [240, 187] width 335 height 194
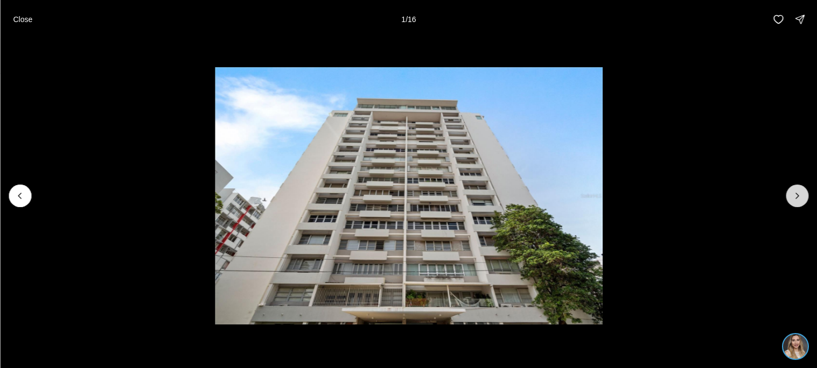
click at [790, 201] on button "Next slide" at bounding box center [797, 196] width 23 height 23
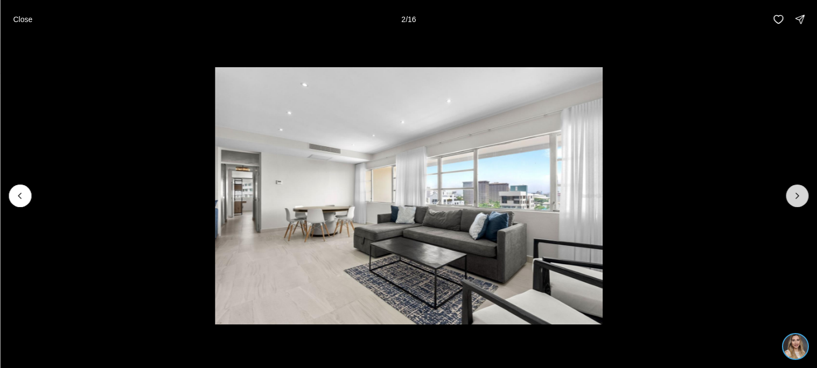
click at [790, 201] on button "Next slide" at bounding box center [797, 196] width 23 height 23
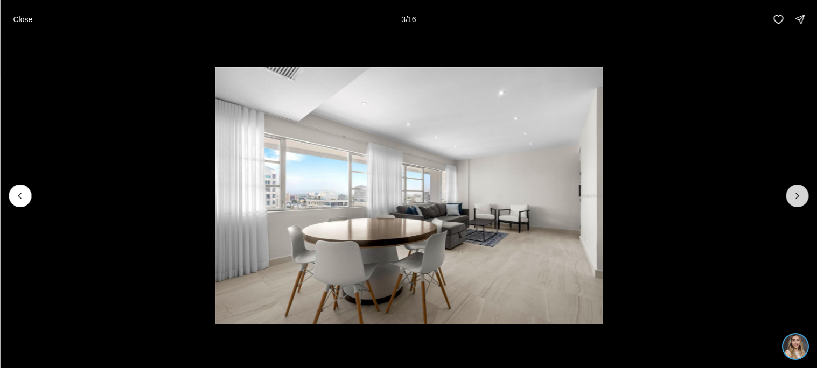
click at [790, 201] on button "Next slide" at bounding box center [797, 196] width 23 height 23
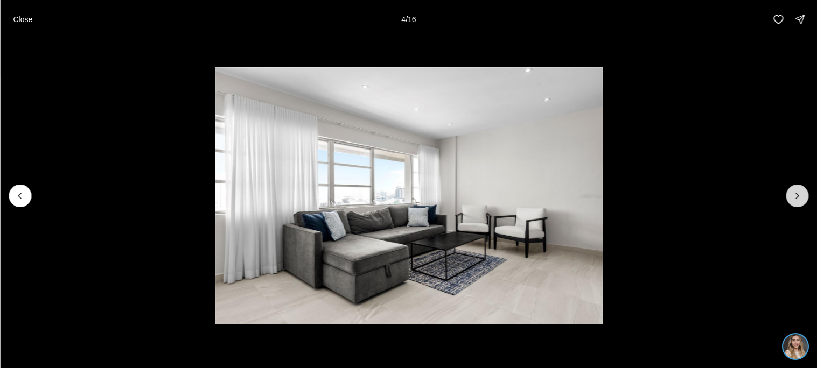
click at [790, 201] on button "Next slide" at bounding box center [797, 196] width 23 height 23
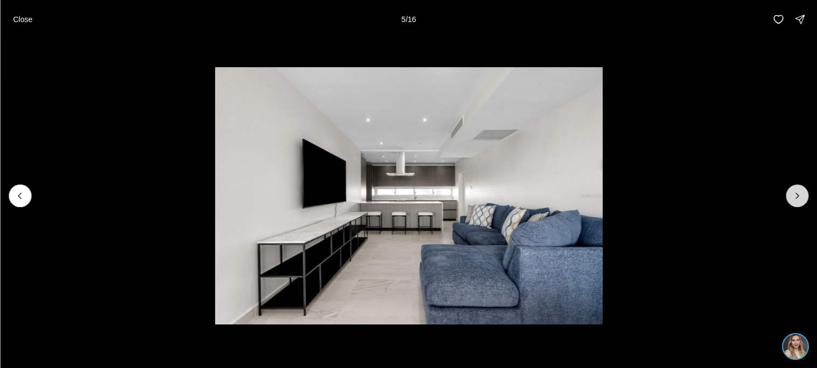
click at [790, 201] on button "Next slide" at bounding box center [797, 196] width 23 height 23
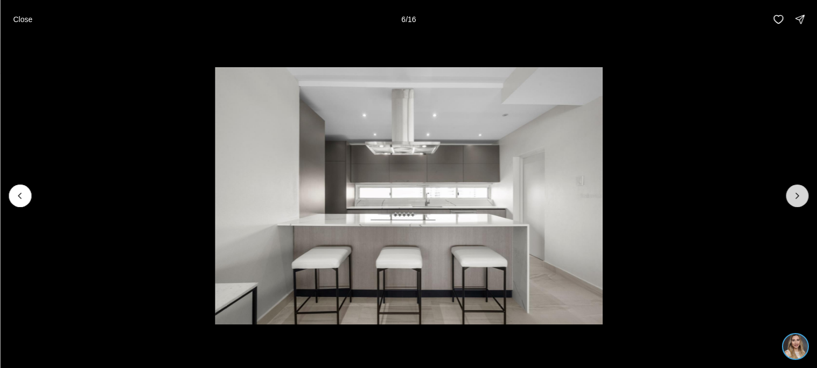
click at [790, 201] on button "Next slide" at bounding box center [797, 196] width 23 height 23
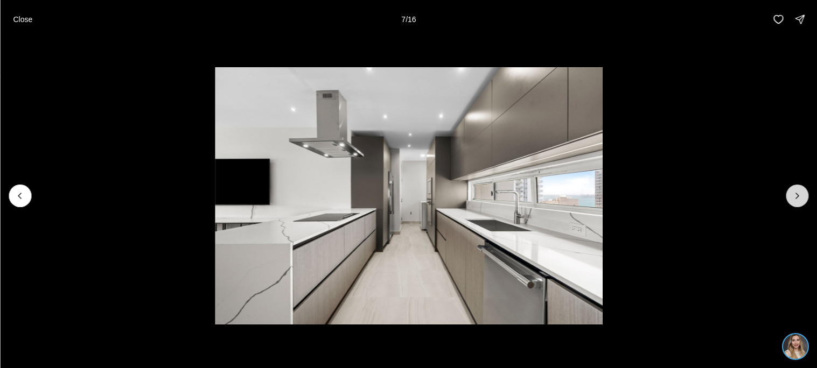
click at [790, 201] on button "Next slide" at bounding box center [797, 196] width 23 height 23
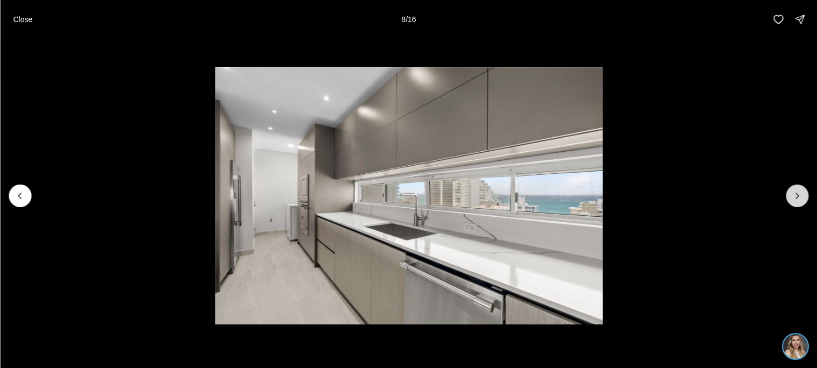
click at [790, 201] on button "Next slide" at bounding box center [797, 196] width 23 height 23
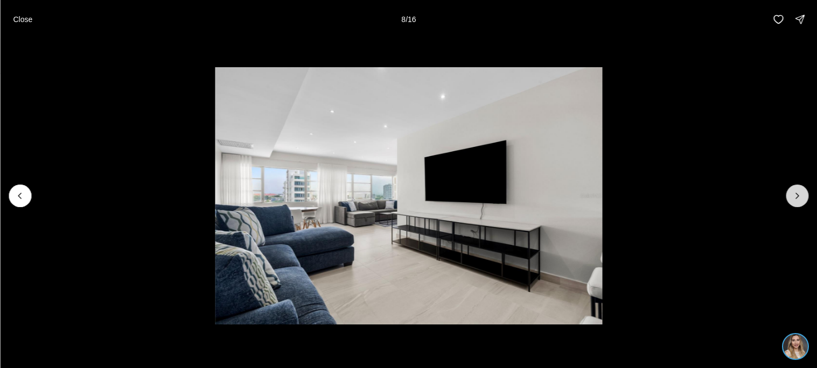
click at [790, 201] on button "Next slide" at bounding box center [797, 196] width 23 height 23
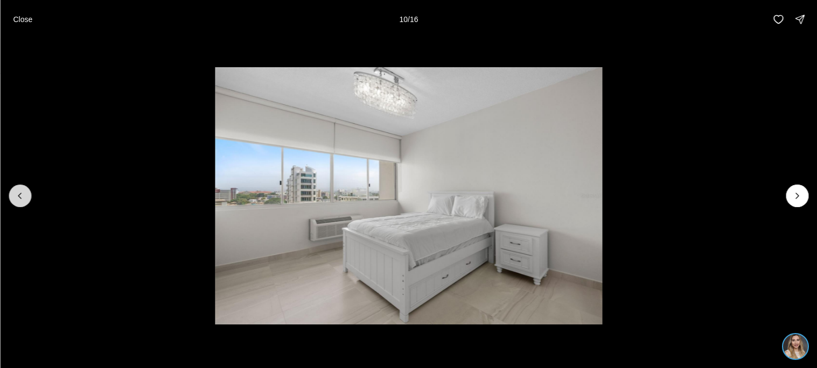
click at [11, 192] on button "Previous slide" at bounding box center [20, 196] width 23 height 23
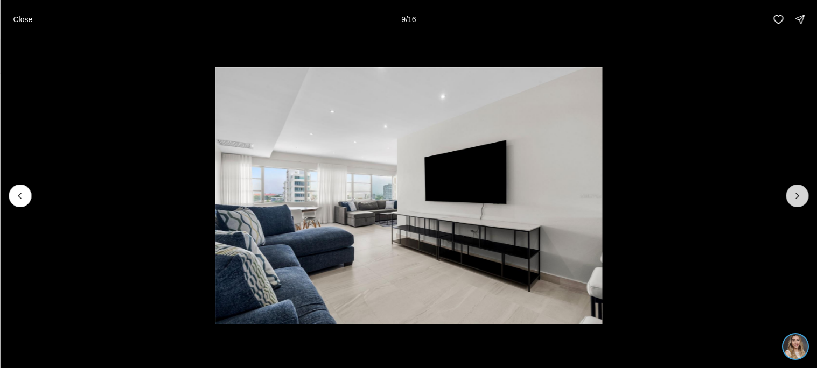
click at [802, 201] on button "Next slide" at bounding box center [797, 196] width 23 height 23
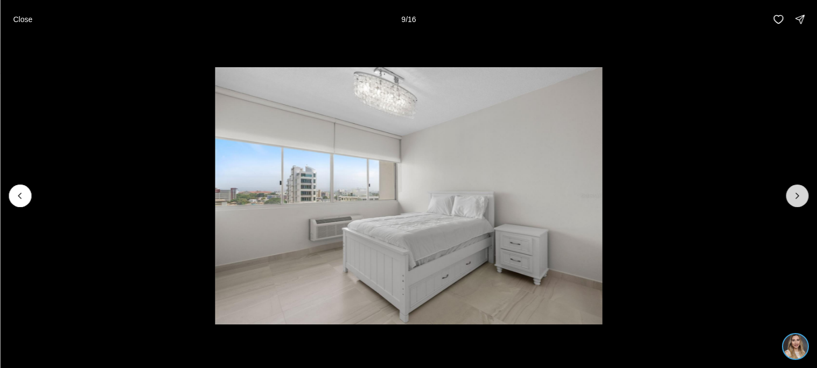
click at [802, 201] on button "Next slide" at bounding box center [797, 196] width 23 height 23
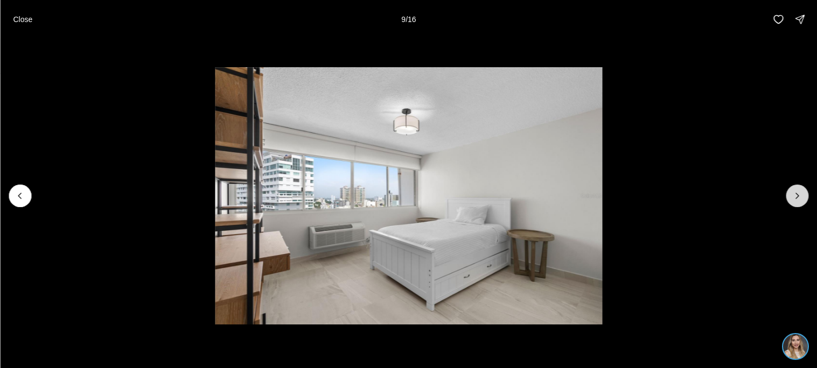
click at [802, 201] on button "Next slide" at bounding box center [797, 196] width 23 height 23
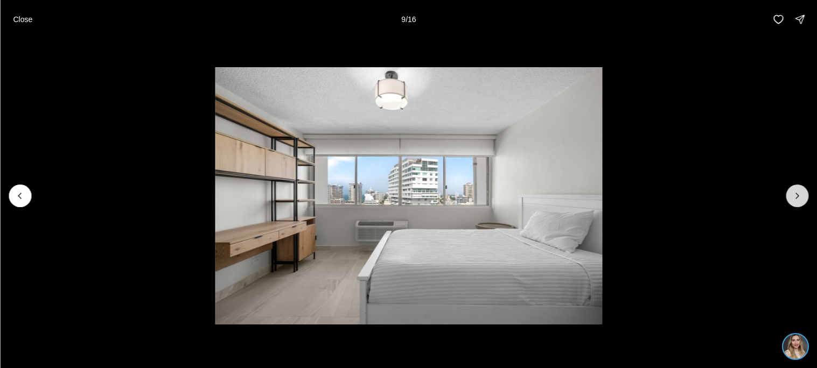
click at [802, 201] on button "Next slide" at bounding box center [797, 196] width 23 height 23
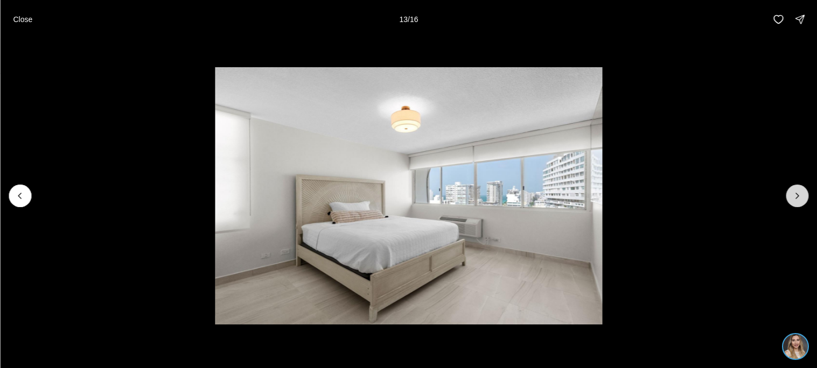
click at [802, 201] on button "Next slide" at bounding box center [797, 196] width 23 height 23
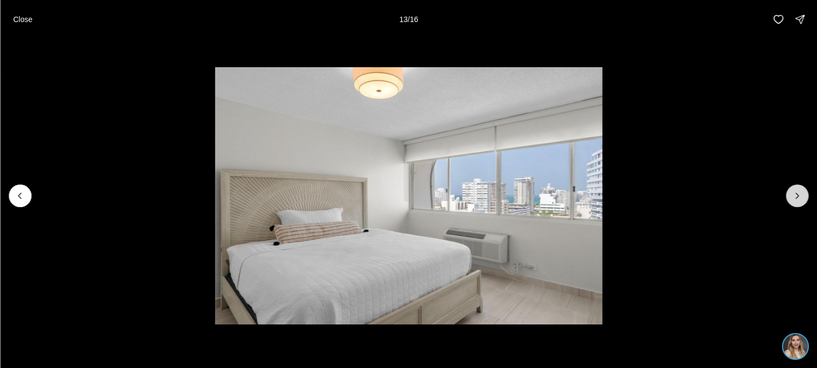
click at [802, 201] on button "Next slide" at bounding box center [797, 196] width 23 height 23
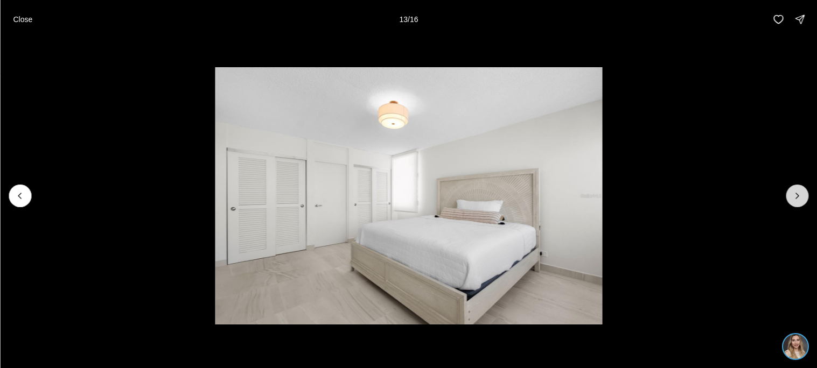
click at [802, 201] on button "Next slide" at bounding box center [797, 196] width 23 height 23
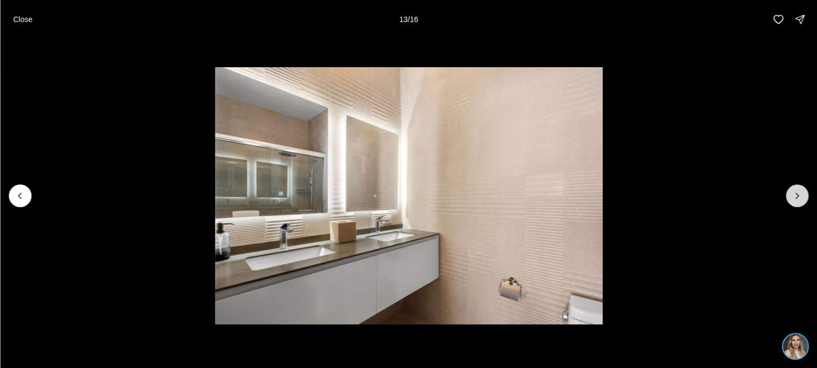
click at [802, 201] on button "Next slide" at bounding box center [797, 196] width 23 height 23
click at [802, 201] on div at bounding box center [797, 196] width 23 height 23
click at [25, 18] on p "Close" at bounding box center [22, 19] width 19 height 9
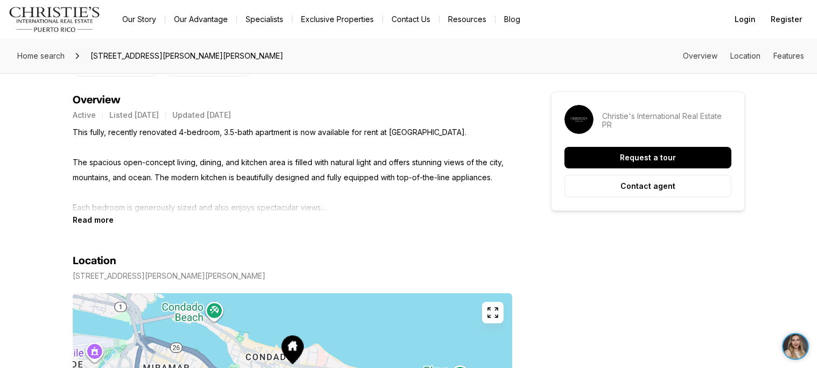
scroll to position [436, 0]
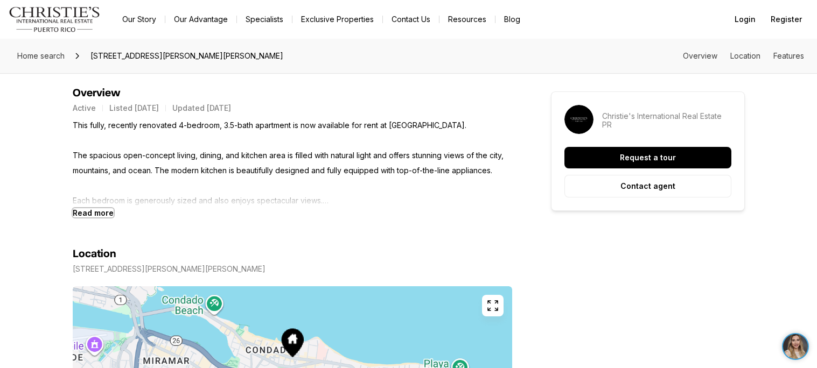
click at [109, 208] on b "Read more" at bounding box center [93, 212] width 41 height 9
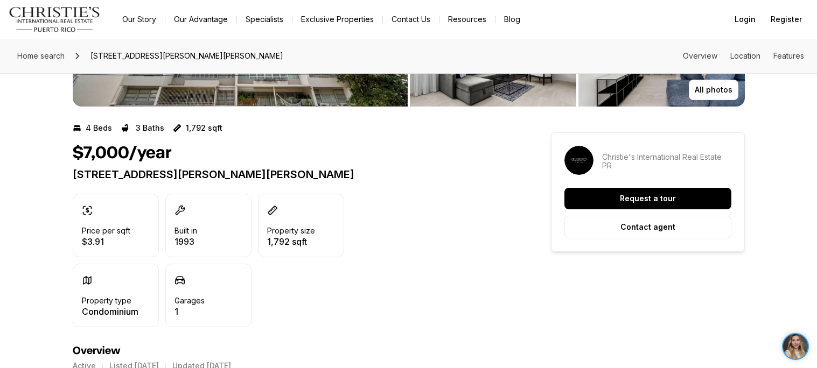
scroll to position [0, 0]
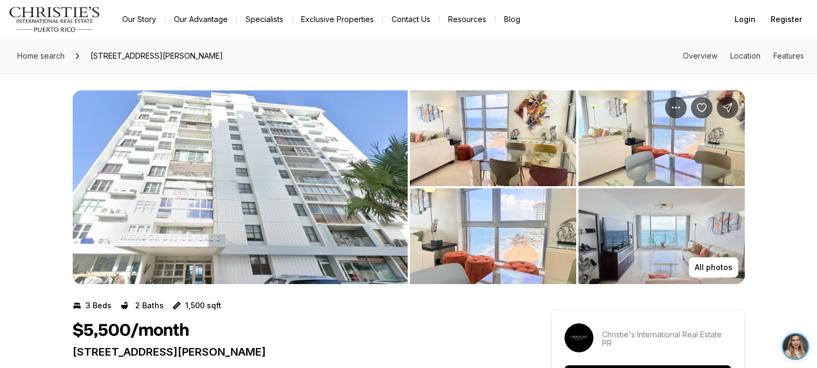
click at [339, 152] on img "View image gallery" at bounding box center [240, 187] width 335 height 194
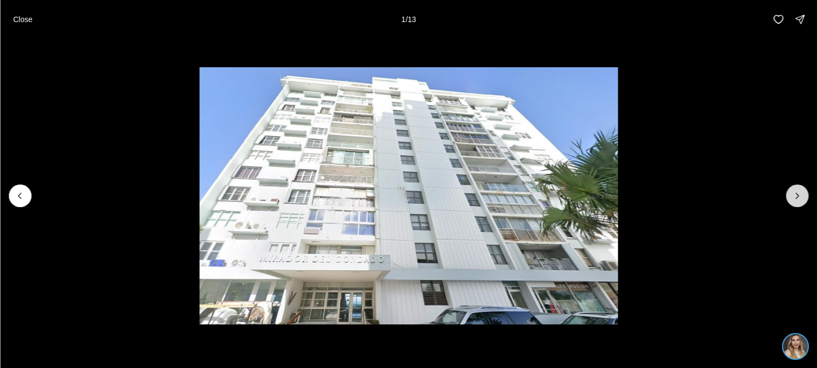
click at [793, 200] on icon "Next slide" at bounding box center [797, 196] width 11 height 11
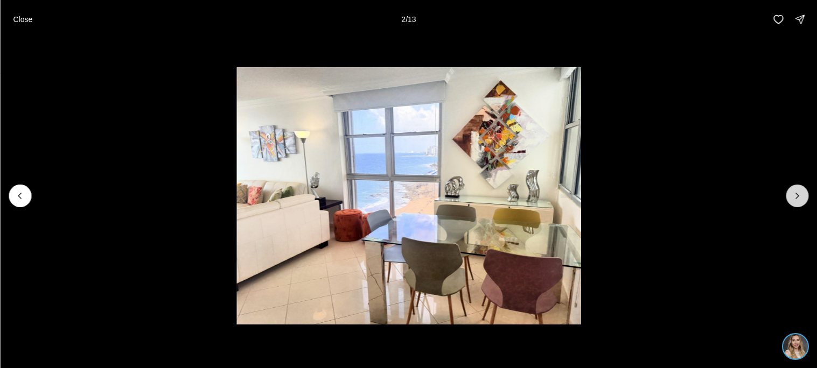
click at [793, 200] on icon "Next slide" at bounding box center [797, 196] width 11 height 11
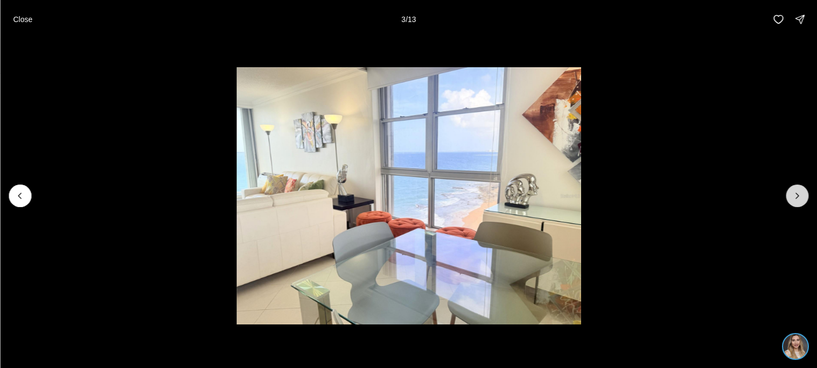
click at [793, 200] on icon "Next slide" at bounding box center [797, 196] width 11 height 11
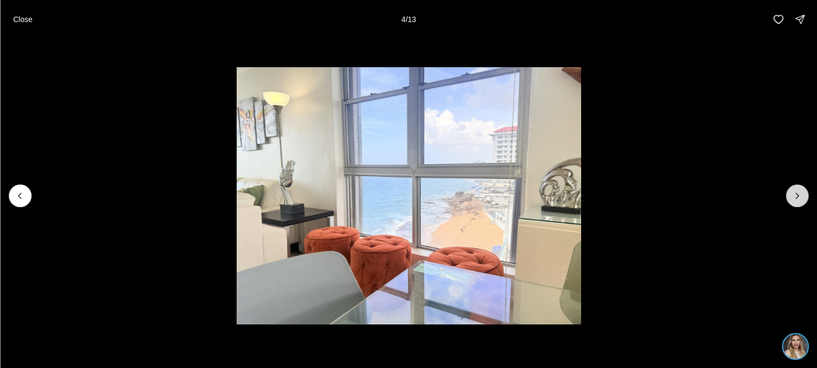
click at [793, 200] on icon "Next slide" at bounding box center [797, 196] width 11 height 11
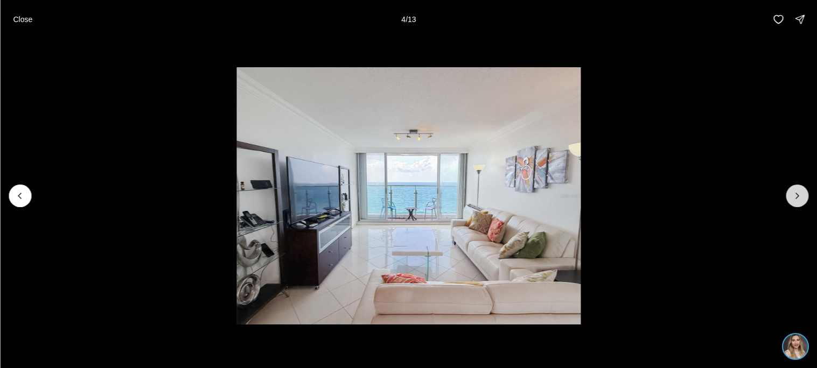
click at [793, 200] on icon "Next slide" at bounding box center [797, 196] width 11 height 11
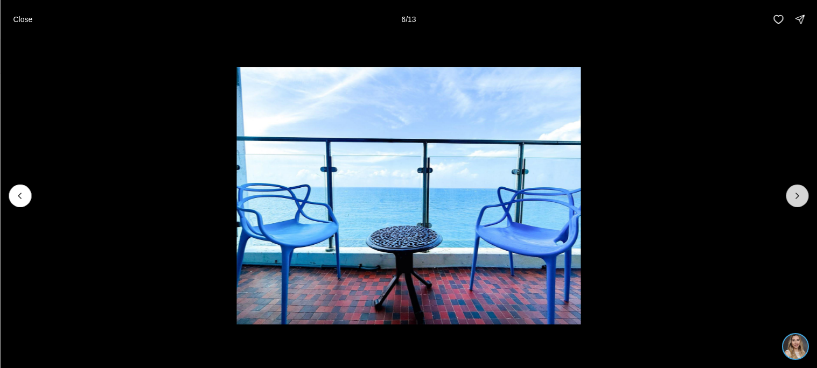
click at [793, 200] on icon "Next slide" at bounding box center [797, 196] width 11 height 11
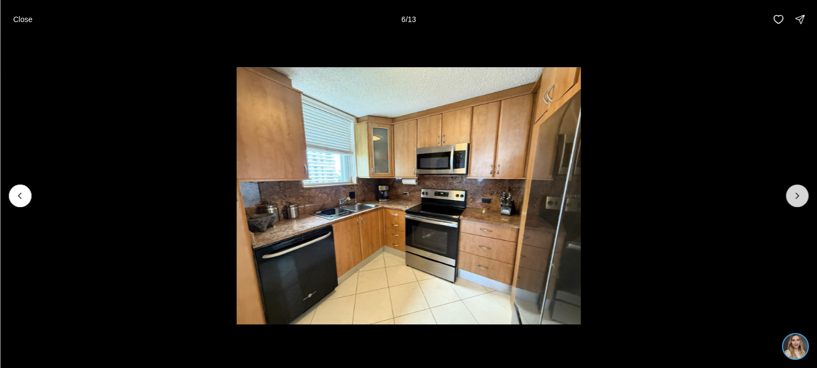
click at [793, 200] on icon "Next slide" at bounding box center [797, 196] width 11 height 11
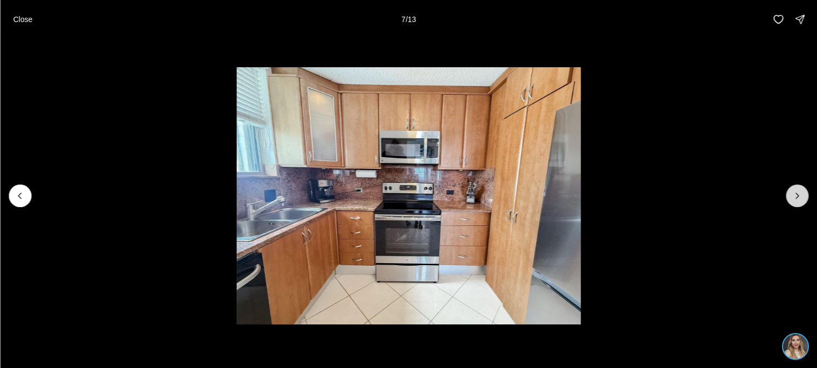
click at [793, 200] on icon "Next slide" at bounding box center [797, 196] width 11 height 11
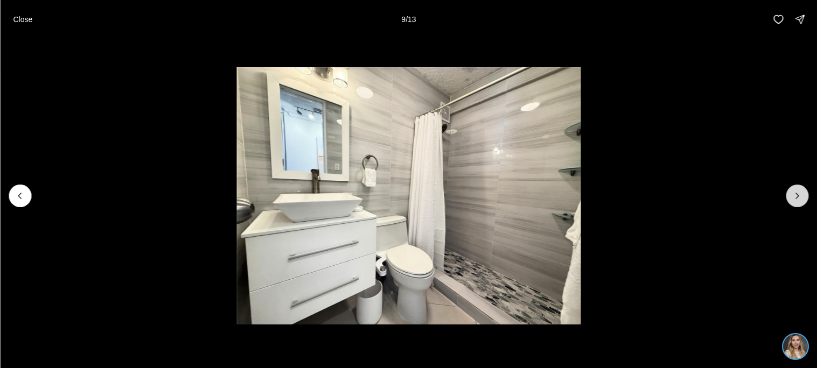
click at [793, 200] on icon "Next slide" at bounding box center [797, 196] width 11 height 11
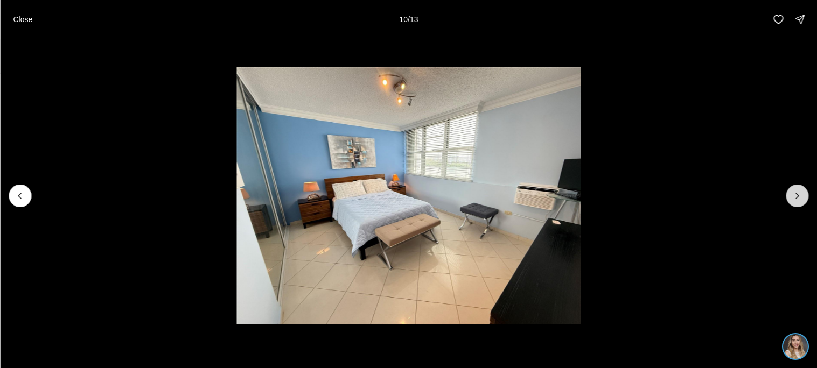
click at [793, 200] on icon "Next slide" at bounding box center [797, 196] width 11 height 11
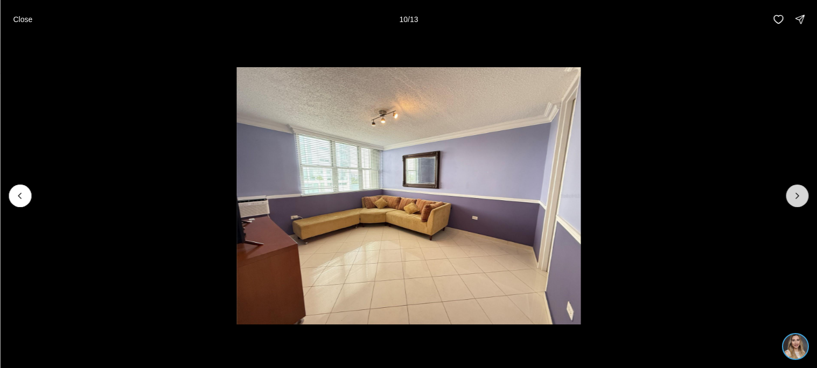
click at [793, 200] on icon "Next slide" at bounding box center [797, 196] width 11 height 11
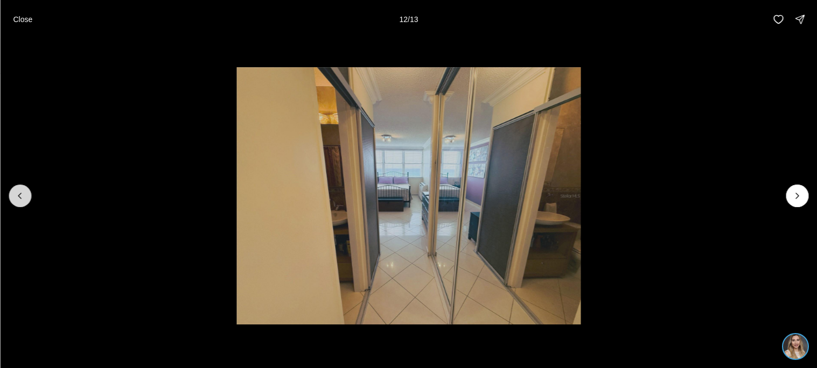
click at [17, 196] on icon "Previous slide" at bounding box center [20, 196] width 11 height 11
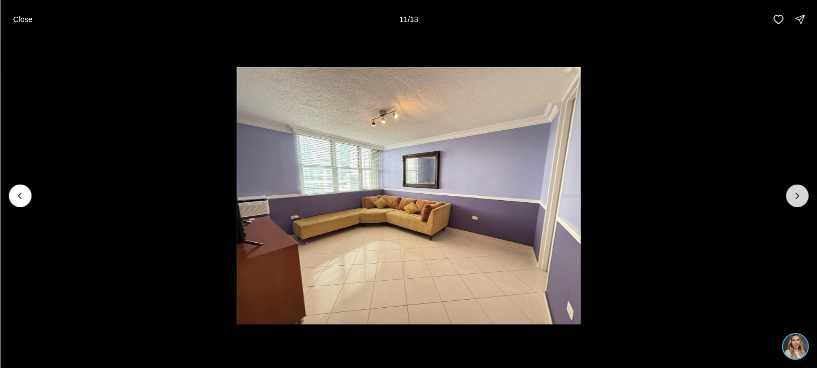
click at [795, 195] on icon "Next slide" at bounding box center [797, 196] width 11 height 11
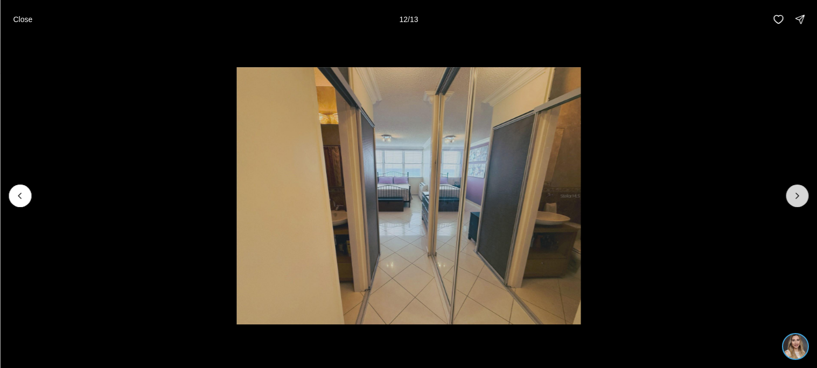
click at [795, 195] on icon "Next slide" at bounding box center [797, 196] width 11 height 11
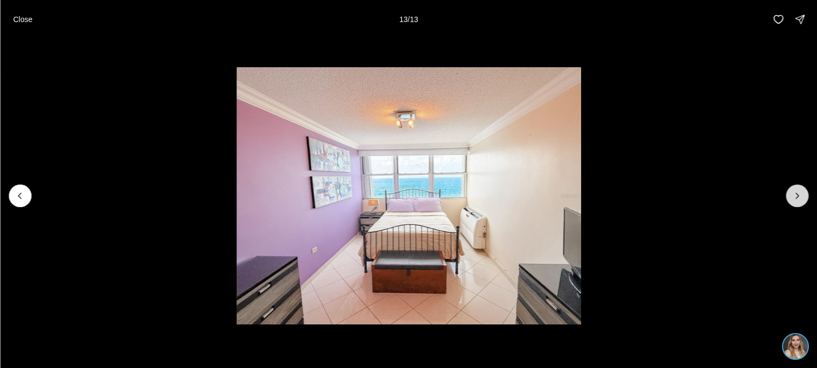
click at [795, 195] on div at bounding box center [797, 196] width 23 height 23
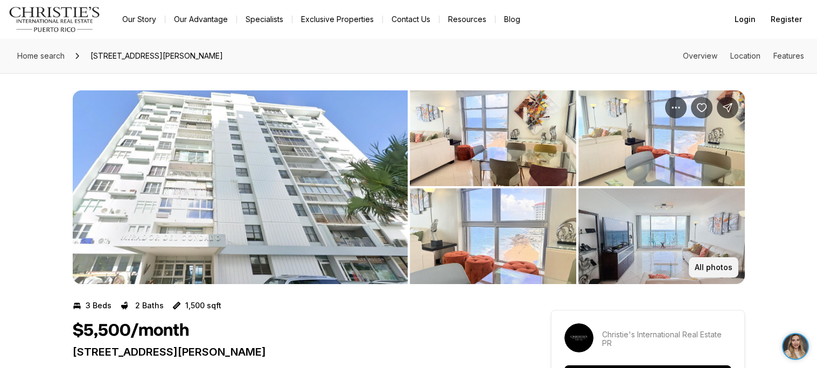
click at [700, 263] on p "All photos" at bounding box center [714, 267] width 38 height 9
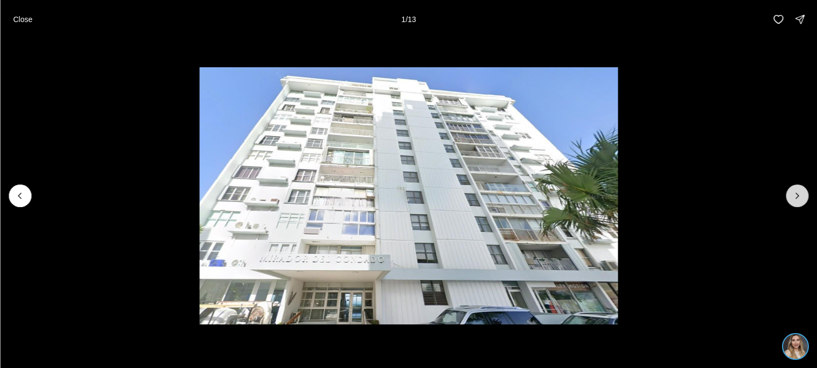
click at [804, 195] on button "Next slide" at bounding box center [797, 196] width 23 height 23
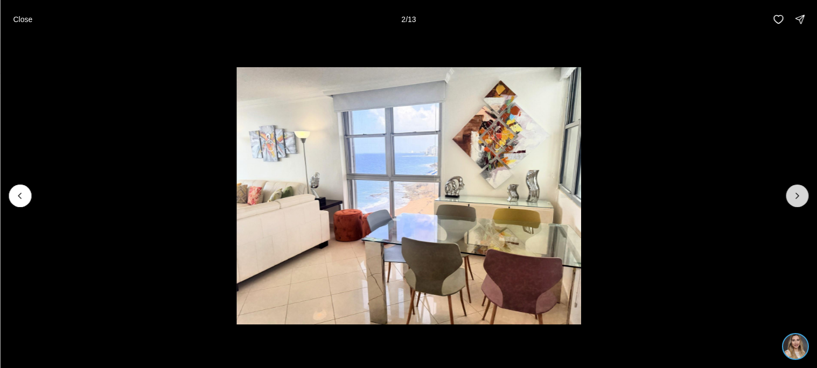
click at [804, 195] on button "Next slide" at bounding box center [797, 196] width 23 height 23
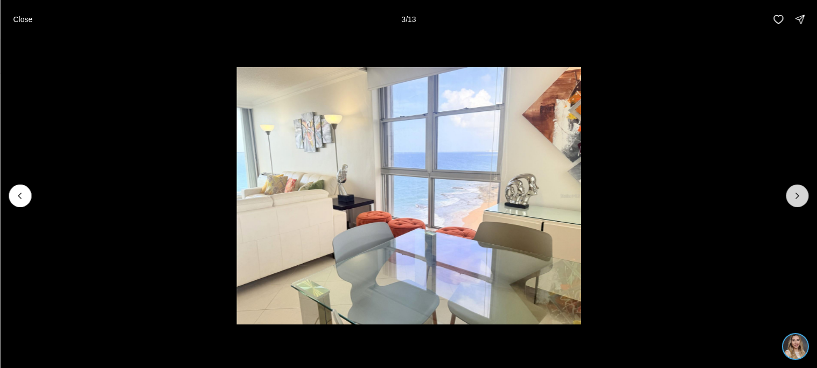
click at [804, 195] on button "Next slide" at bounding box center [797, 196] width 23 height 23
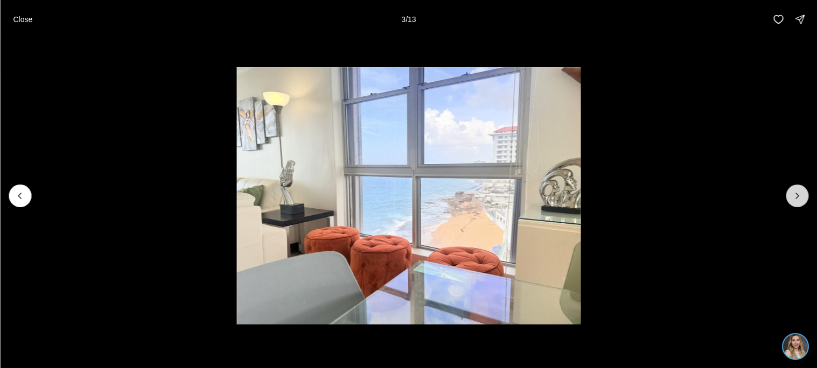
click at [804, 195] on button "Next slide" at bounding box center [797, 196] width 23 height 23
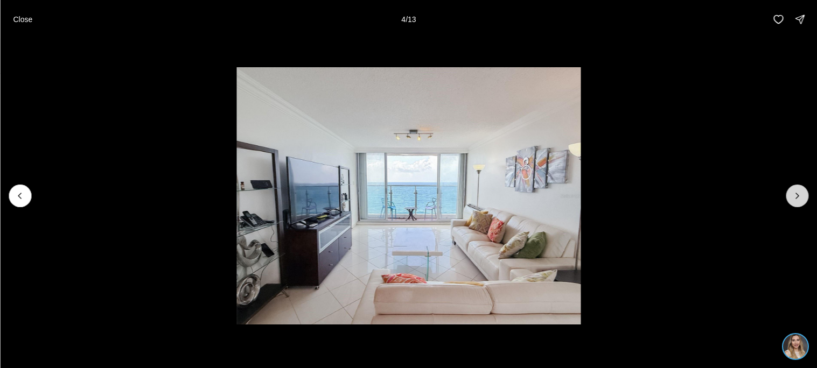
click at [804, 195] on button "Next slide" at bounding box center [797, 196] width 23 height 23
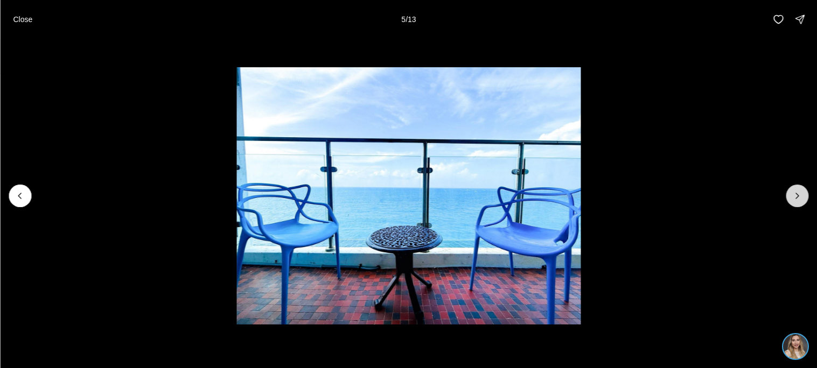
click at [804, 195] on button "Next slide" at bounding box center [797, 196] width 23 height 23
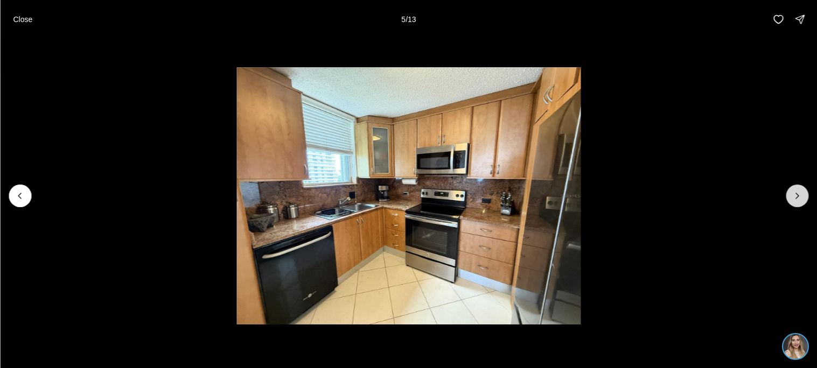
click at [804, 195] on button "Next slide" at bounding box center [797, 196] width 23 height 23
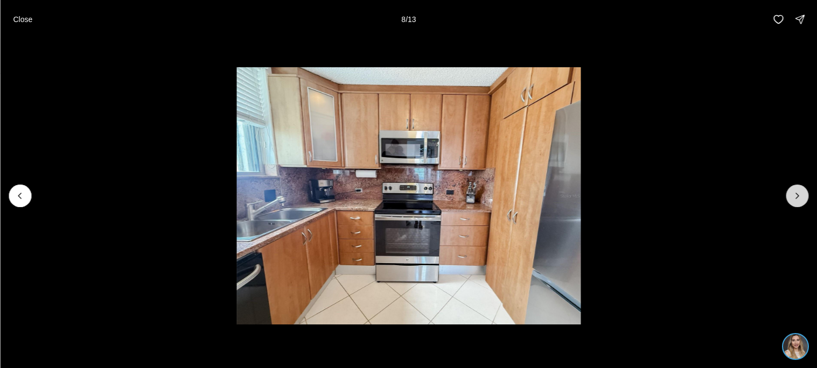
click at [804, 195] on button "Next slide" at bounding box center [797, 196] width 23 height 23
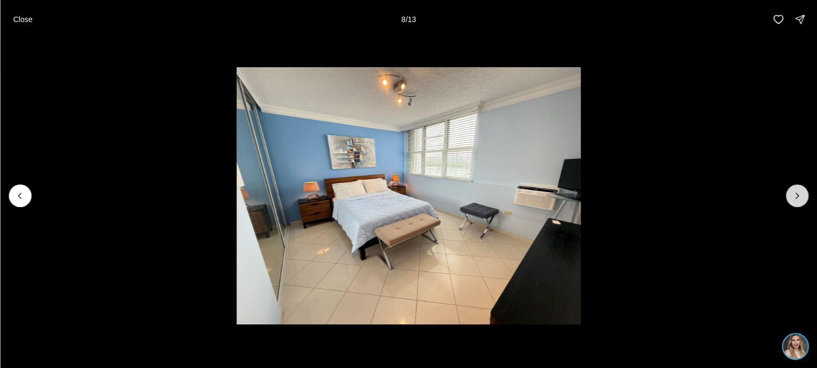
click at [804, 195] on button "Next slide" at bounding box center [797, 196] width 23 height 23
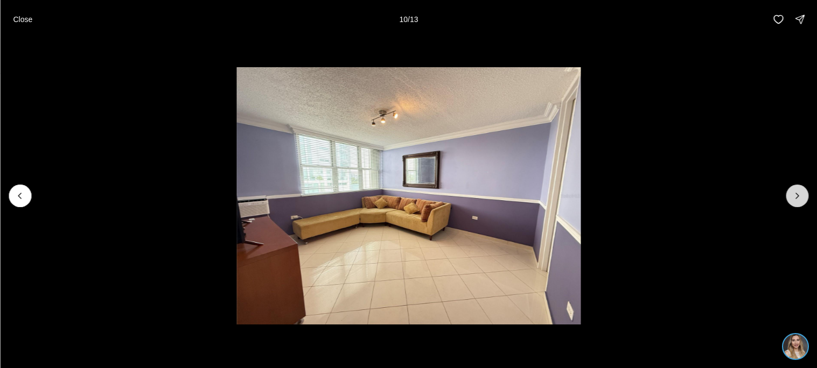
click at [804, 195] on button "Next slide" at bounding box center [797, 196] width 23 height 23
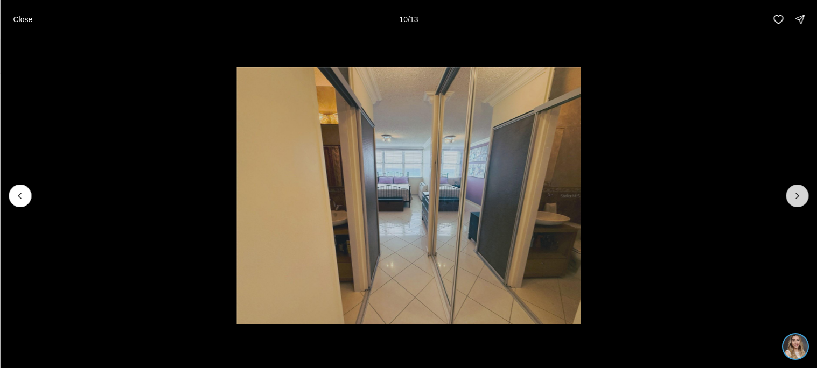
click at [804, 195] on button "Next slide" at bounding box center [797, 196] width 23 height 23
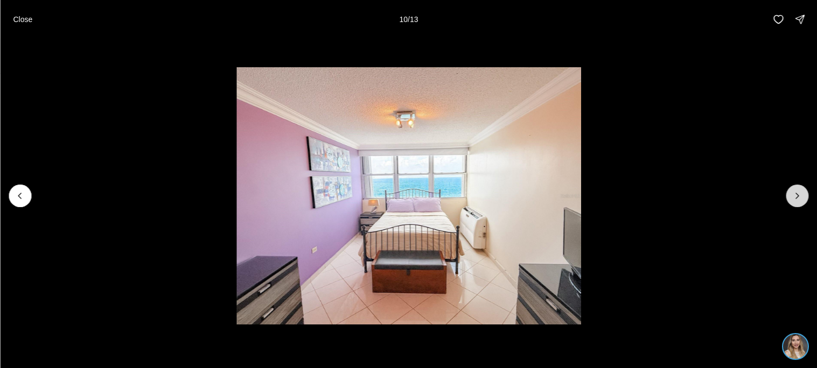
click at [804, 195] on button "Next slide" at bounding box center [797, 196] width 23 height 23
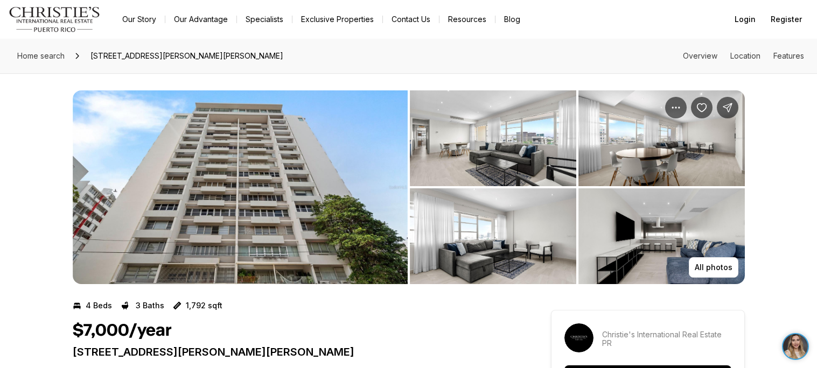
click at [228, 193] on img "View image gallery" at bounding box center [240, 187] width 335 height 194
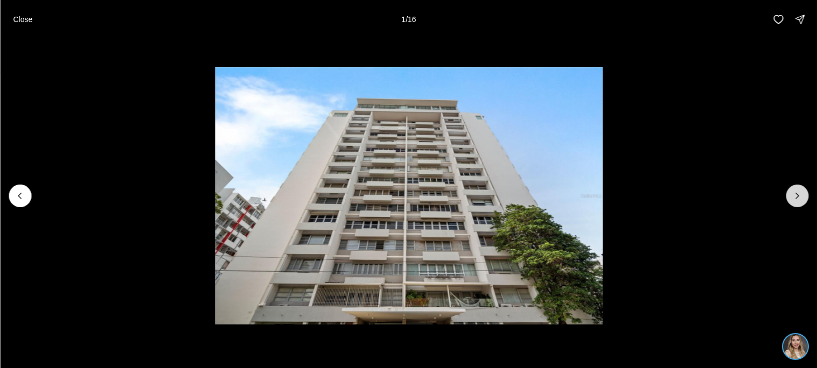
click at [803, 202] on button "Next slide" at bounding box center [797, 196] width 23 height 23
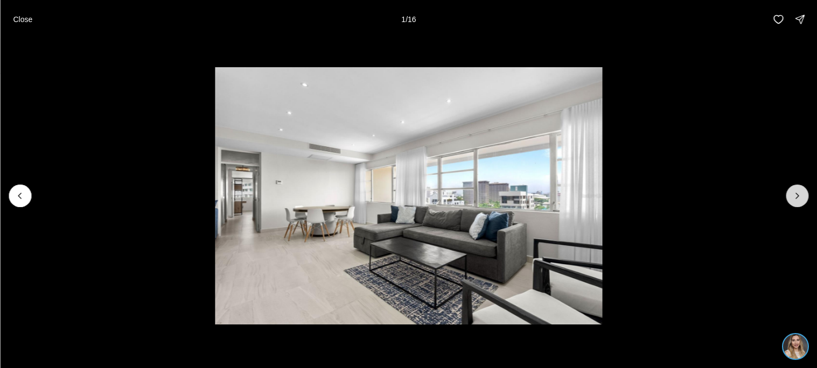
click at [803, 202] on button "Next slide" at bounding box center [797, 196] width 23 height 23
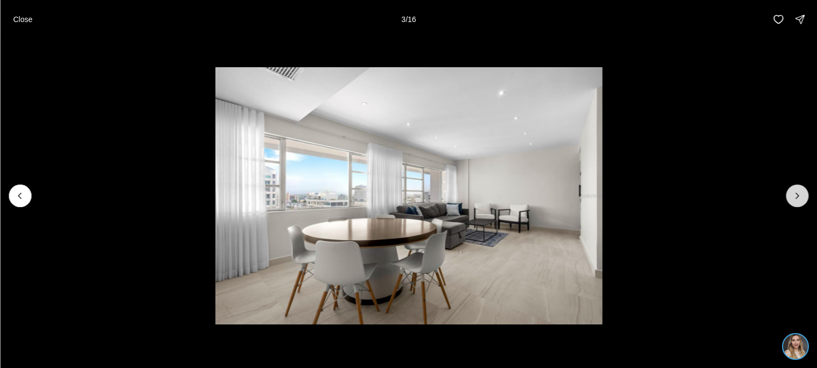
click at [803, 202] on button "Next slide" at bounding box center [797, 196] width 23 height 23
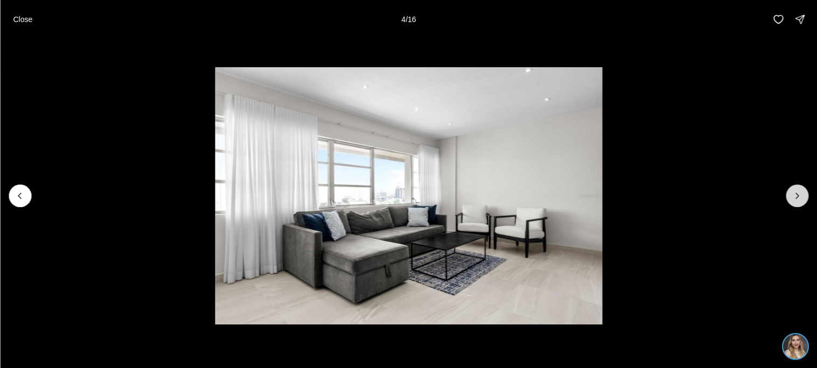
click at [803, 202] on button "Next slide" at bounding box center [797, 196] width 23 height 23
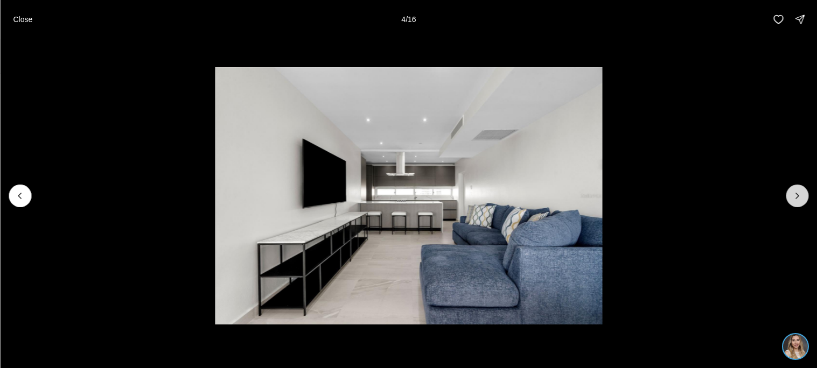
click at [803, 202] on button "Next slide" at bounding box center [797, 196] width 23 height 23
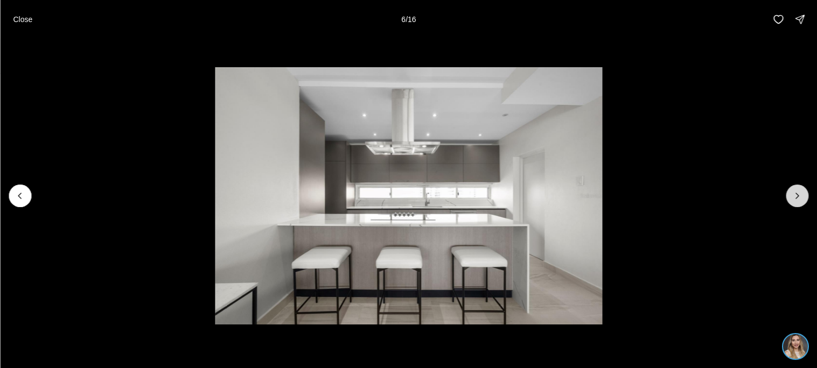
click at [803, 202] on button "Next slide" at bounding box center [797, 196] width 23 height 23
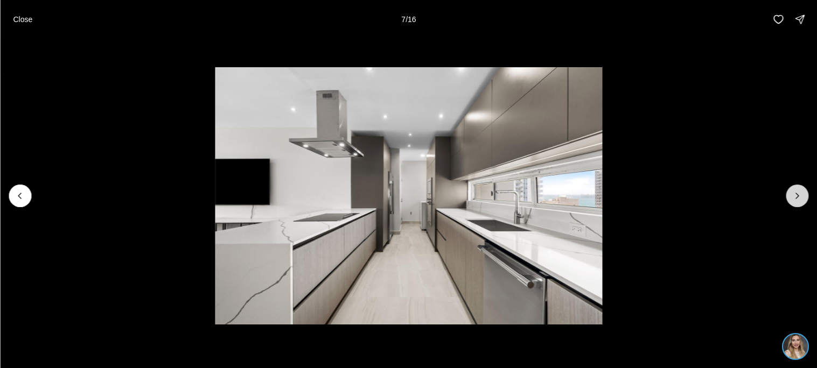
click at [803, 202] on button "Next slide" at bounding box center [797, 196] width 23 height 23
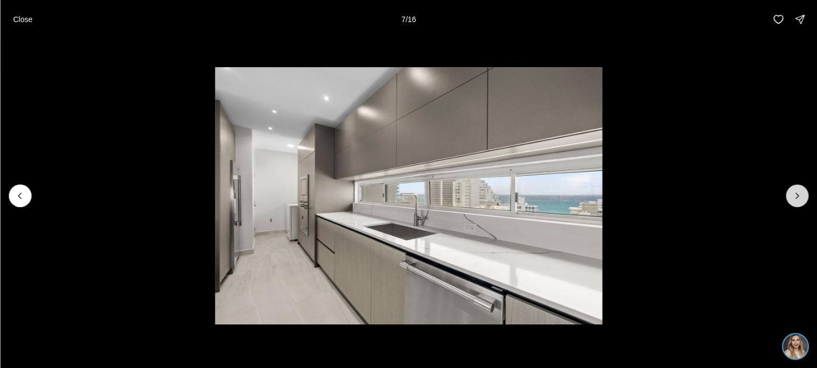
click at [803, 202] on button "Next slide" at bounding box center [797, 196] width 23 height 23
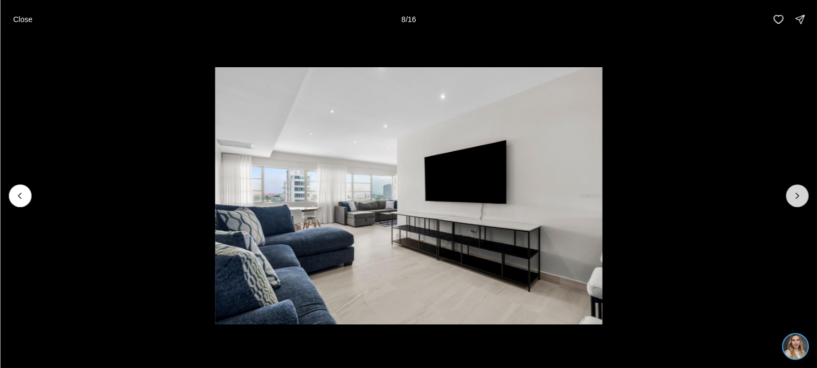
click at [803, 202] on button "Next slide" at bounding box center [797, 196] width 23 height 23
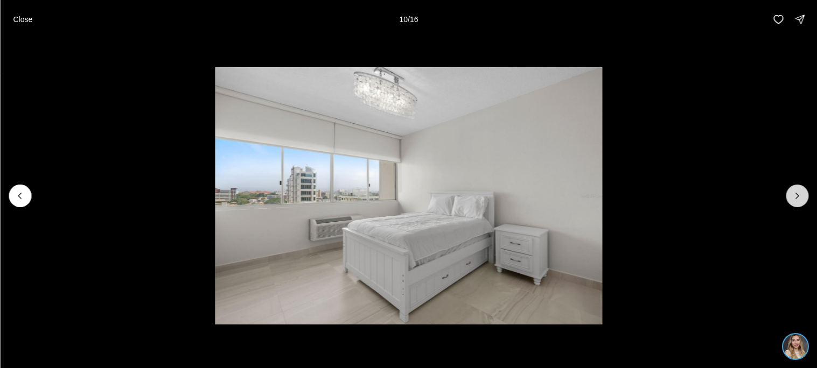
click at [803, 202] on button "Next slide" at bounding box center [797, 196] width 23 height 23
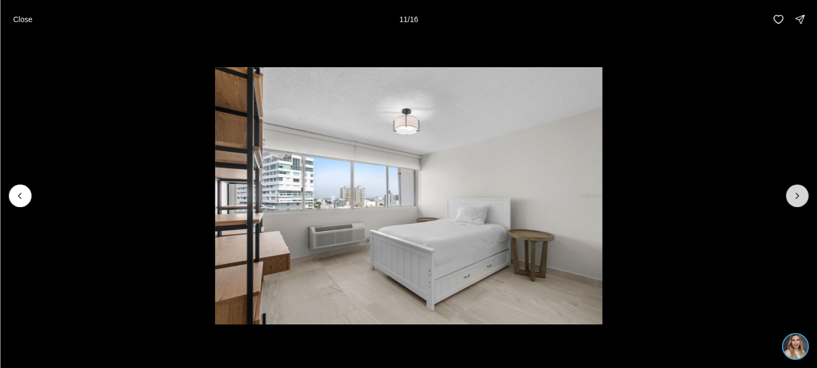
click at [803, 202] on button "Next slide" at bounding box center [797, 196] width 23 height 23
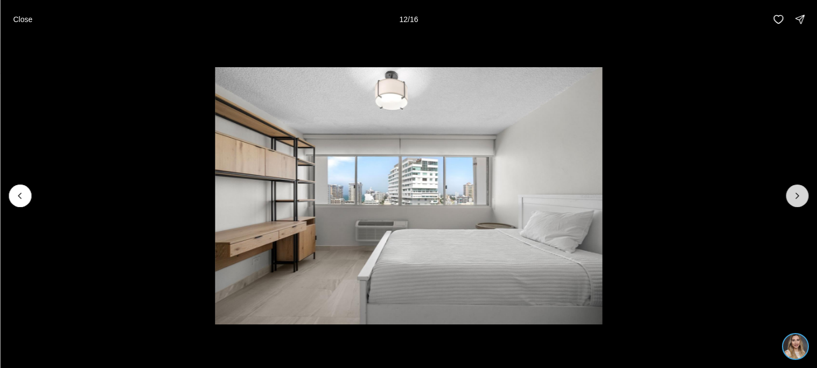
click at [803, 202] on button "Next slide" at bounding box center [797, 196] width 23 height 23
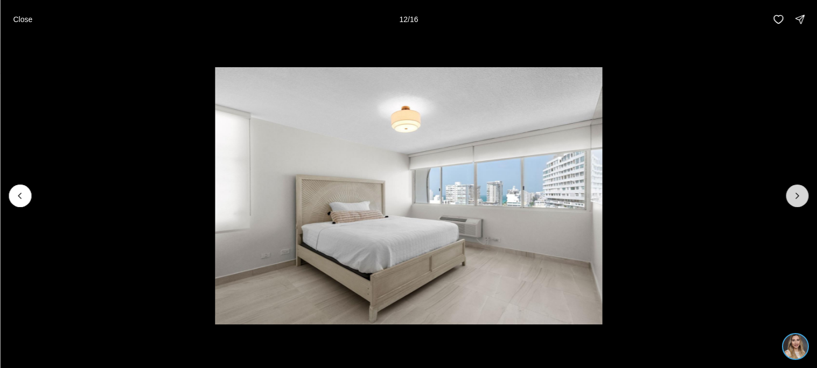
click at [803, 202] on button "Next slide" at bounding box center [797, 196] width 23 height 23
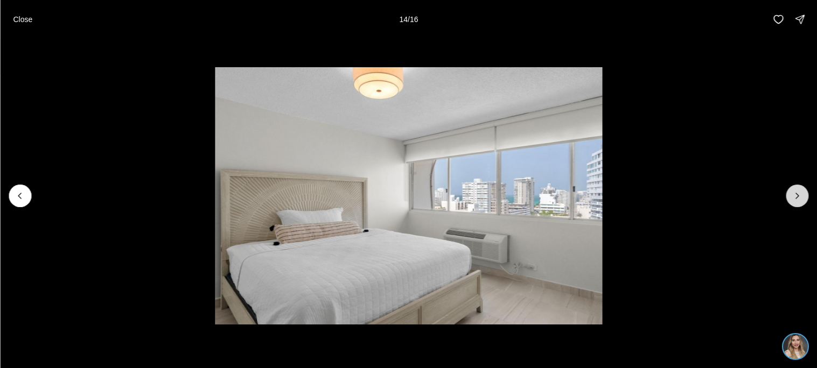
click at [803, 202] on button "Next slide" at bounding box center [797, 196] width 23 height 23
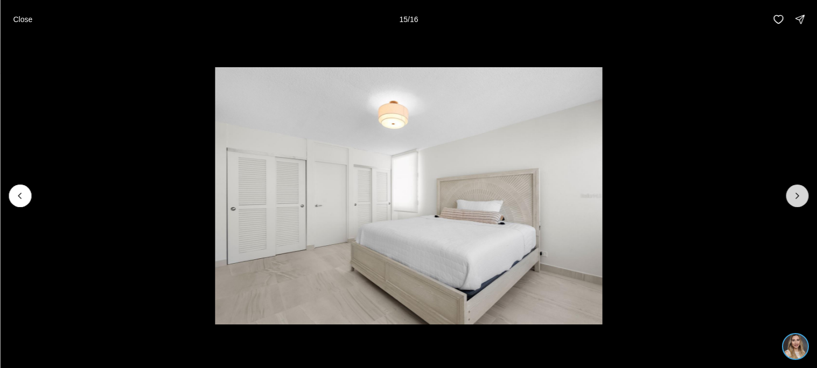
click at [803, 202] on button "Next slide" at bounding box center [797, 196] width 23 height 23
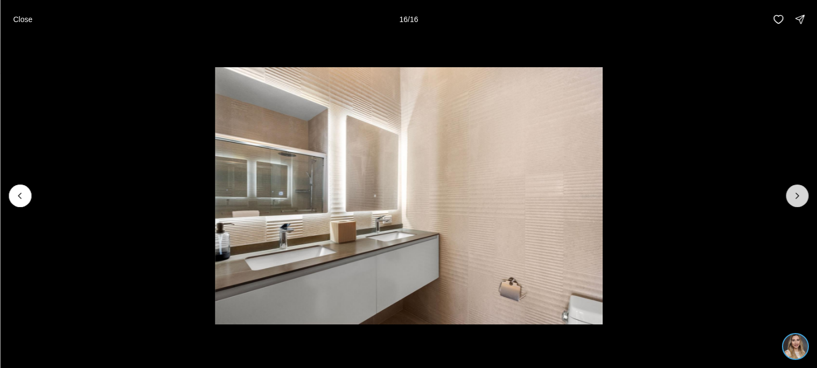
click at [803, 202] on div at bounding box center [797, 196] width 23 height 23
click at [792, 202] on div at bounding box center [797, 196] width 23 height 23
click at [34, 16] on button "Close" at bounding box center [22, 20] width 32 height 22
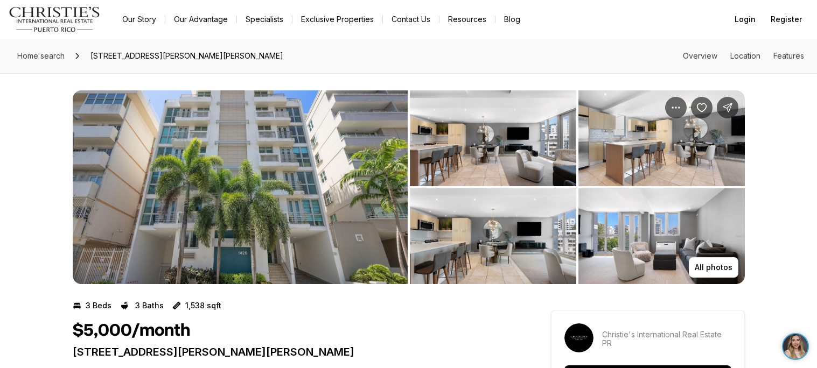
click at [341, 218] on img "View image gallery" at bounding box center [240, 187] width 335 height 194
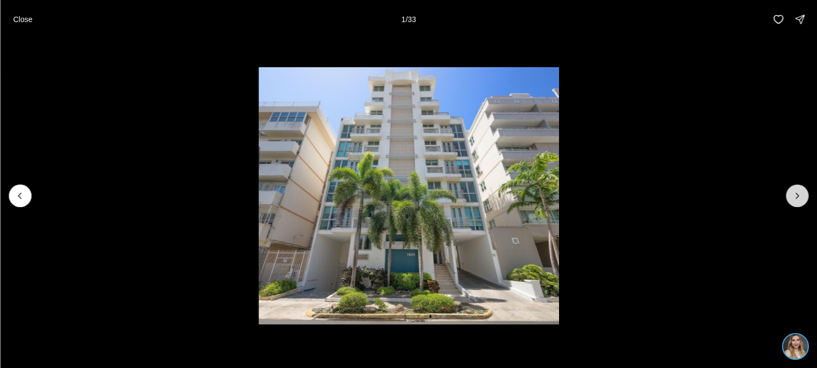
click at [801, 189] on button "Next slide" at bounding box center [797, 196] width 23 height 23
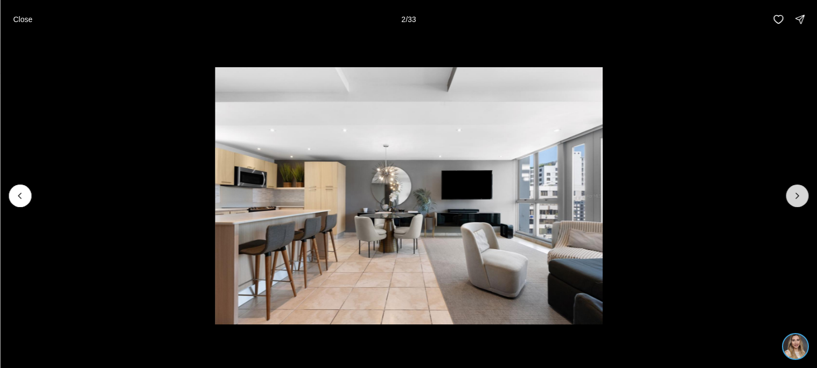
click at [801, 189] on button "Next slide" at bounding box center [797, 196] width 23 height 23
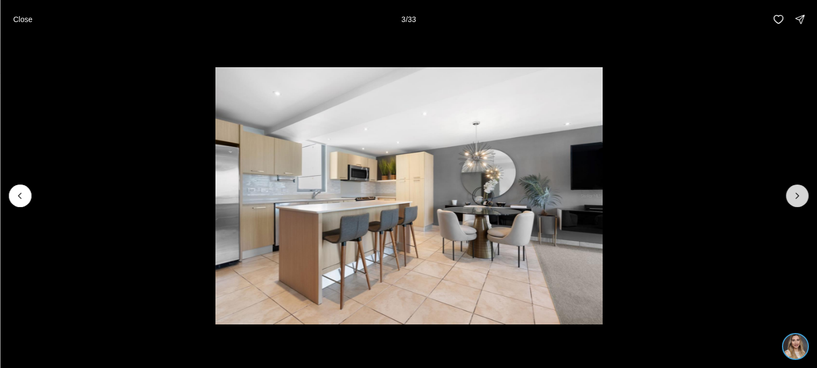
click at [801, 189] on button "Next slide" at bounding box center [797, 196] width 23 height 23
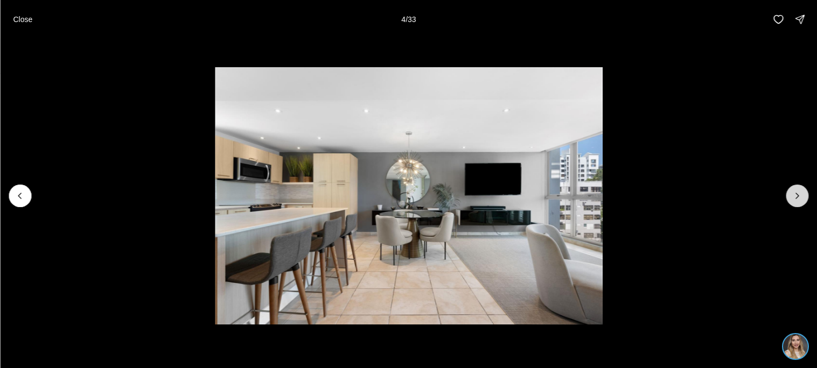
click at [801, 189] on button "Next slide" at bounding box center [797, 196] width 23 height 23
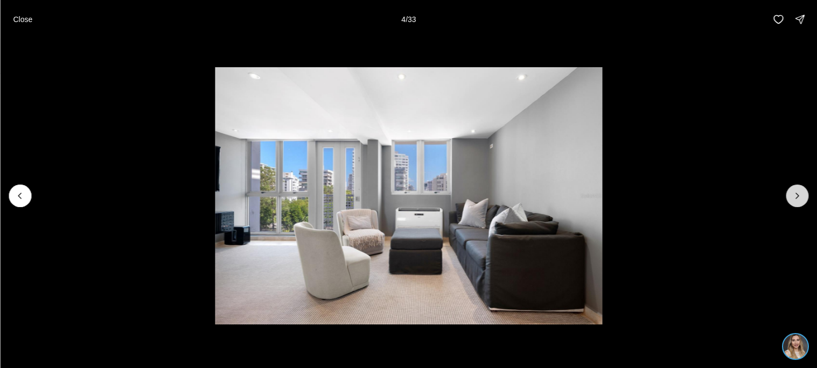
click at [801, 189] on button "Next slide" at bounding box center [797, 196] width 23 height 23
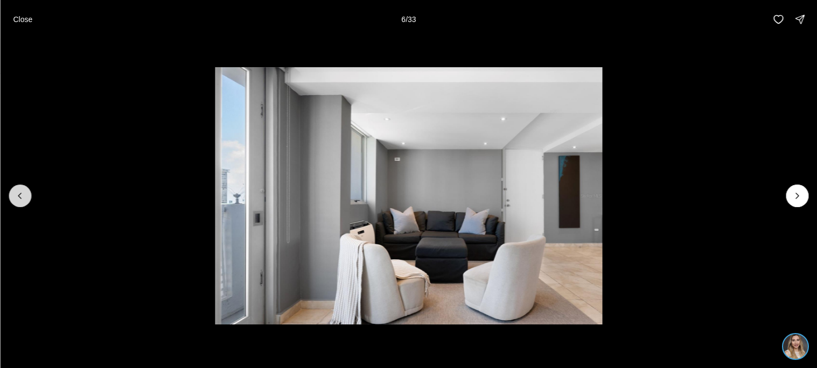
click at [28, 192] on button "Previous slide" at bounding box center [20, 196] width 23 height 23
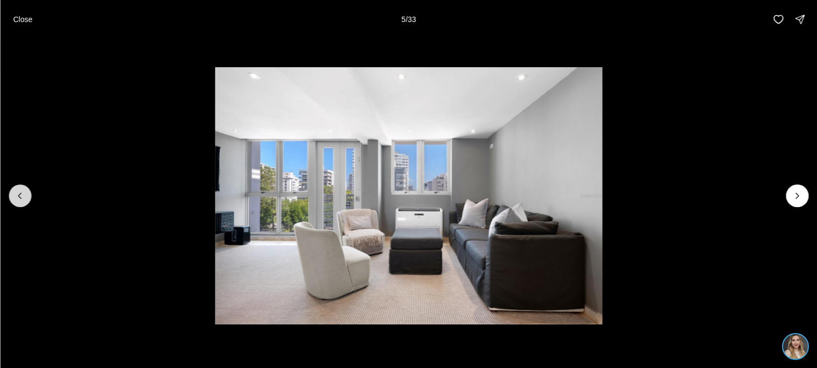
click at [28, 192] on button "Previous slide" at bounding box center [20, 196] width 23 height 23
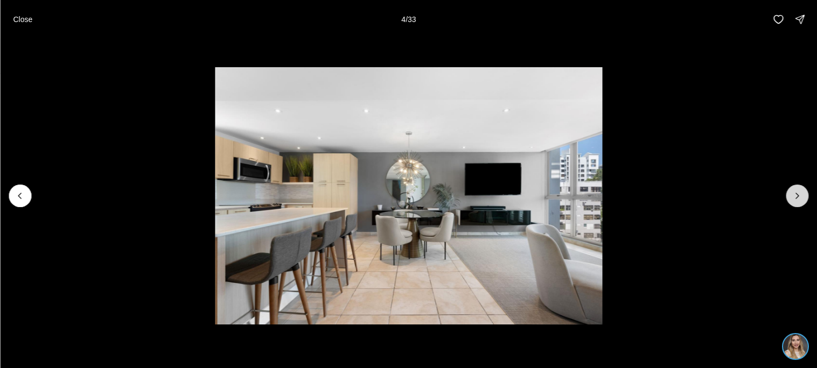
click at [789, 194] on button "Next slide" at bounding box center [797, 196] width 23 height 23
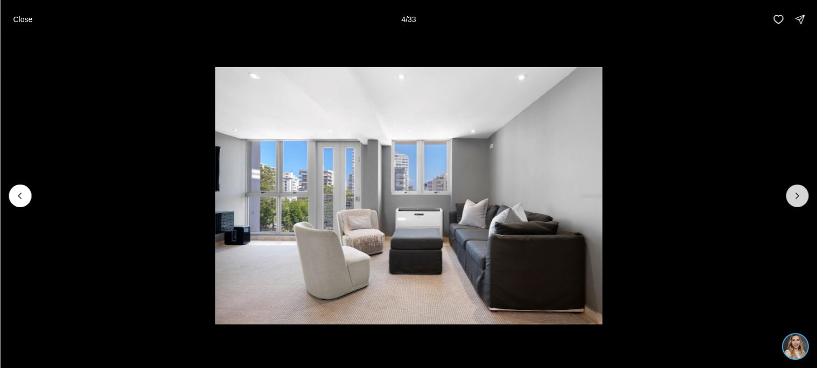
click at [789, 194] on button "Next slide" at bounding box center [797, 196] width 23 height 23
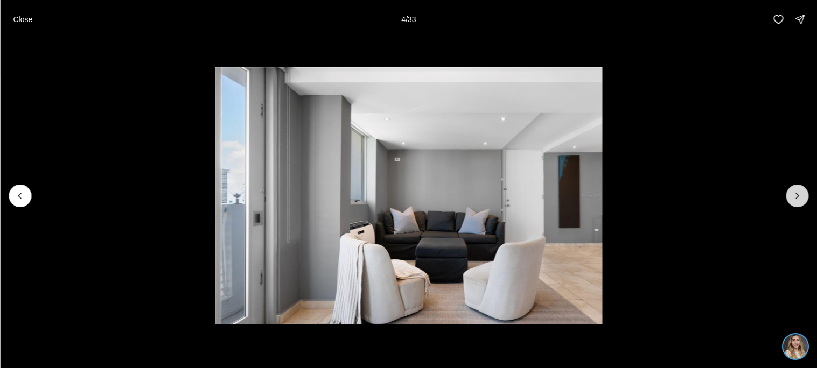
click at [789, 194] on button "Next slide" at bounding box center [797, 196] width 23 height 23
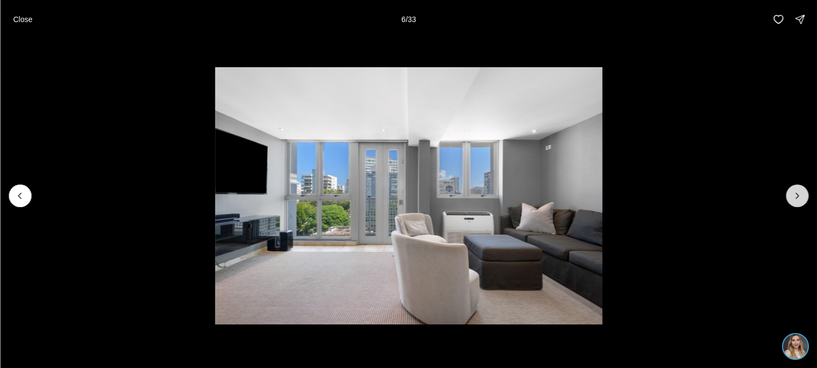
click at [789, 194] on button "Next slide" at bounding box center [797, 196] width 23 height 23
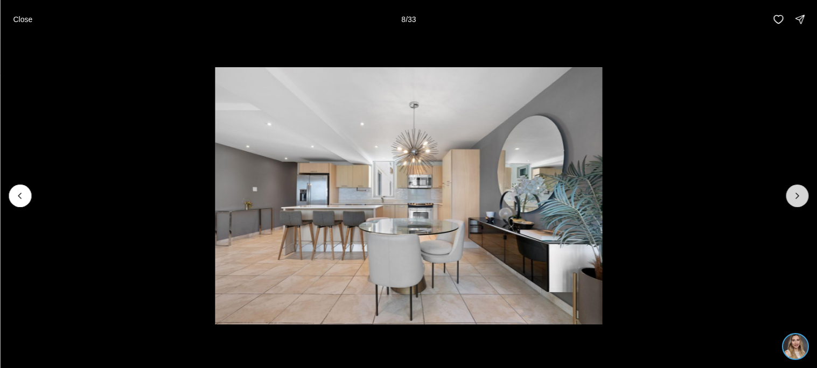
click at [789, 194] on button "Next slide" at bounding box center [797, 196] width 23 height 23
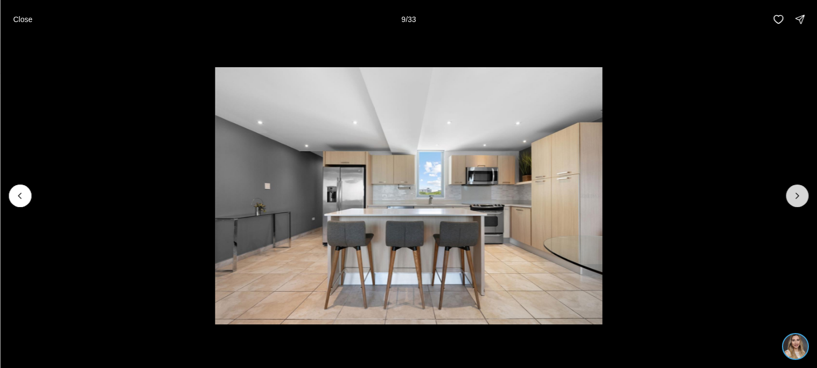
click at [789, 194] on button "Next slide" at bounding box center [797, 196] width 23 height 23
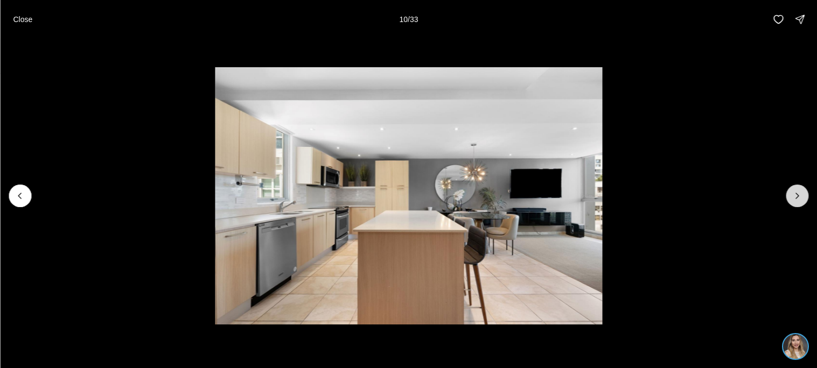
click at [789, 194] on button "Next slide" at bounding box center [797, 196] width 23 height 23
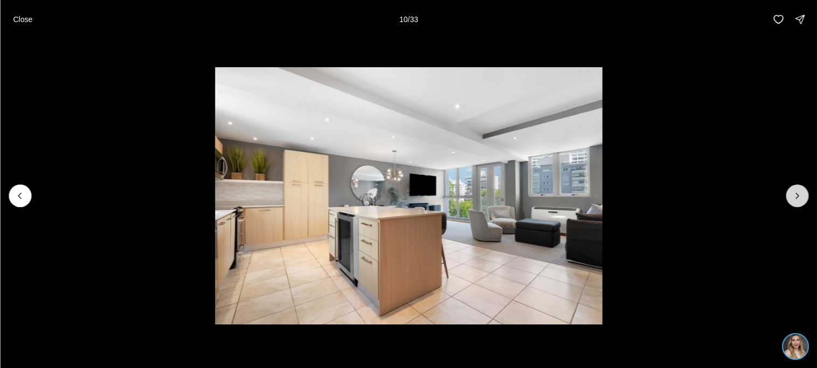
click at [789, 194] on button "Next slide" at bounding box center [797, 196] width 23 height 23
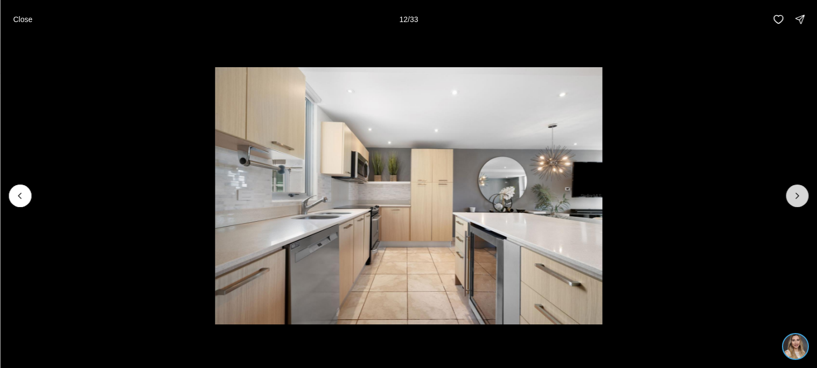
click at [789, 194] on button "Next slide" at bounding box center [797, 196] width 23 height 23
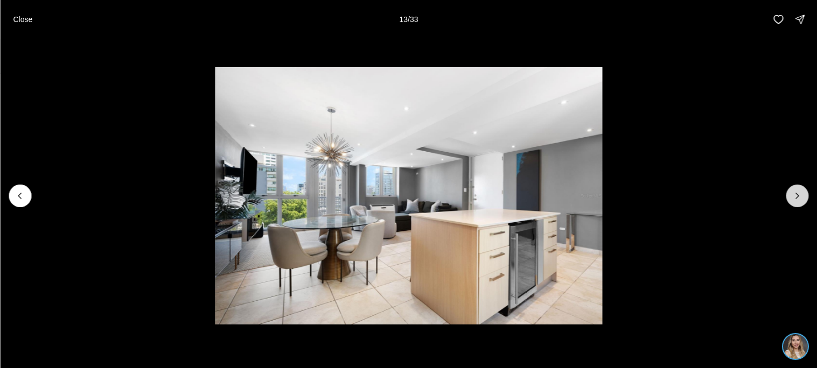
click at [789, 194] on button "Next slide" at bounding box center [797, 196] width 23 height 23
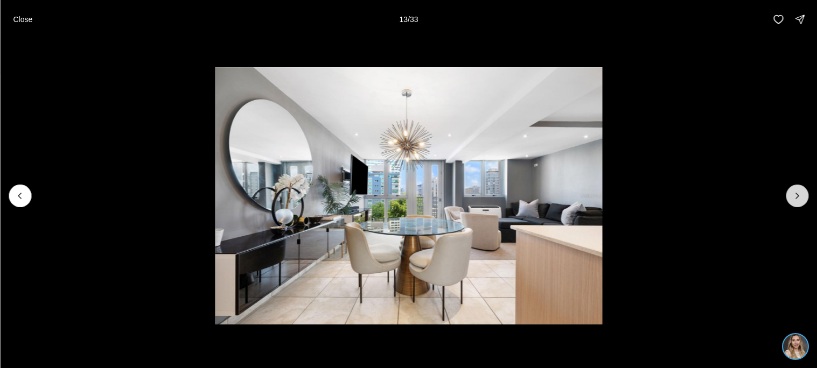
click at [789, 194] on button "Next slide" at bounding box center [797, 196] width 23 height 23
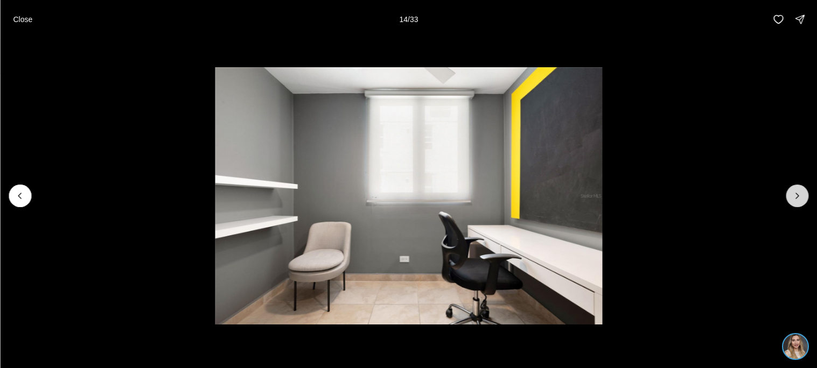
click at [789, 194] on button "Next slide" at bounding box center [797, 196] width 23 height 23
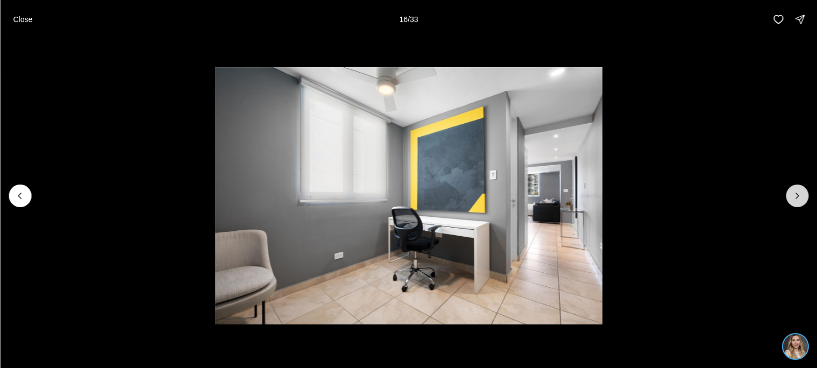
click at [789, 194] on button "Next slide" at bounding box center [797, 196] width 23 height 23
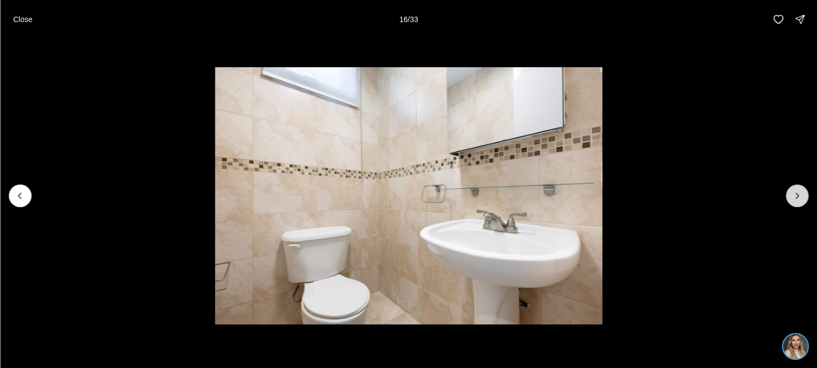
click at [789, 194] on button "Next slide" at bounding box center [797, 196] width 23 height 23
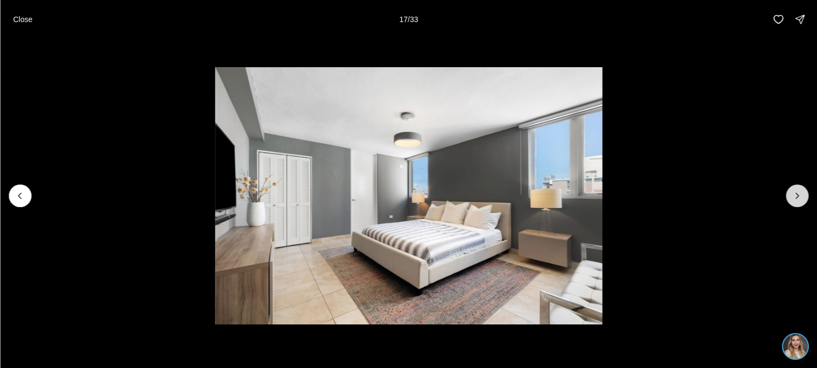
click at [789, 194] on button "Next slide" at bounding box center [797, 196] width 23 height 23
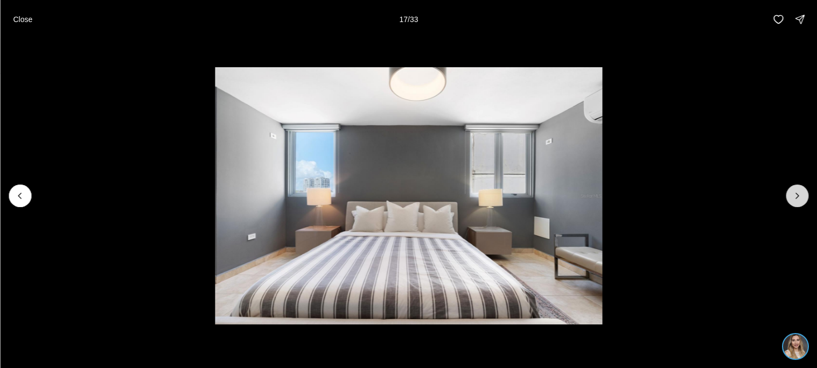
click at [789, 194] on button "Next slide" at bounding box center [797, 196] width 23 height 23
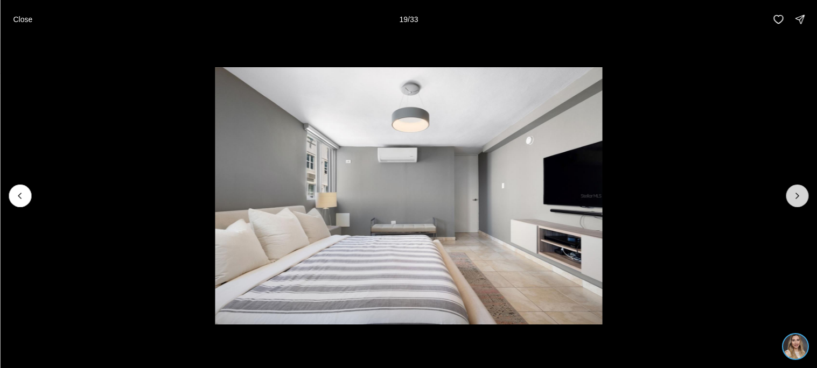
click at [789, 194] on button "Next slide" at bounding box center [797, 196] width 23 height 23
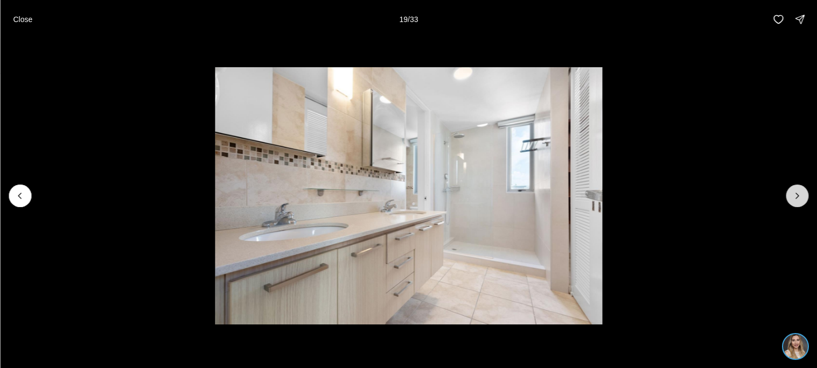
click at [789, 194] on button "Next slide" at bounding box center [797, 196] width 23 height 23
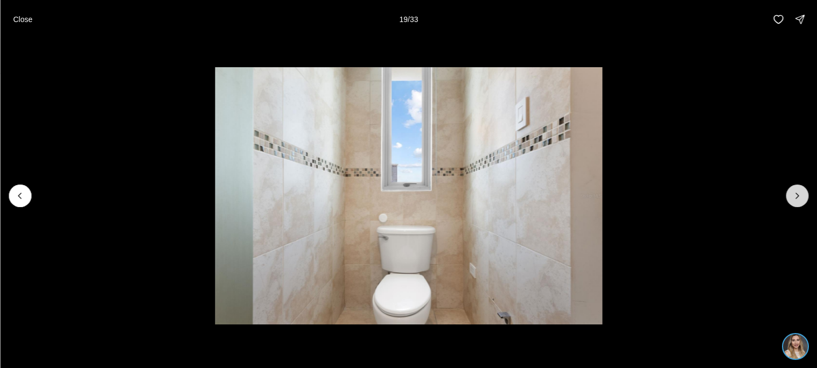
click at [789, 194] on button "Next slide" at bounding box center [797, 196] width 23 height 23
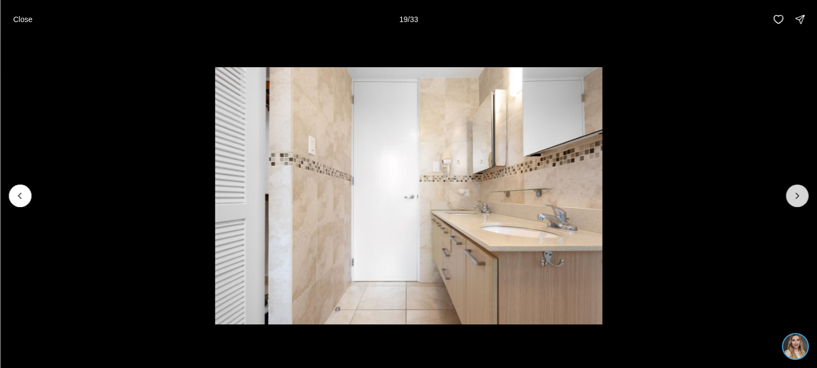
click at [789, 194] on button "Next slide" at bounding box center [797, 196] width 23 height 23
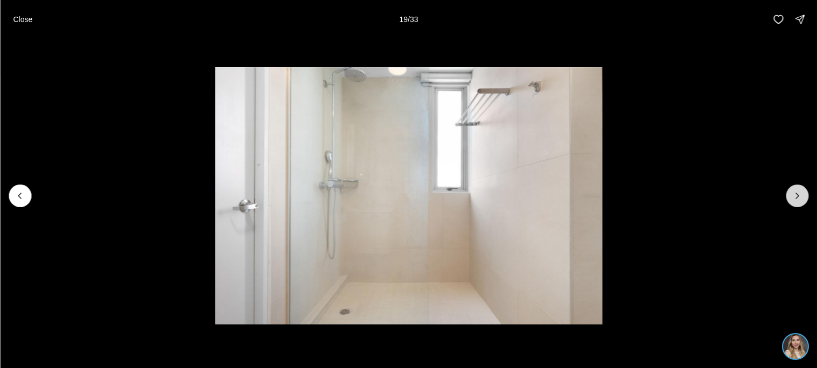
click at [789, 194] on button "Next slide" at bounding box center [797, 196] width 23 height 23
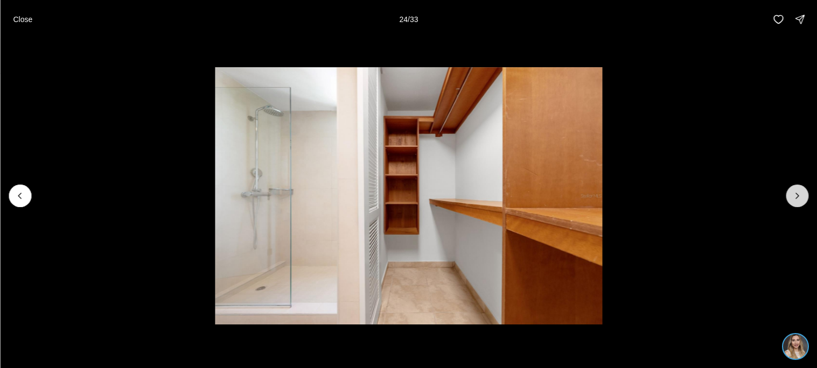
click at [789, 194] on button "Next slide" at bounding box center [797, 196] width 23 height 23
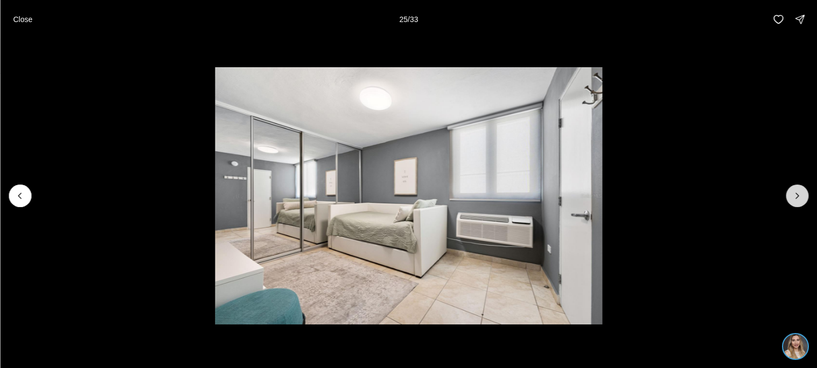
click at [789, 194] on button "Next slide" at bounding box center [797, 196] width 23 height 23
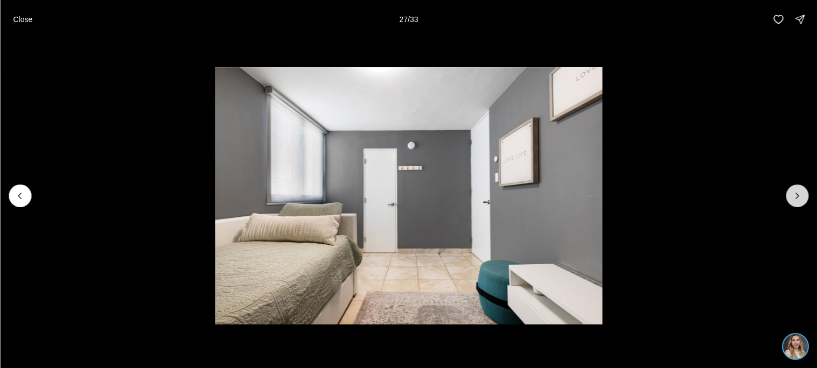
click at [789, 194] on button "Next slide" at bounding box center [797, 196] width 23 height 23
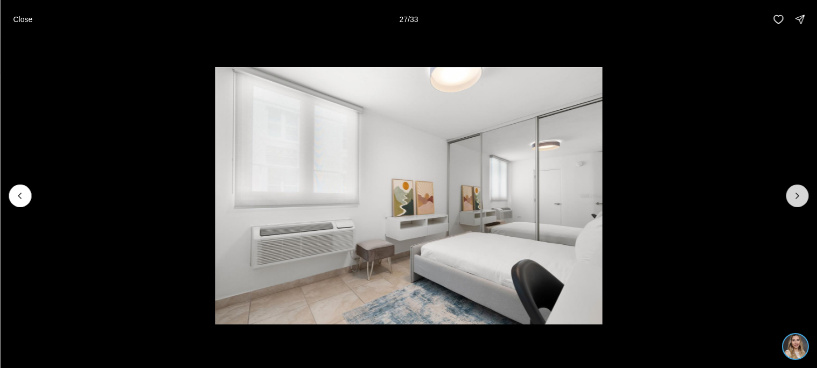
click at [789, 194] on button "Next slide" at bounding box center [797, 196] width 23 height 23
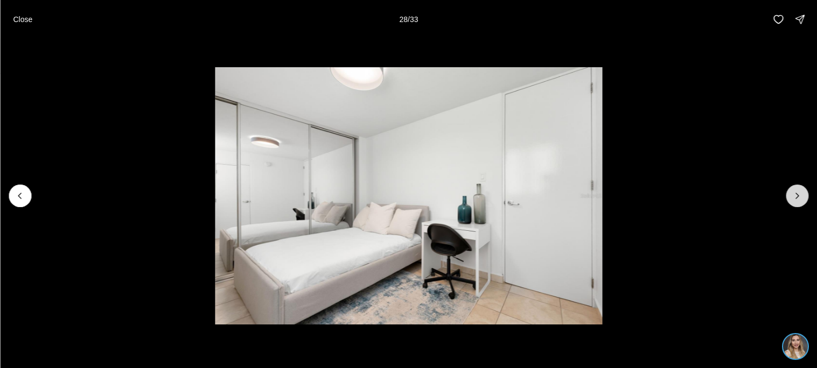
click at [789, 194] on button "Next slide" at bounding box center [797, 196] width 23 height 23
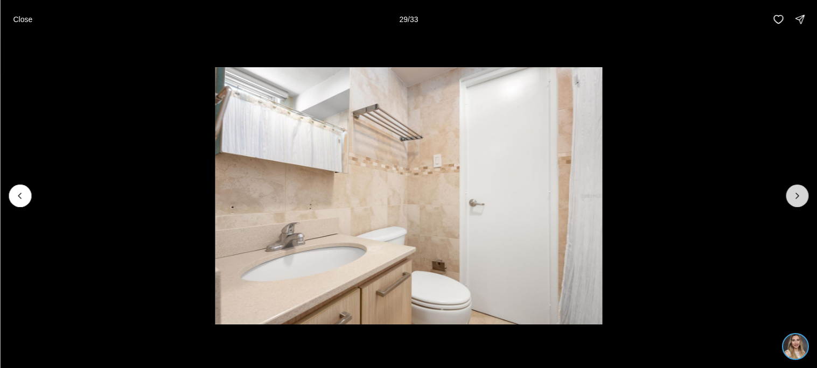
click at [789, 194] on button "Next slide" at bounding box center [797, 196] width 23 height 23
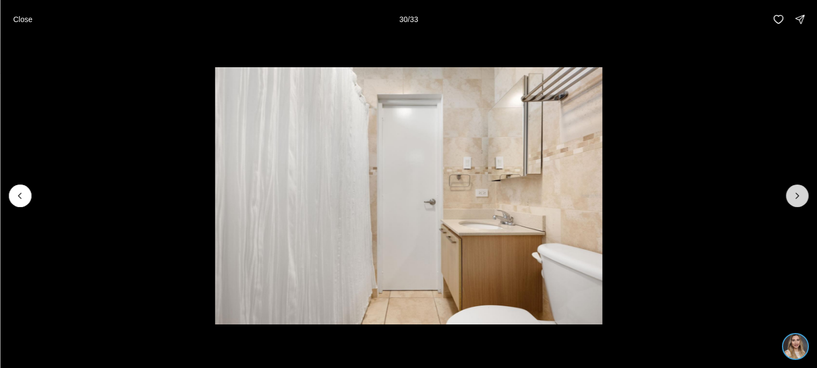
click at [789, 194] on button "Next slide" at bounding box center [797, 196] width 23 height 23
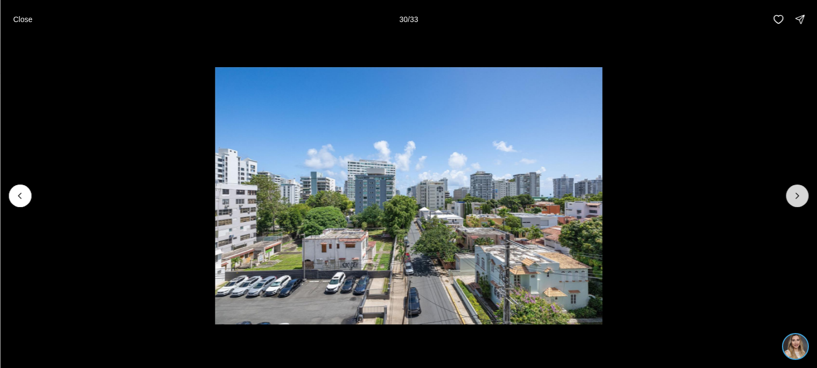
click at [789, 194] on button "Next slide" at bounding box center [797, 196] width 23 height 23
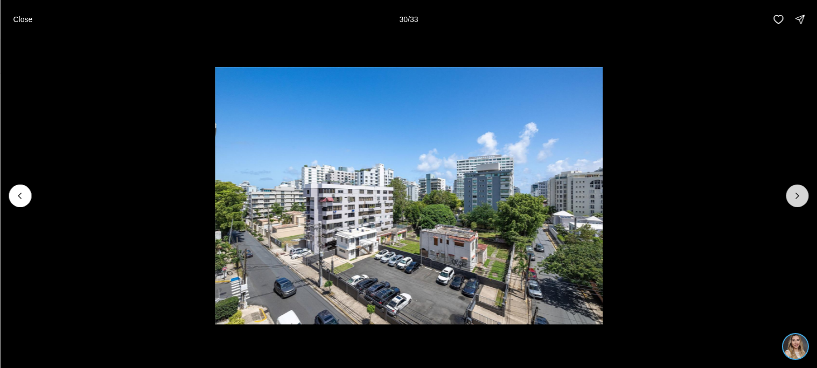
click at [789, 194] on div at bounding box center [797, 196] width 23 height 23
click at [31, 18] on p "Close" at bounding box center [22, 19] width 19 height 9
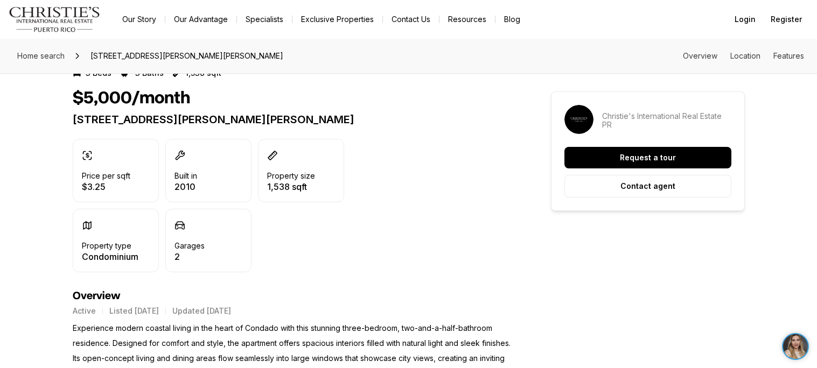
scroll to position [144, 0]
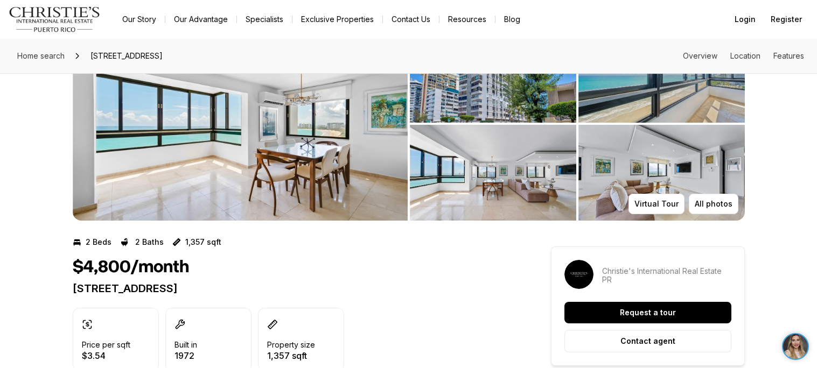
scroll to position [42, 0]
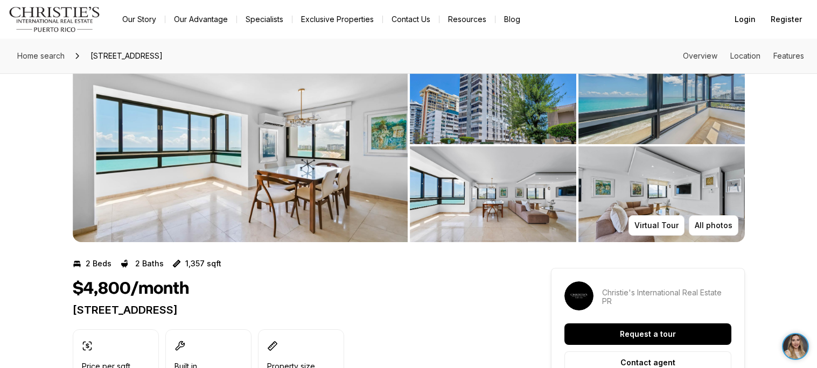
click at [264, 207] on img "View image gallery" at bounding box center [240, 145] width 335 height 194
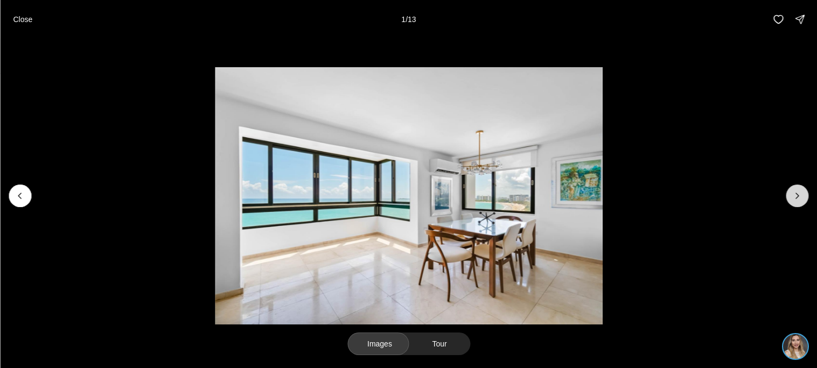
click at [792, 206] on button "Next slide" at bounding box center [797, 196] width 23 height 23
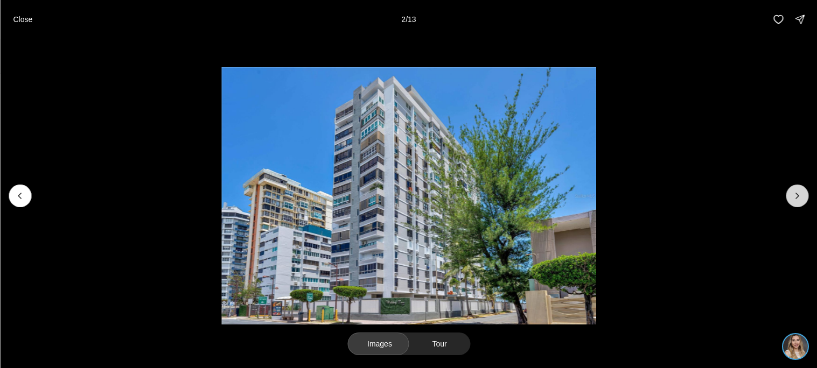
click at [792, 206] on button "Next slide" at bounding box center [797, 196] width 23 height 23
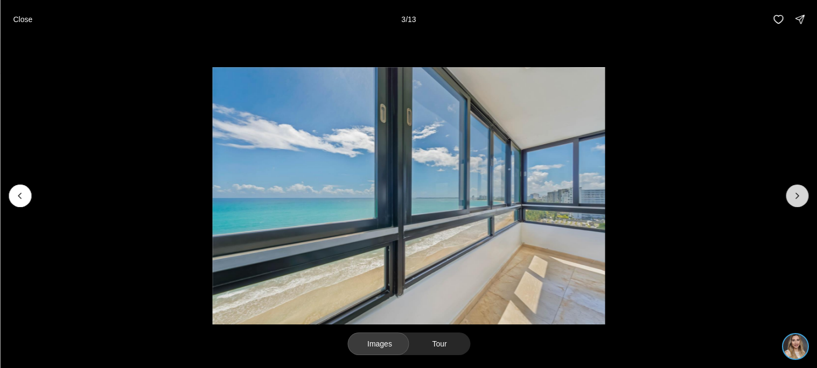
click at [792, 206] on button "Next slide" at bounding box center [797, 196] width 23 height 23
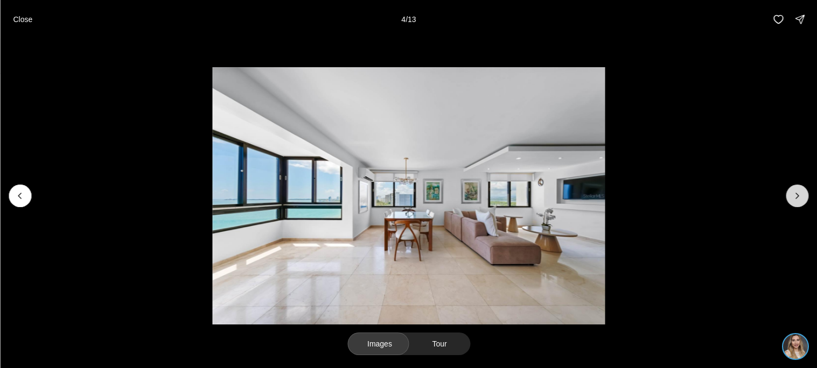
click at [792, 206] on button "Next slide" at bounding box center [797, 196] width 23 height 23
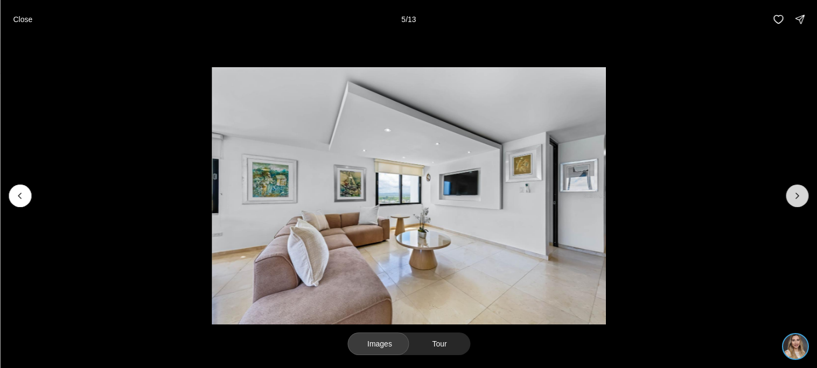
click at [792, 206] on button "Next slide" at bounding box center [797, 196] width 23 height 23
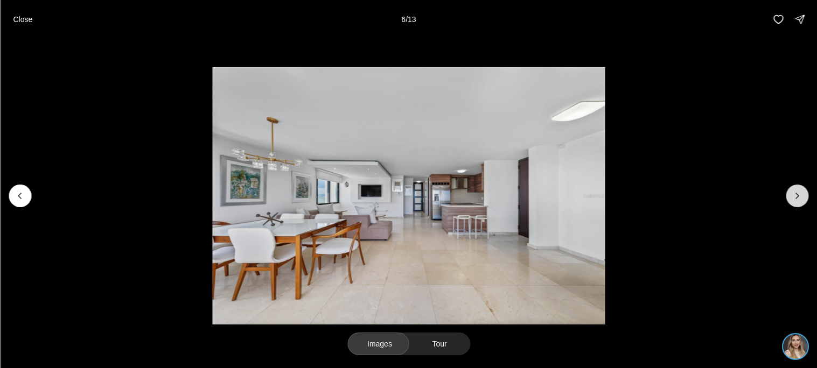
click at [792, 206] on button "Next slide" at bounding box center [797, 196] width 23 height 23
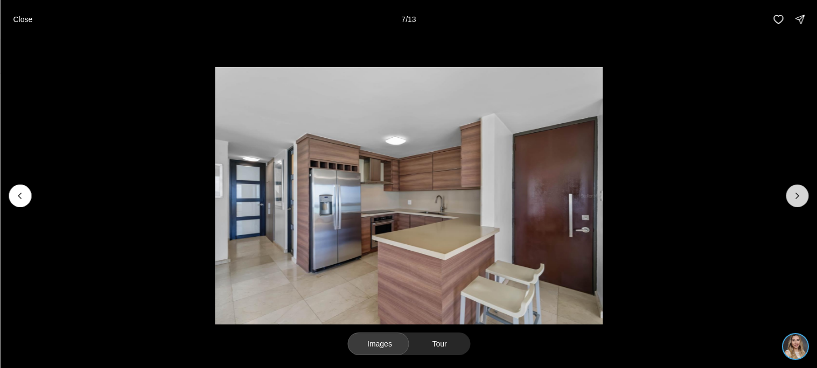
click at [792, 206] on button "Next slide" at bounding box center [797, 196] width 23 height 23
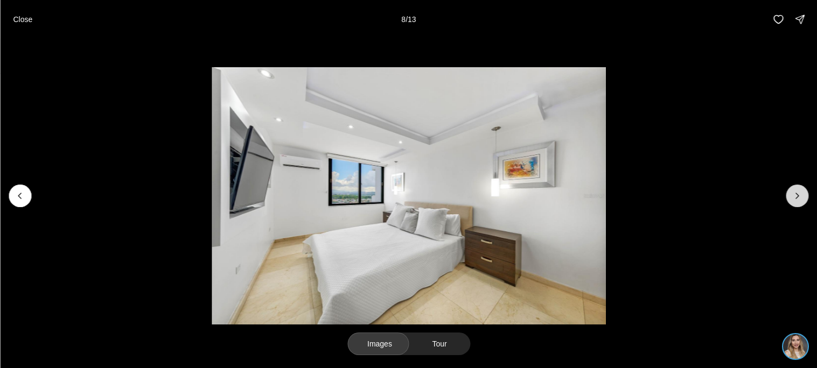
click at [792, 206] on button "Next slide" at bounding box center [797, 196] width 23 height 23
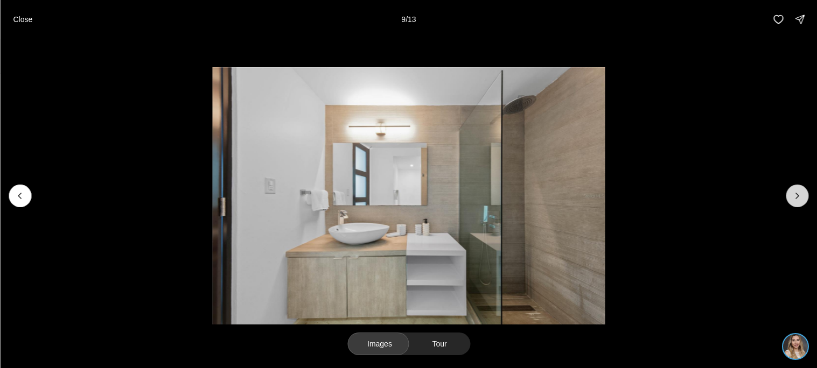
click at [792, 206] on button "Next slide" at bounding box center [797, 196] width 23 height 23
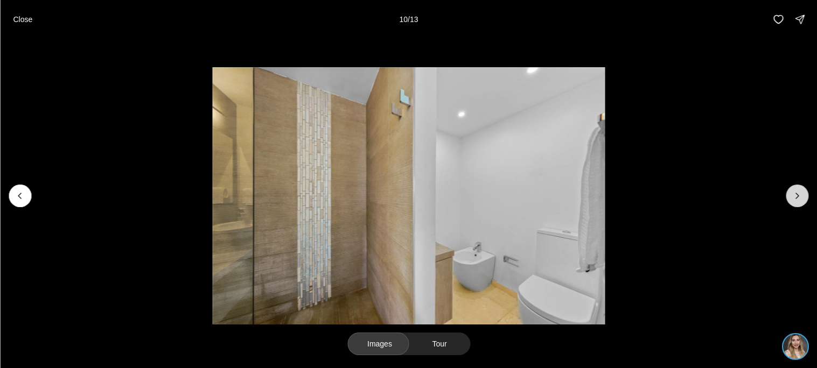
click at [792, 206] on button "Next slide" at bounding box center [797, 196] width 23 height 23
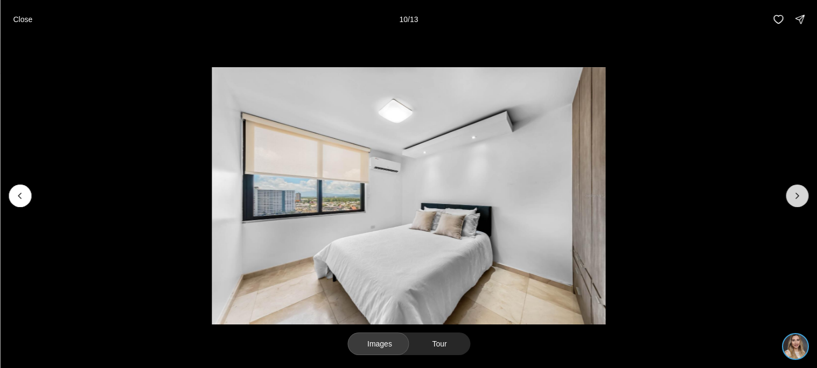
click at [792, 206] on button "Next slide" at bounding box center [797, 196] width 23 height 23
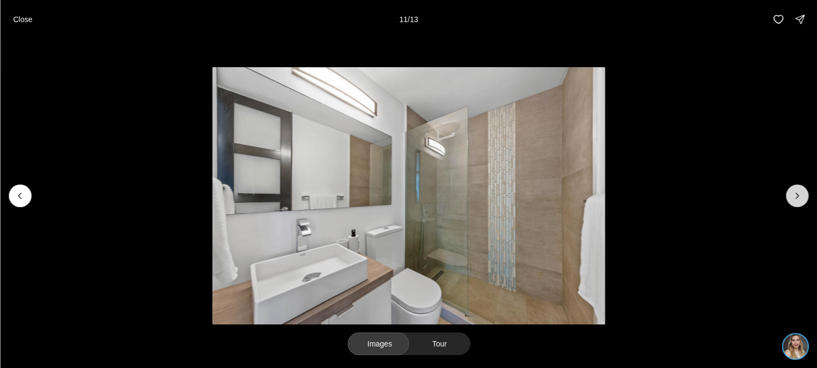
click at [792, 206] on button "Next slide" at bounding box center [797, 196] width 23 height 23
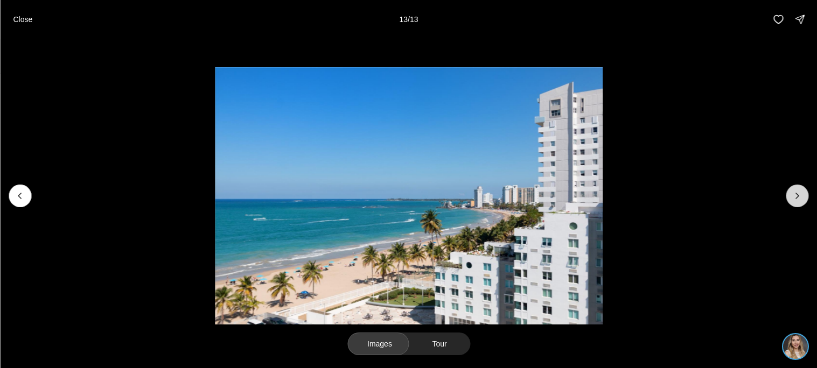
click at [792, 206] on div at bounding box center [797, 196] width 23 height 23
click at [31, 18] on p "Close" at bounding box center [22, 19] width 19 height 9
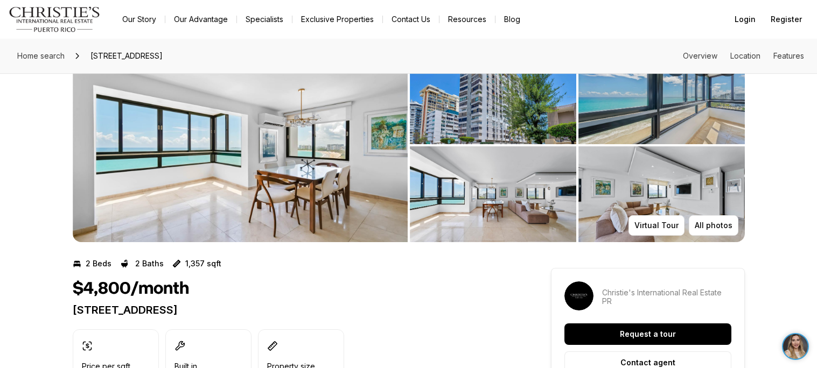
click at [253, 187] on img "View image gallery" at bounding box center [240, 145] width 335 height 194
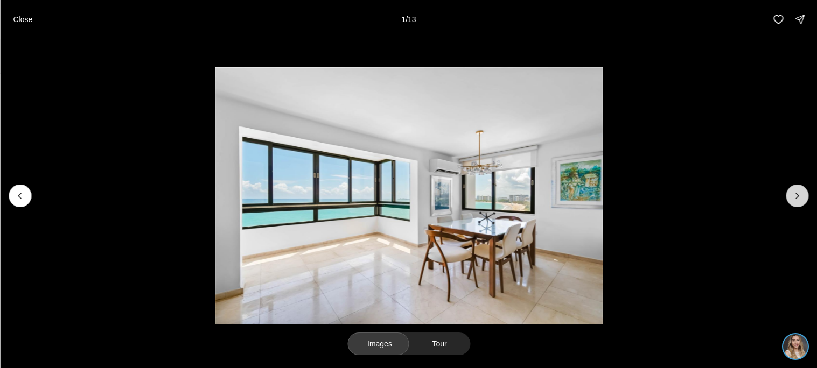
click at [790, 198] on button "Next slide" at bounding box center [797, 196] width 23 height 23
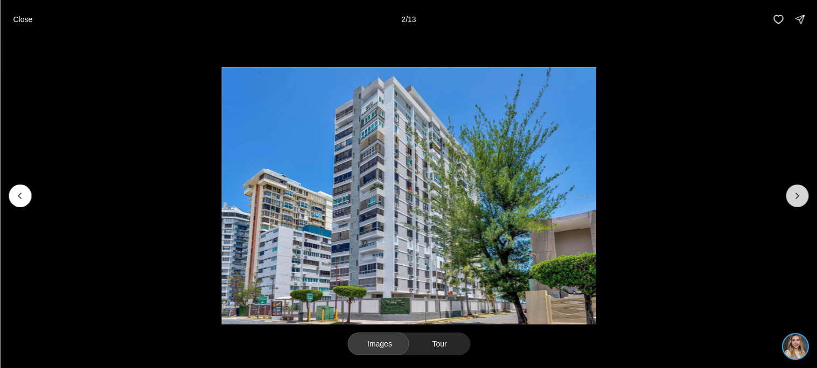
click at [790, 198] on button "Next slide" at bounding box center [797, 196] width 23 height 23
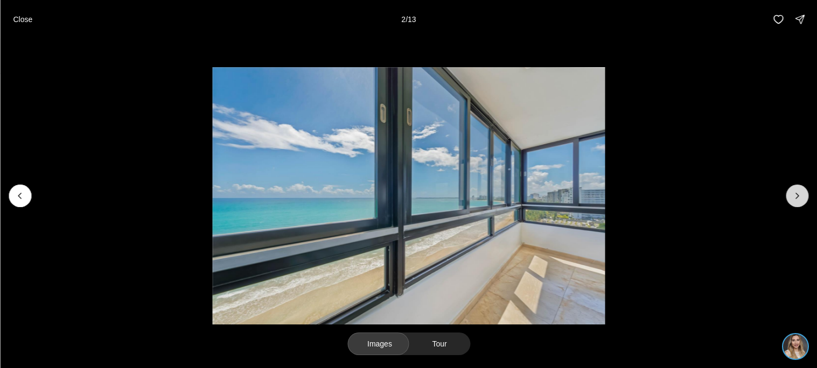
click at [790, 198] on button "Next slide" at bounding box center [797, 196] width 23 height 23
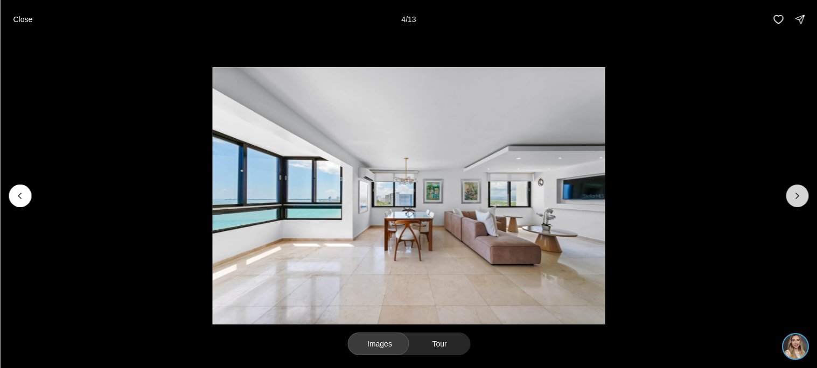
click at [790, 198] on button "Next slide" at bounding box center [797, 196] width 23 height 23
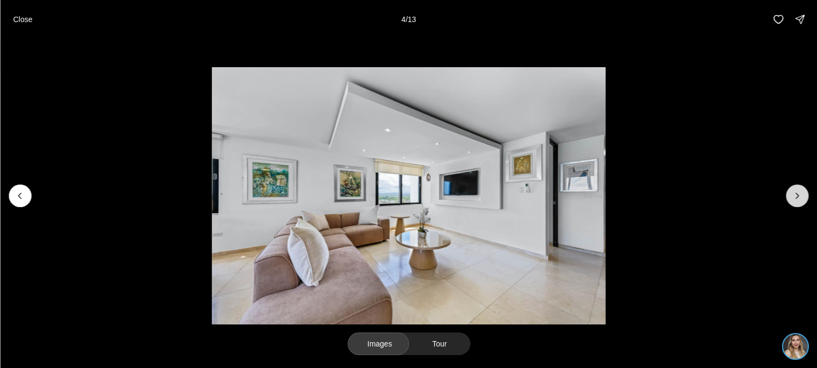
click at [790, 198] on button "Next slide" at bounding box center [797, 196] width 23 height 23
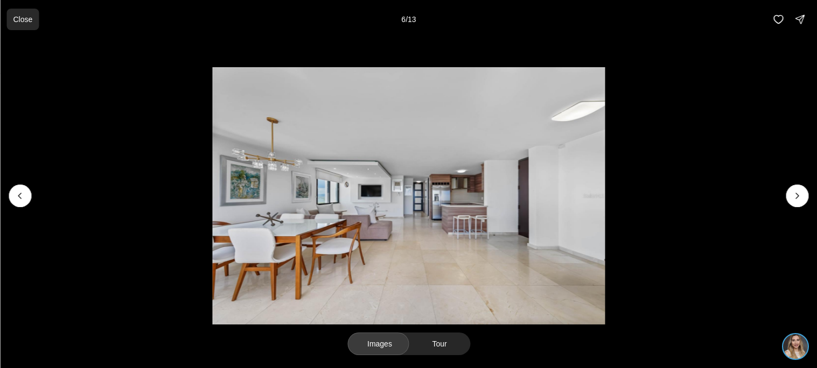
click at [29, 17] on p "Close" at bounding box center [22, 19] width 19 height 9
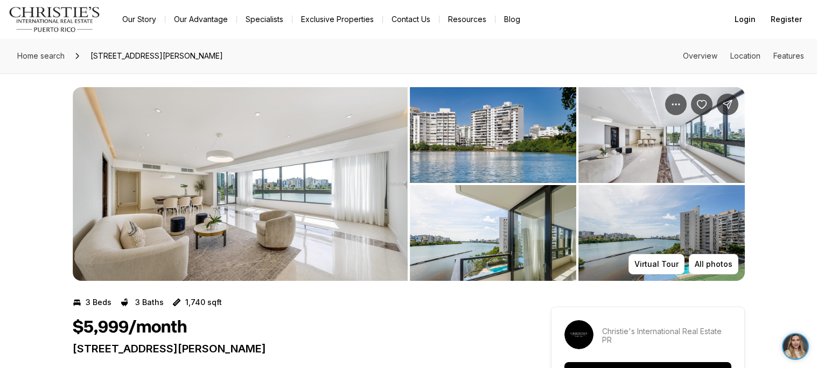
scroll to position [3, 0]
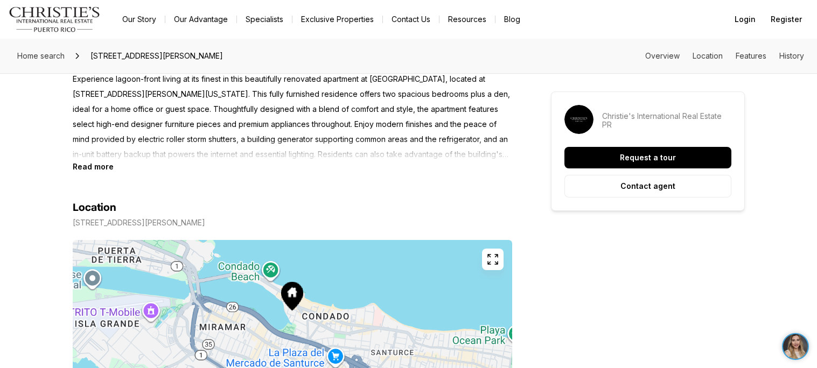
scroll to position [483, 0]
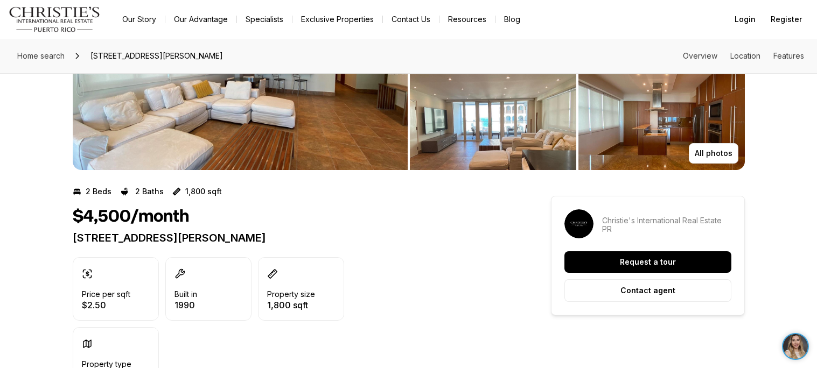
scroll to position [111, 0]
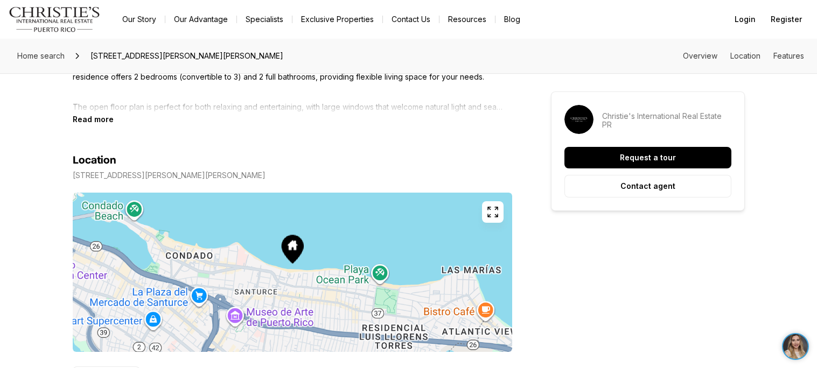
scroll to position [534, 0]
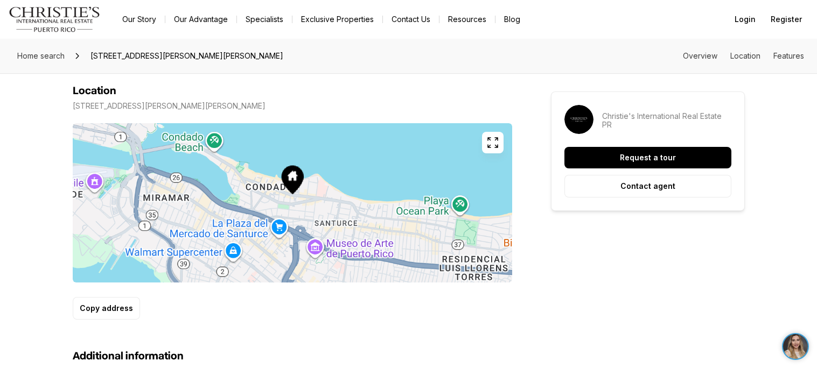
scroll to position [598, 0]
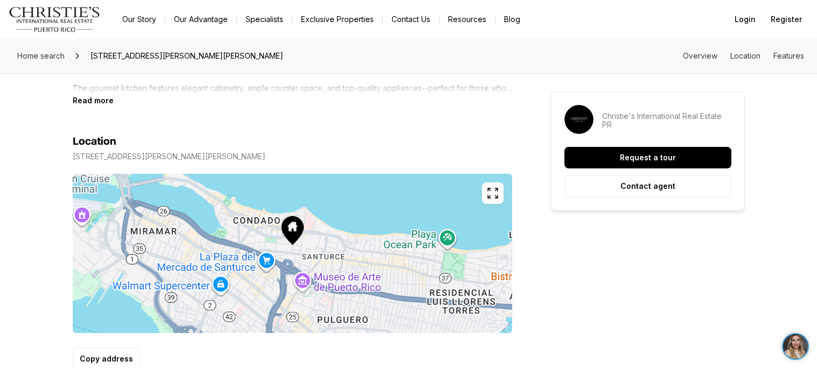
scroll to position [549, 0]
